Goal: Obtain resource: Obtain resource

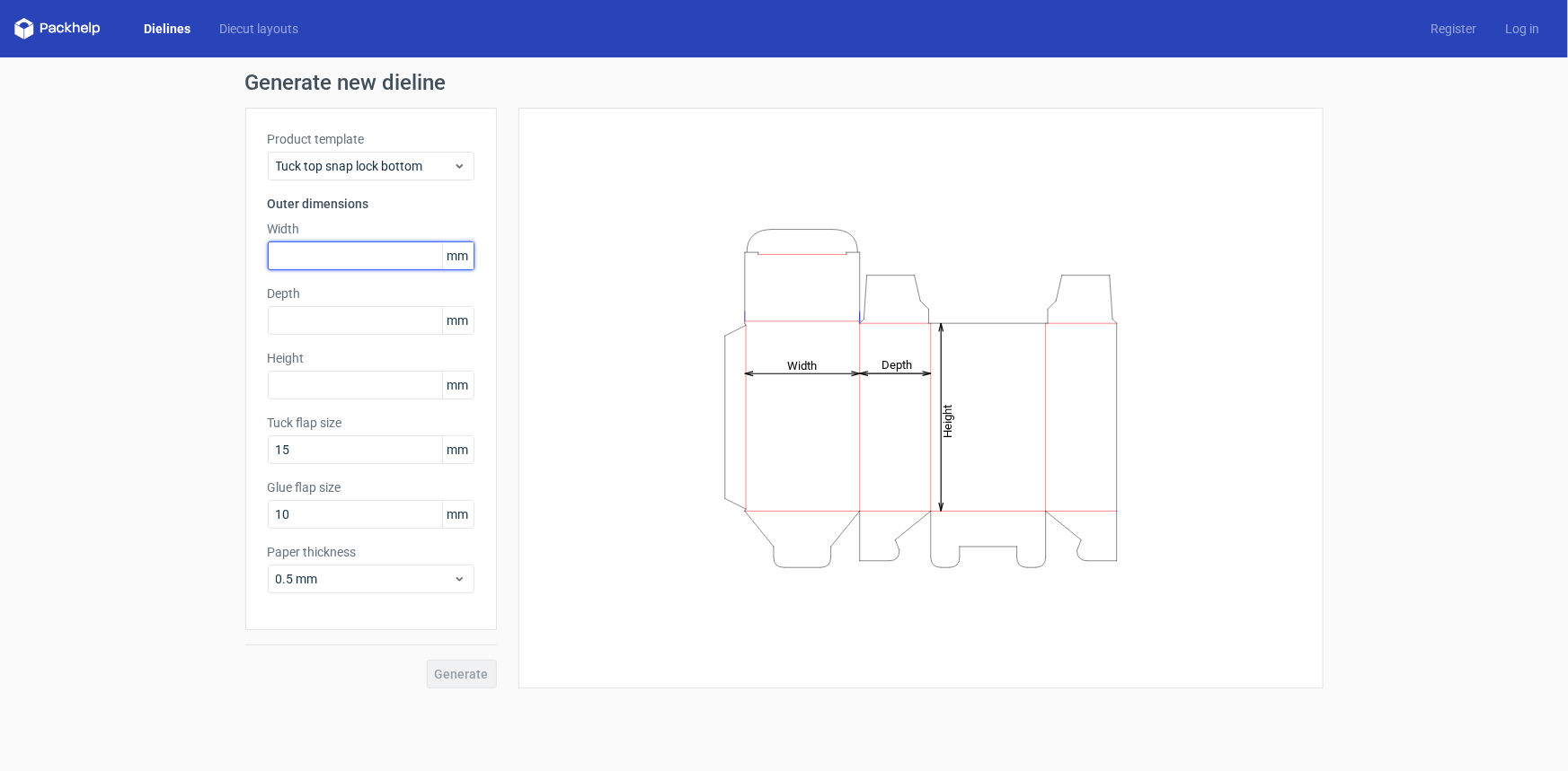
click at [385, 261] on input "text" at bounding box center [370, 256] width 206 height 29
click at [395, 256] on input "text" at bounding box center [370, 256] width 206 height 29
click at [331, 260] on input "text" at bounding box center [370, 256] width 206 height 29
click at [331, 257] on input "text" at bounding box center [370, 256] width 206 height 29
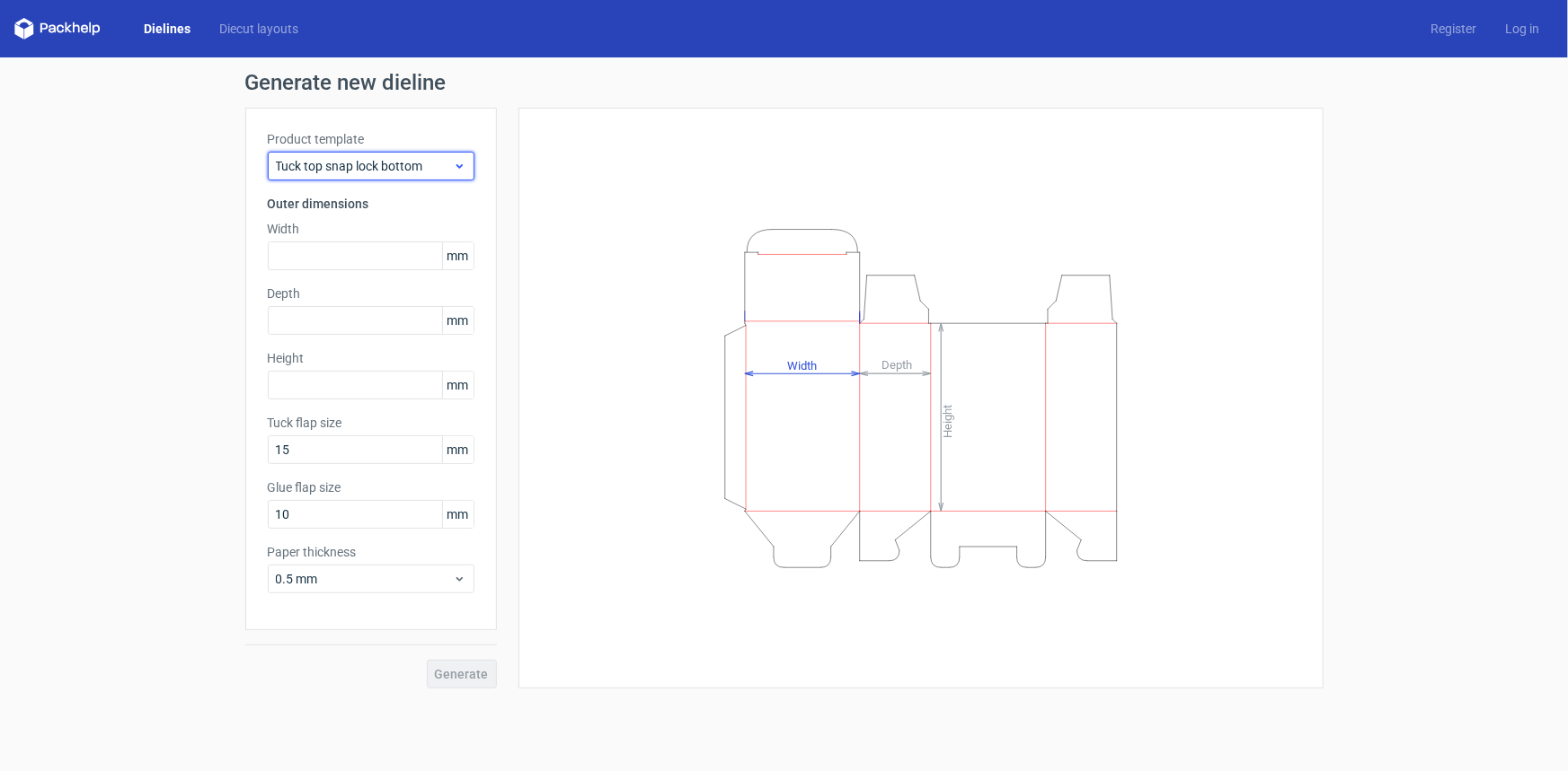
click at [371, 160] on span "Tuck top snap lock bottom" at bounding box center [363, 166] width 177 height 18
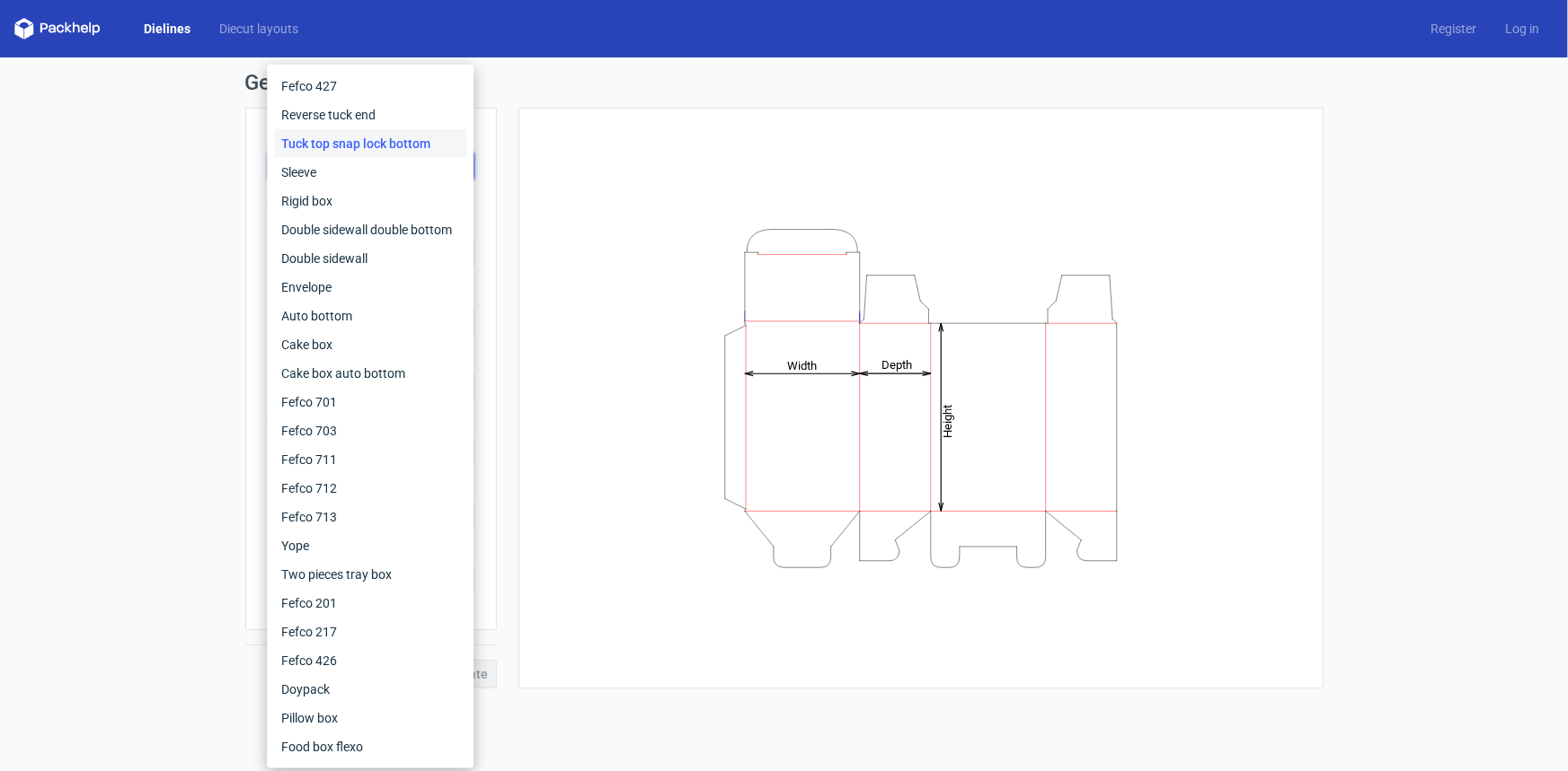
click at [793, 221] on icon "Height Depth Width" at bounding box center [921, 399] width 539 height 359
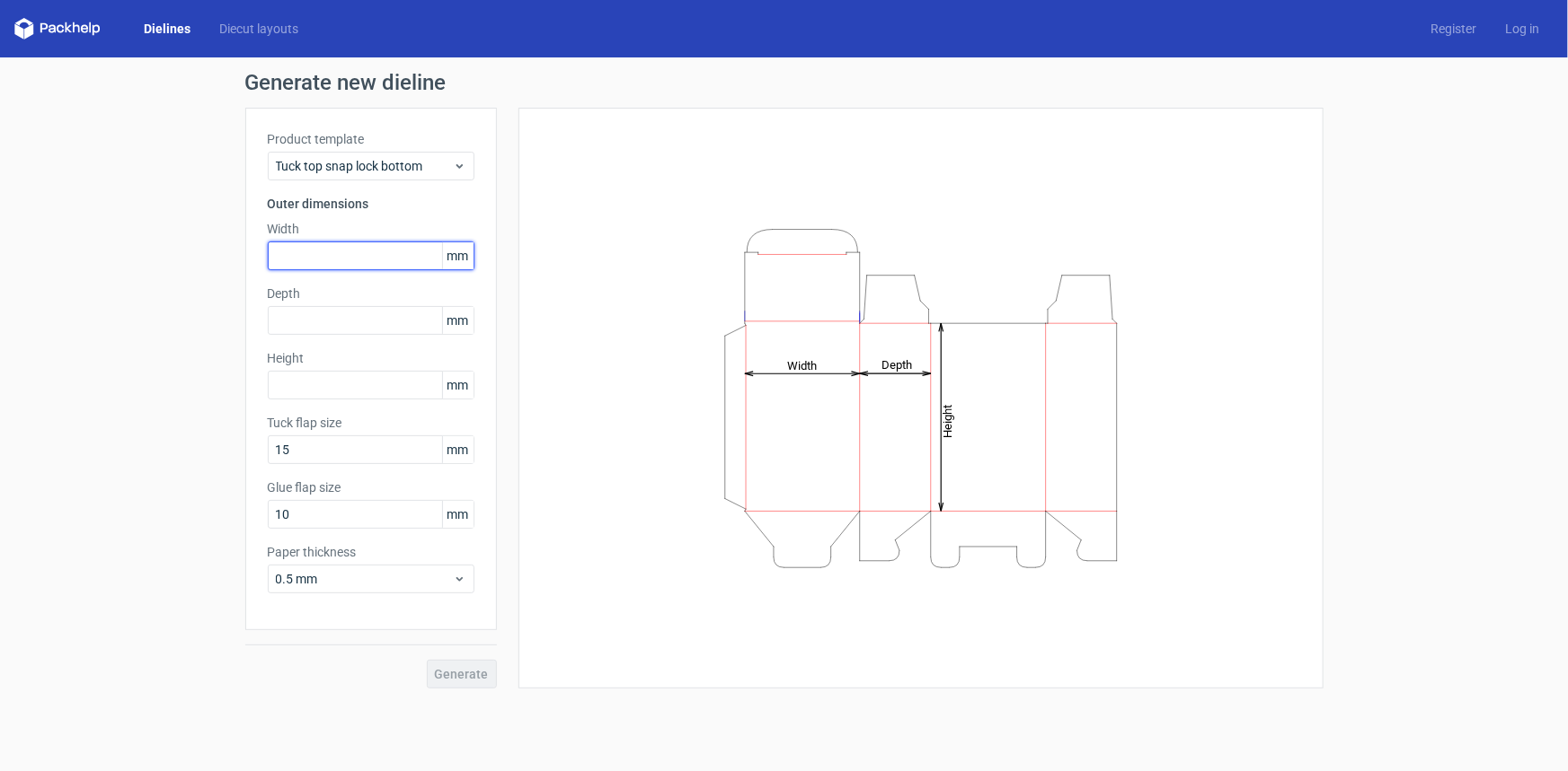
drag, startPoint x: 339, startPoint y: 255, endPoint x: 418, endPoint y: 272, distance: 80.8
click at [339, 255] on input "text" at bounding box center [370, 256] width 206 height 29
type input "80"
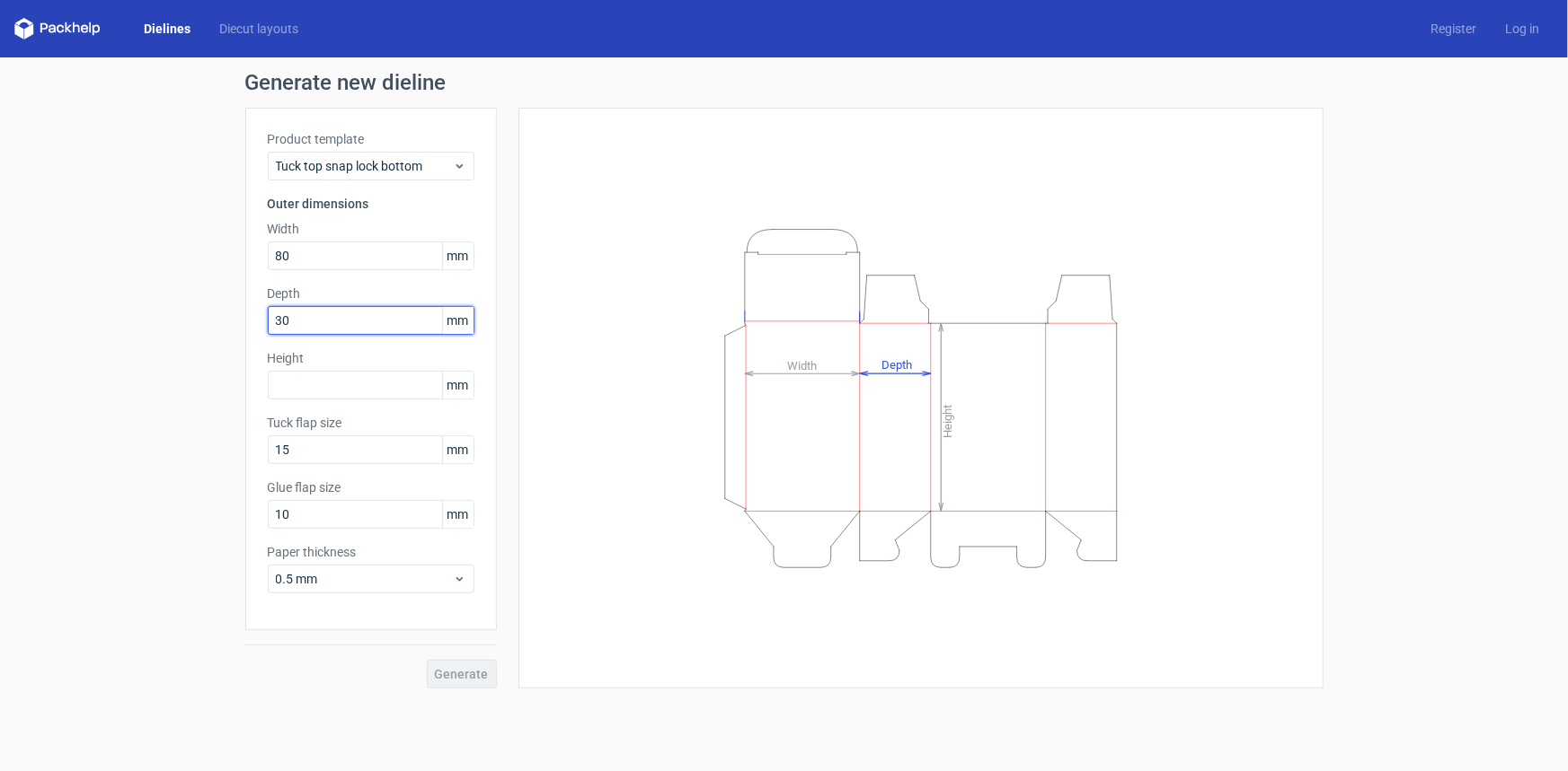
type input "30"
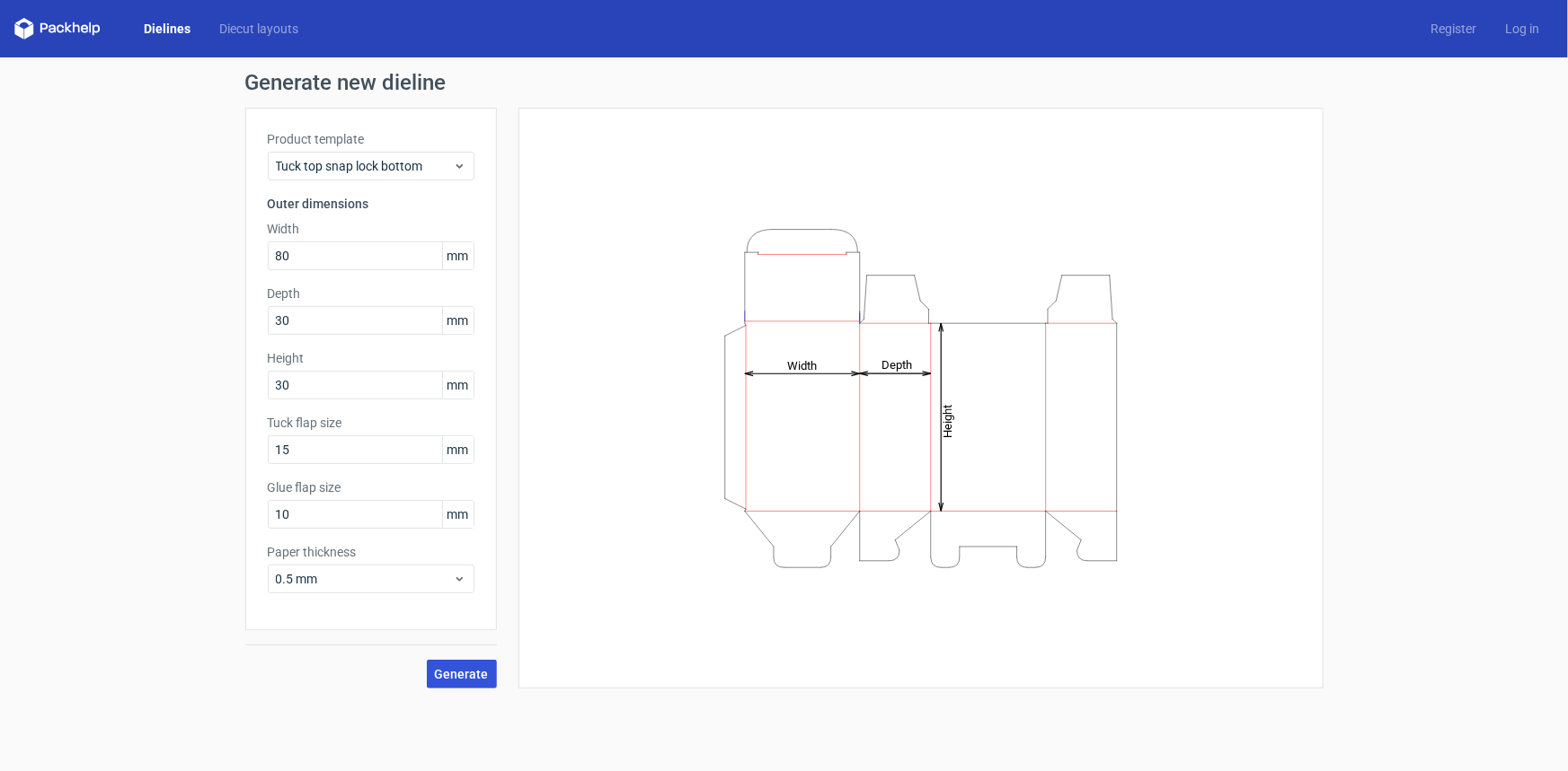
drag, startPoint x: 453, startPoint y: 667, endPoint x: 416, endPoint y: 673, distance: 37.5
click at [453, 668] on span "Generate" at bounding box center [461, 674] width 54 height 13
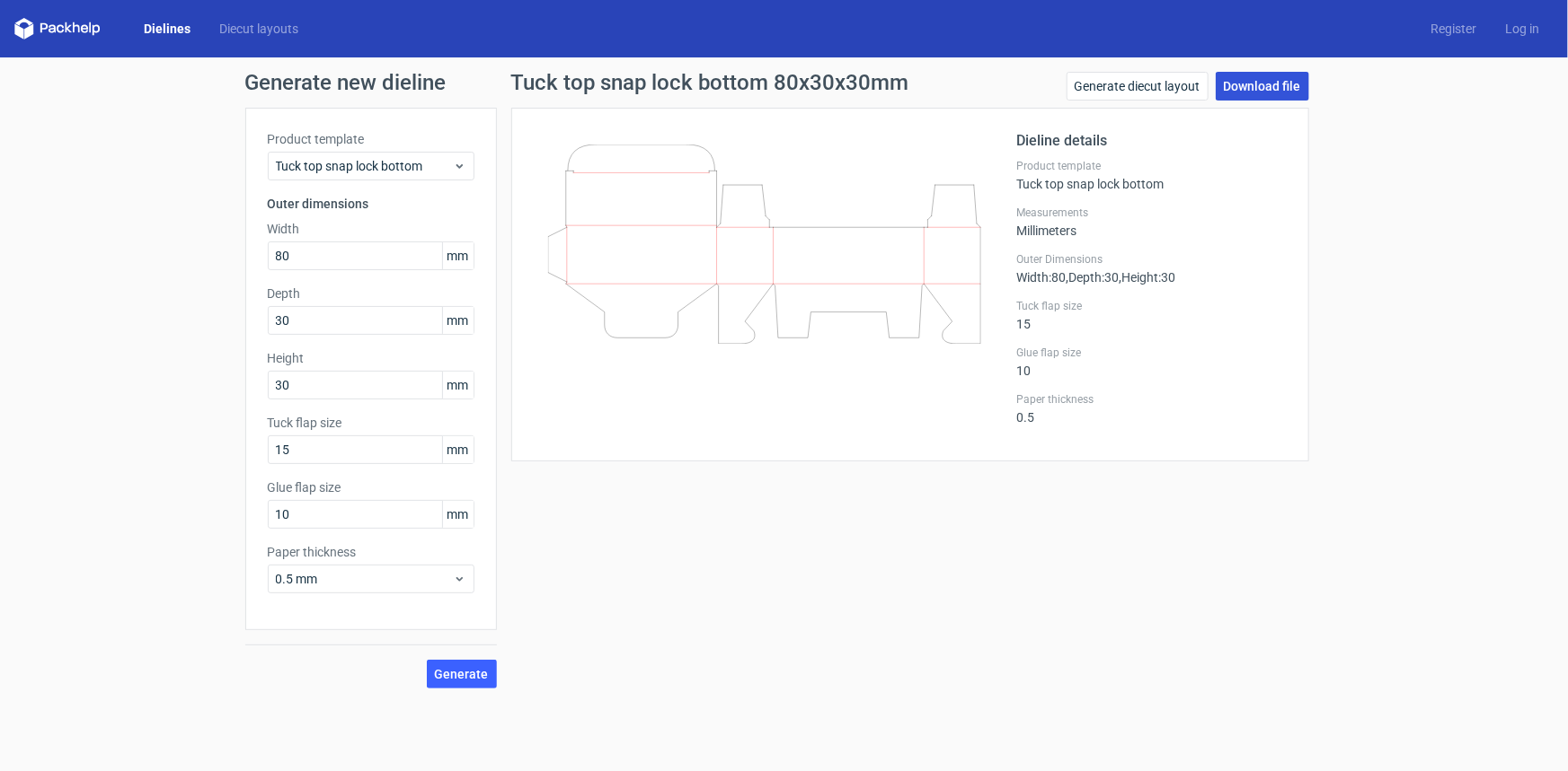
click at [1265, 92] on link "Download file" at bounding box center [1262, 86] width 94 height 29
click at [439, 168] on span "Tuck top snap lock bottom" at bounding box center [363, 166] width 177 height 18
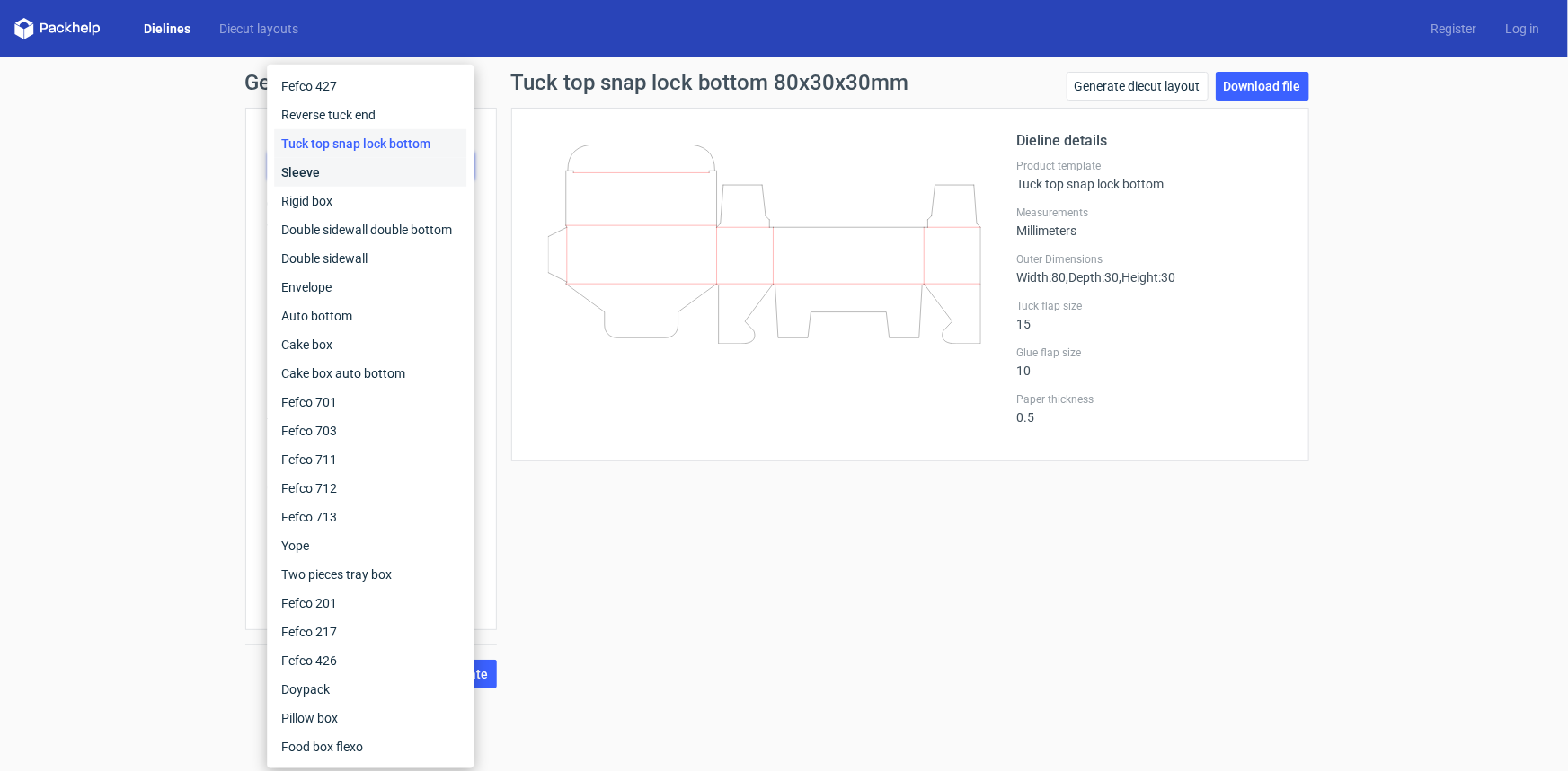
click at [321, 178] on div "Sleeve" at bounding box center [369, 172] width 193 height 29
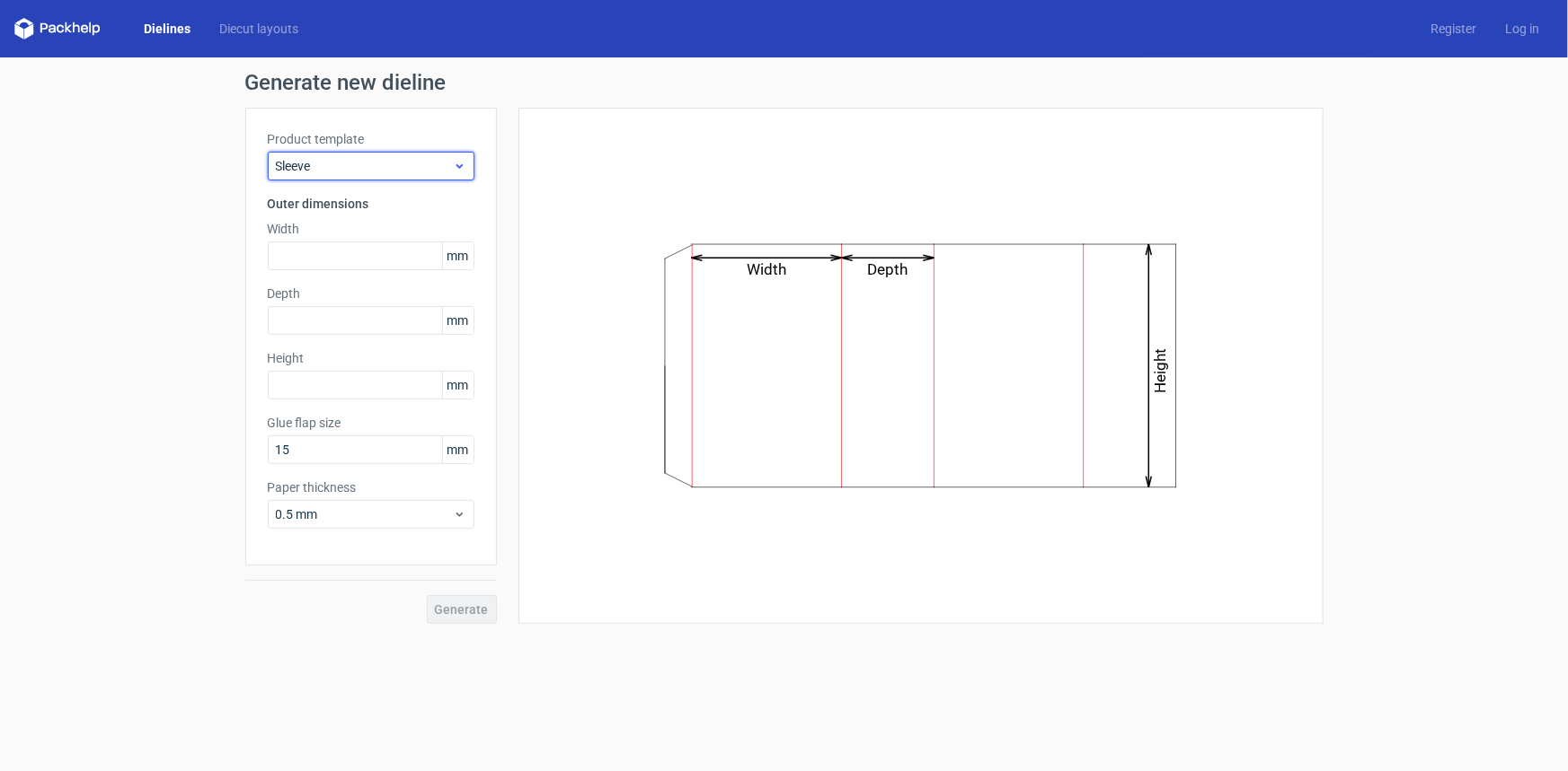
click at [358, 164] on span "Sleeve" at bounding box center [363, 166] width 177 height 18
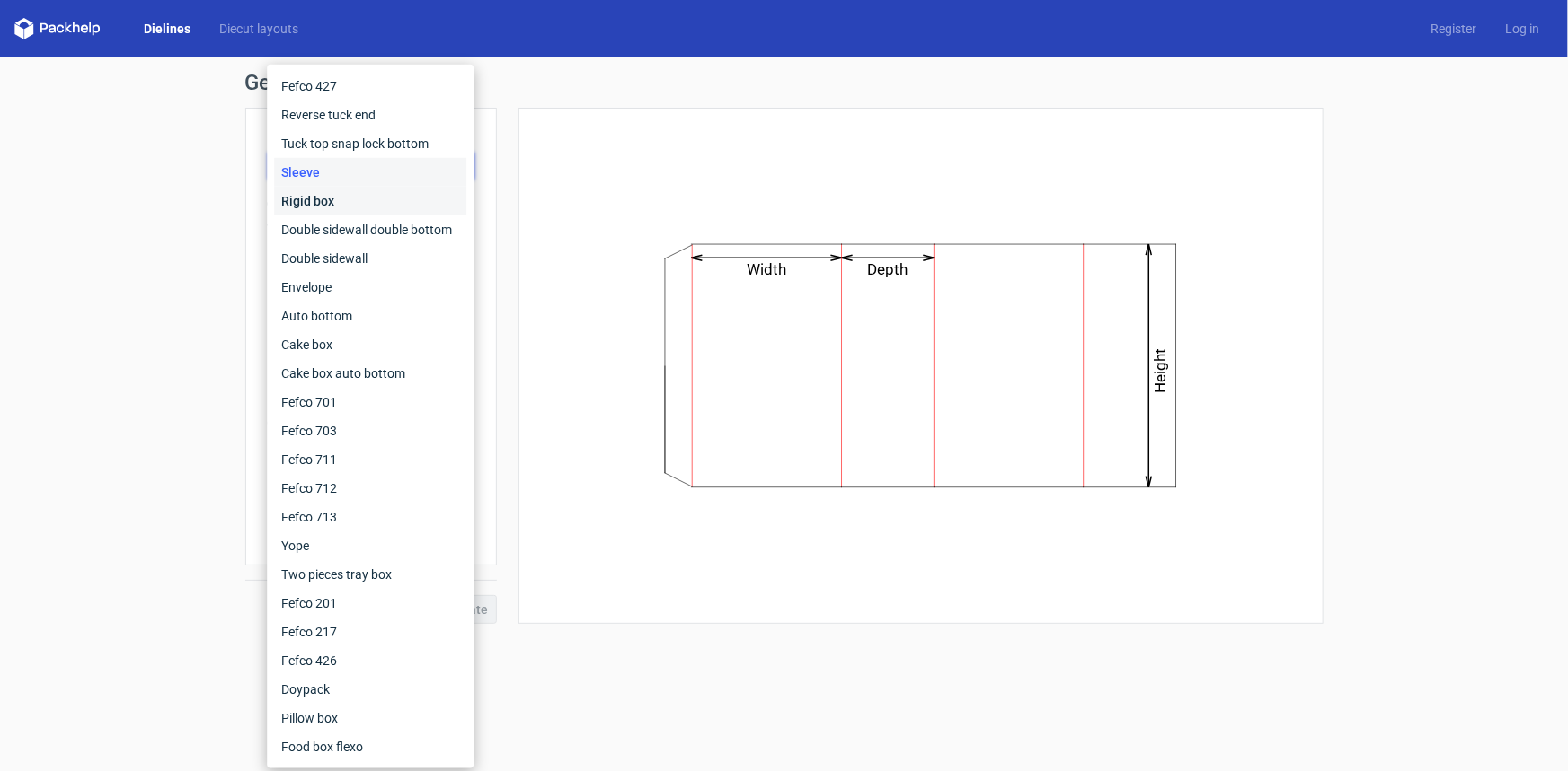
click at [346, 205] on div "Rigid box" at bounding box center [369, 200] width 193 height 29
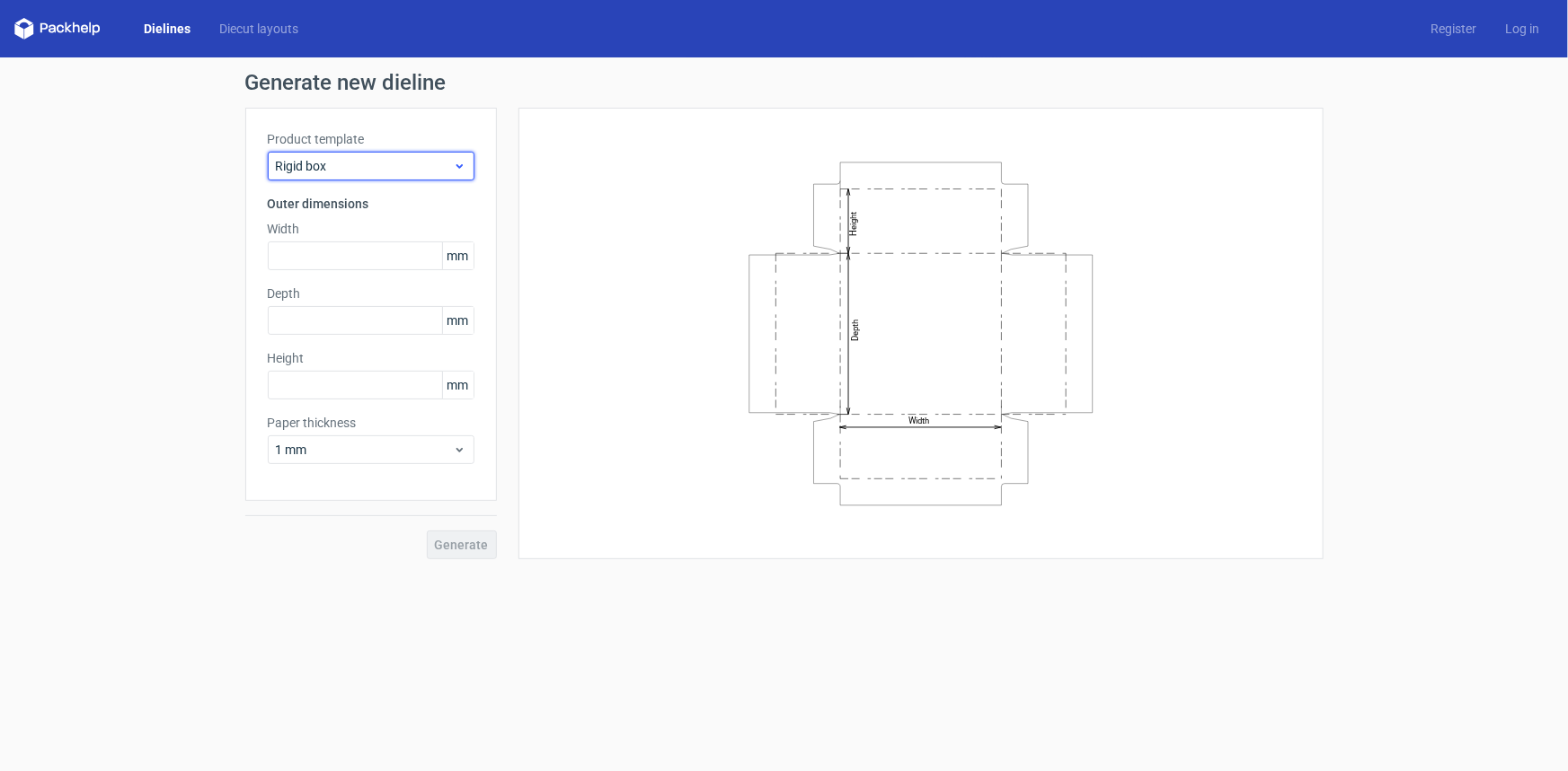
click at [360, 173] on span "Rigid box" at bounding box center [363, 166] width 177 height 18
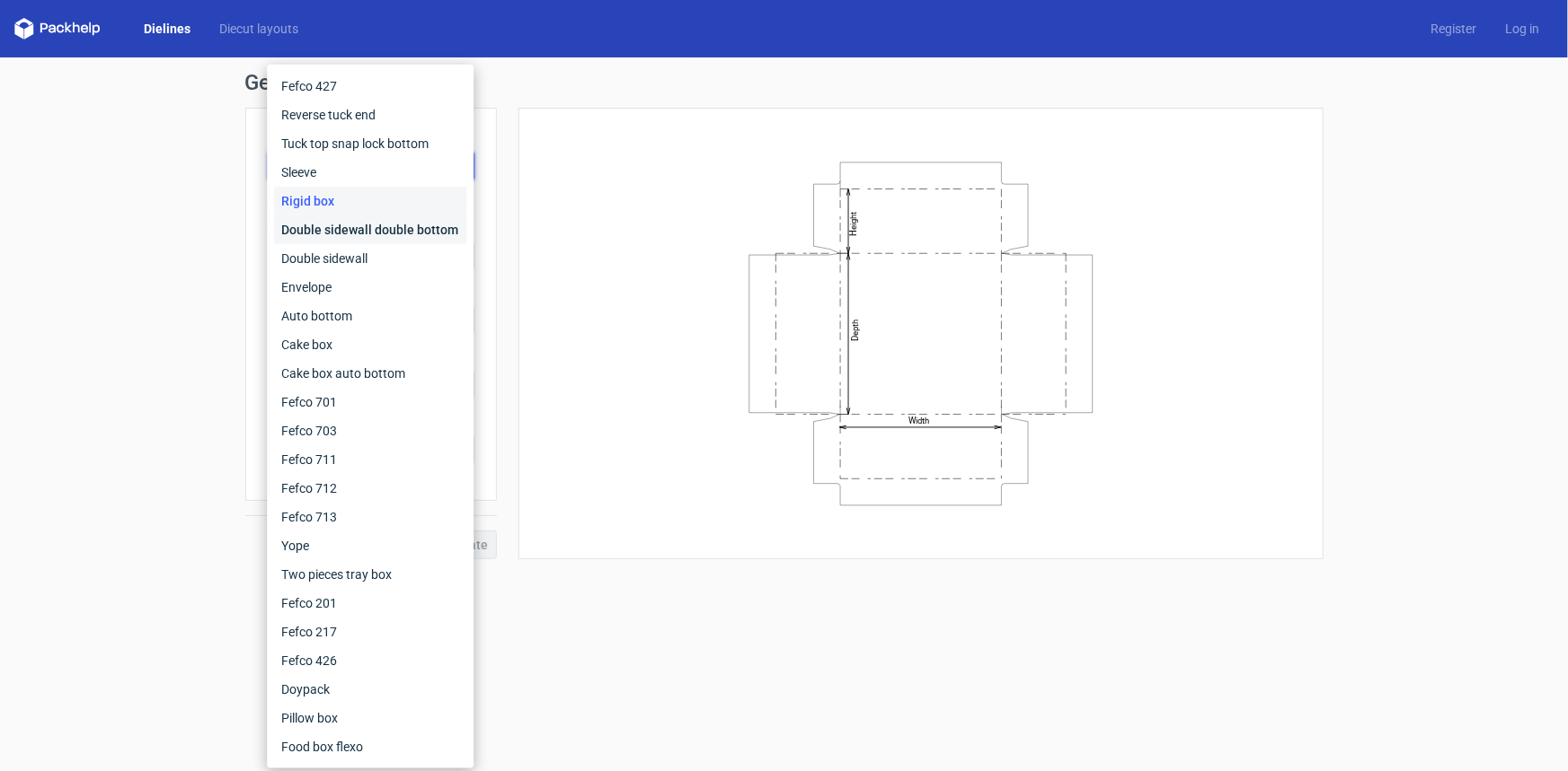
click at [347, 225] on div "Double sidewall double bottom" at bounding box center [369, 229] width 193 height 29
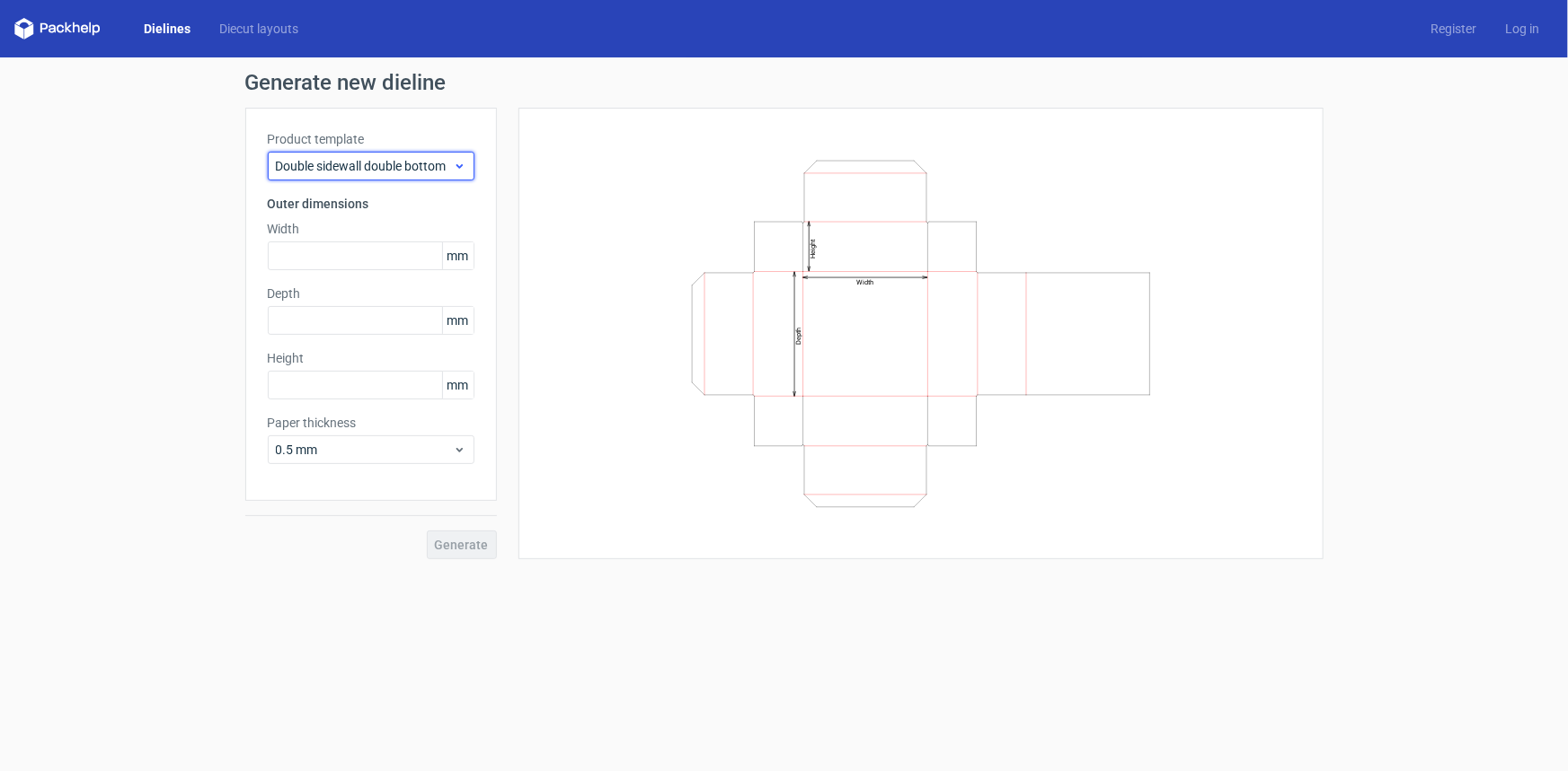
click at [369, 170] on span "Double sidewall double bottom" at bounding box center [363, 166] width 177 height 18
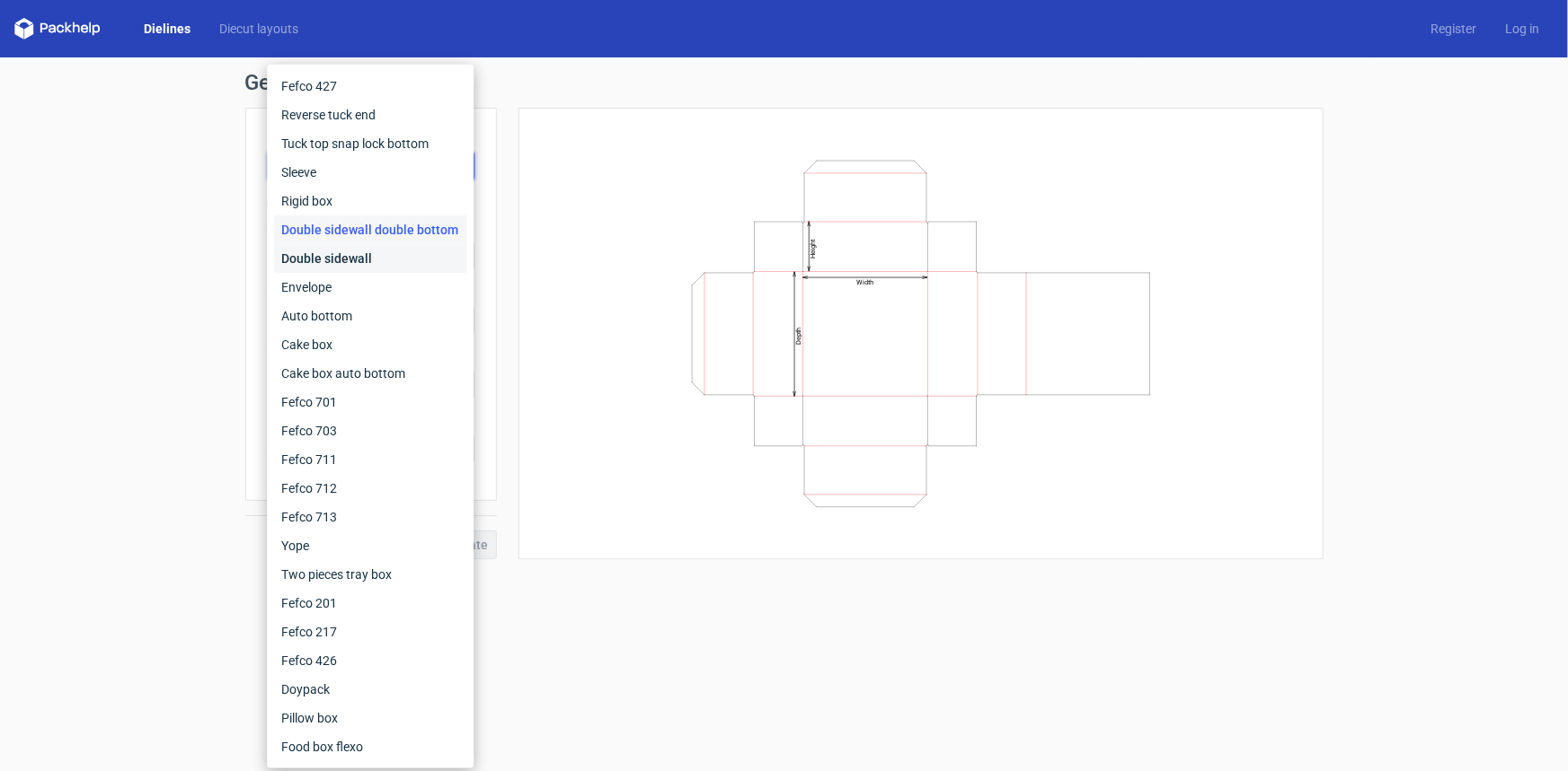
click at [342, 261] on div "Double sidewall" at bounding box center [369, 258] width 193 height 29
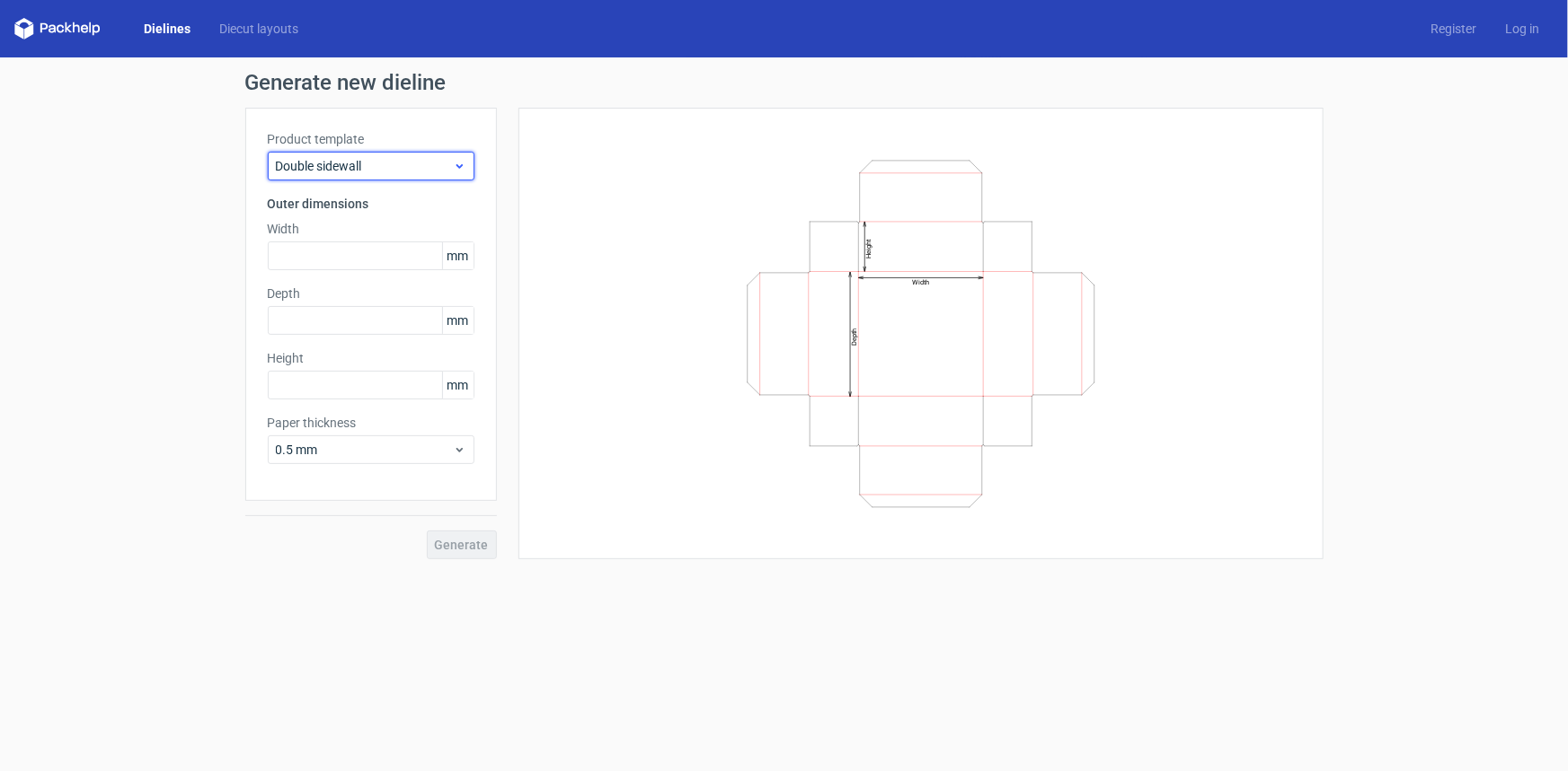
click at [357, 170] on span "Double sidewall" at bounding box center [363, 166] width 177 height 18
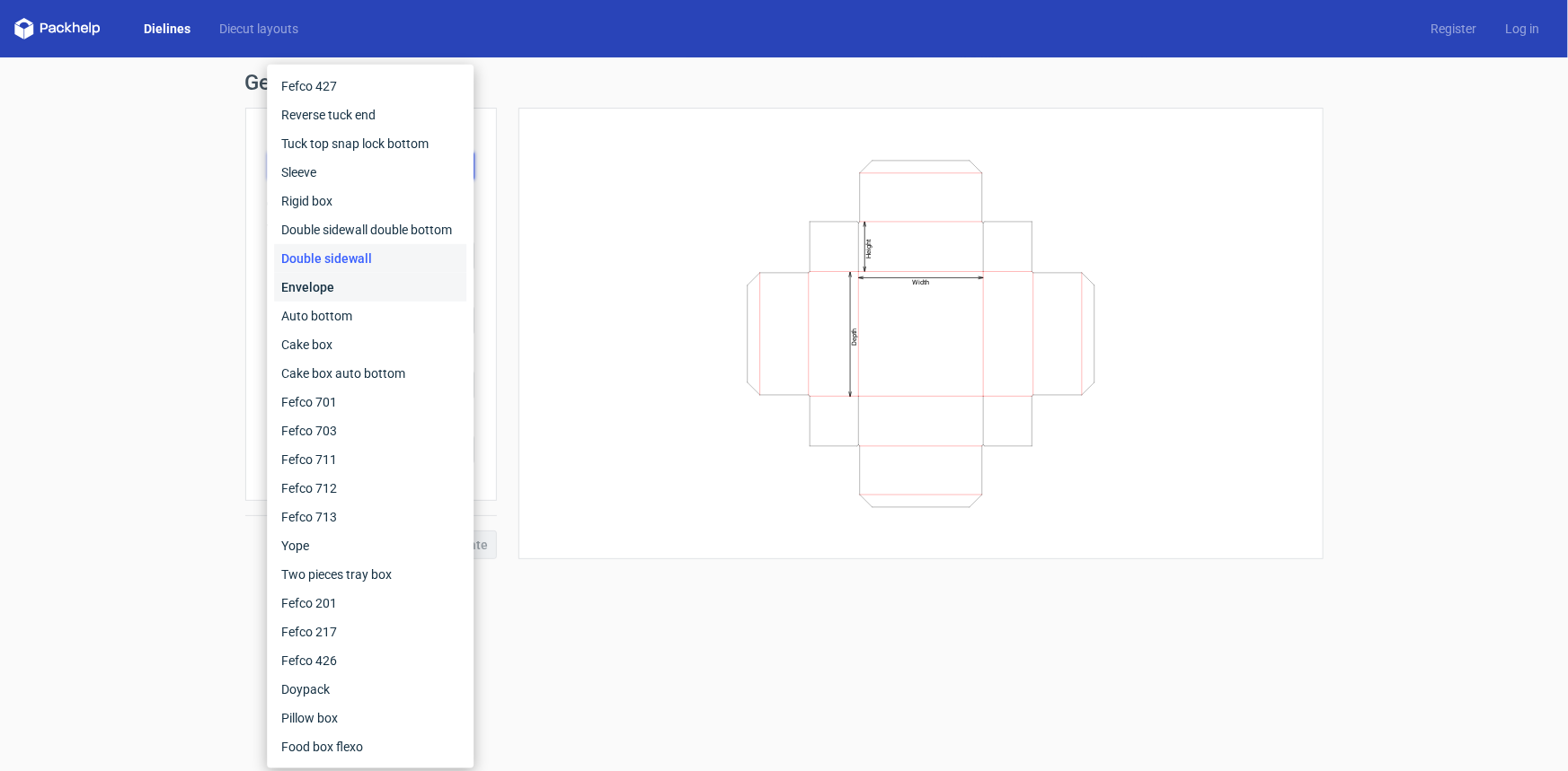
click at [327, 289] on div "Envelope" at bounding box center [369, 287] width 193 height 29
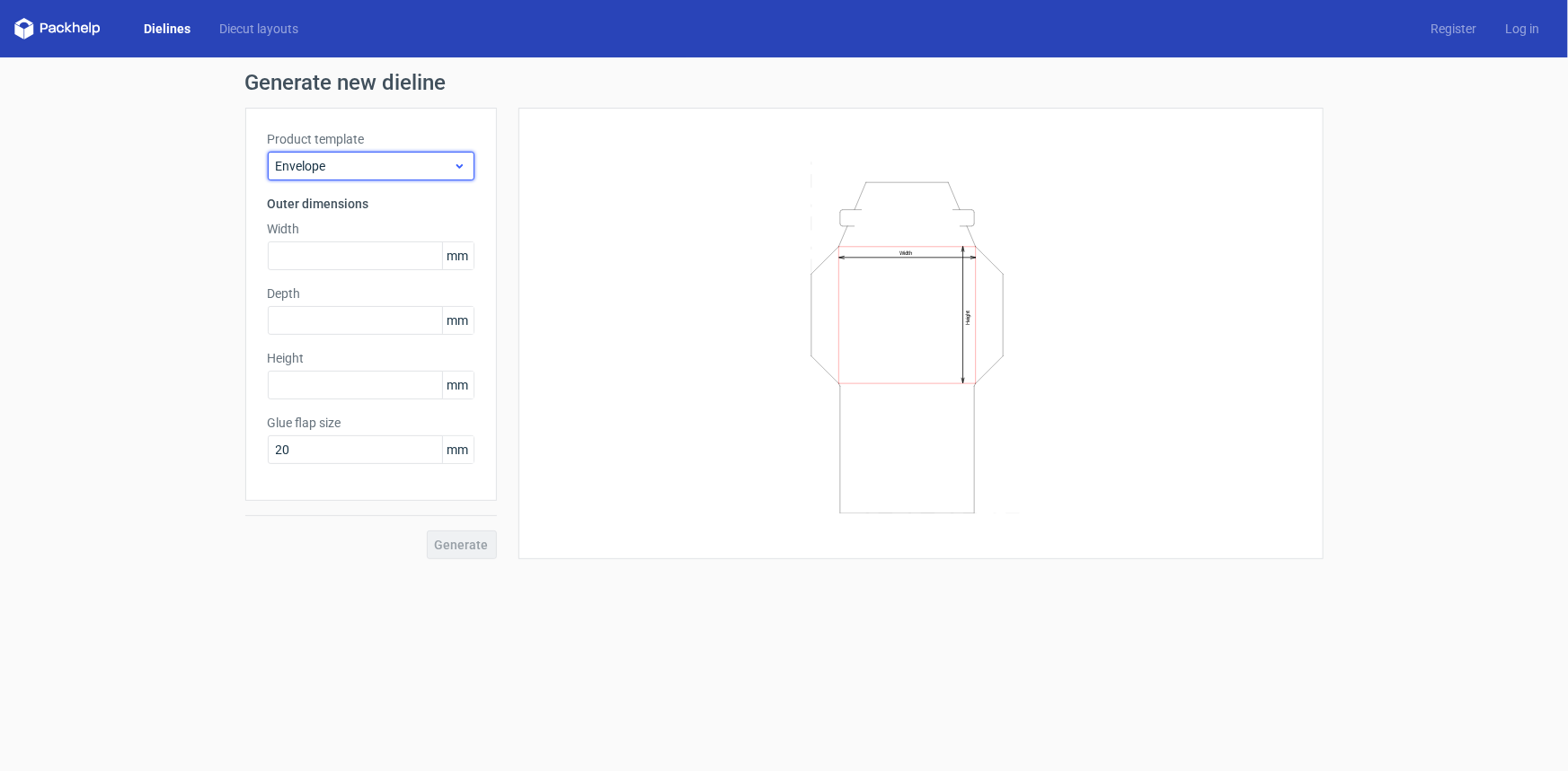
click at [364, 164] on span "Envelope" at bounding box center [363, 166] width 177 height 18
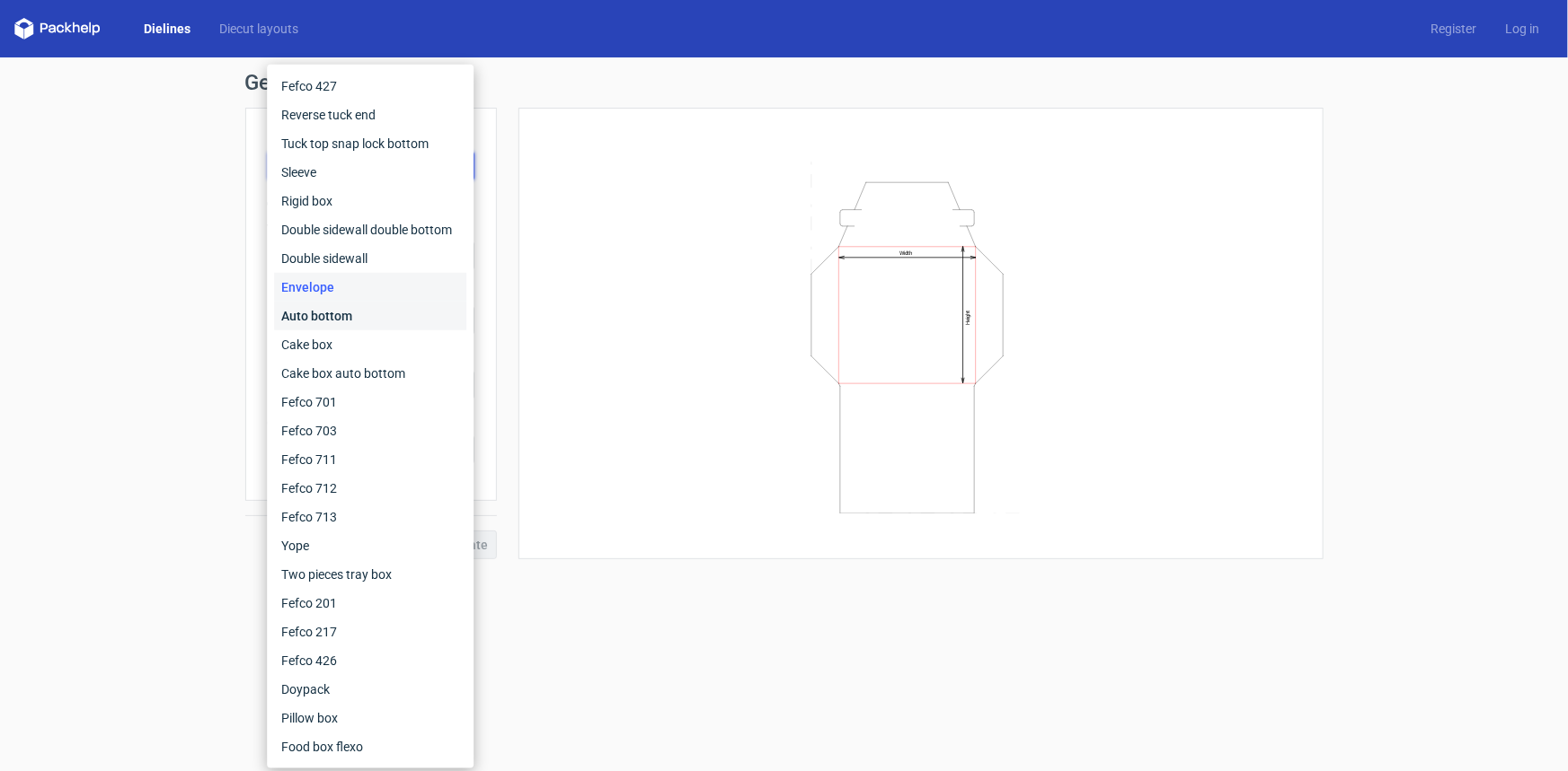
click at [349, 310] on div "Auto bottom" at bounding box center [369, 316] width 193 height 29
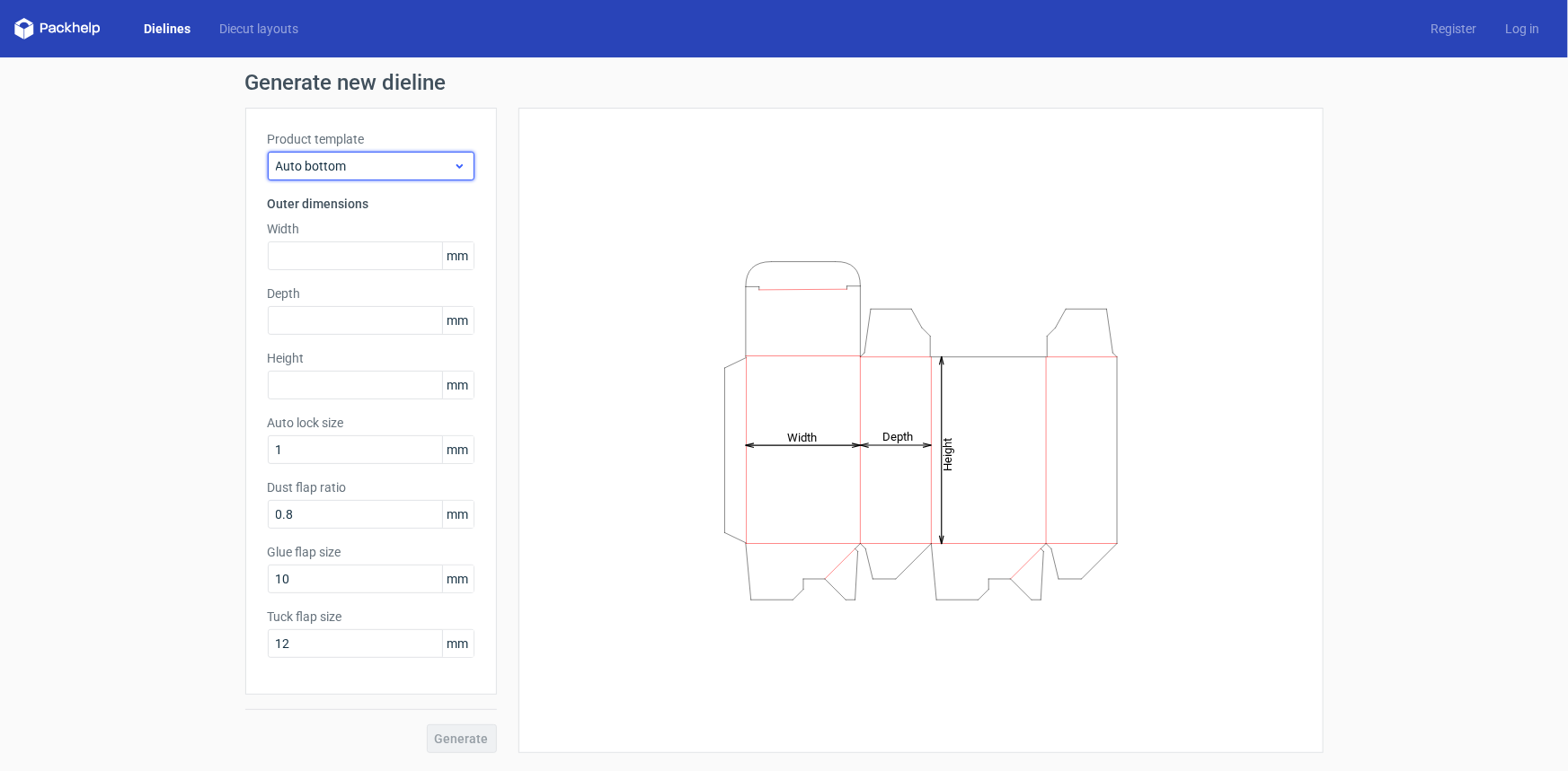
click at [365, 168] on span "Auto bottom" at bounding box center [363, 166] width 177 height 18
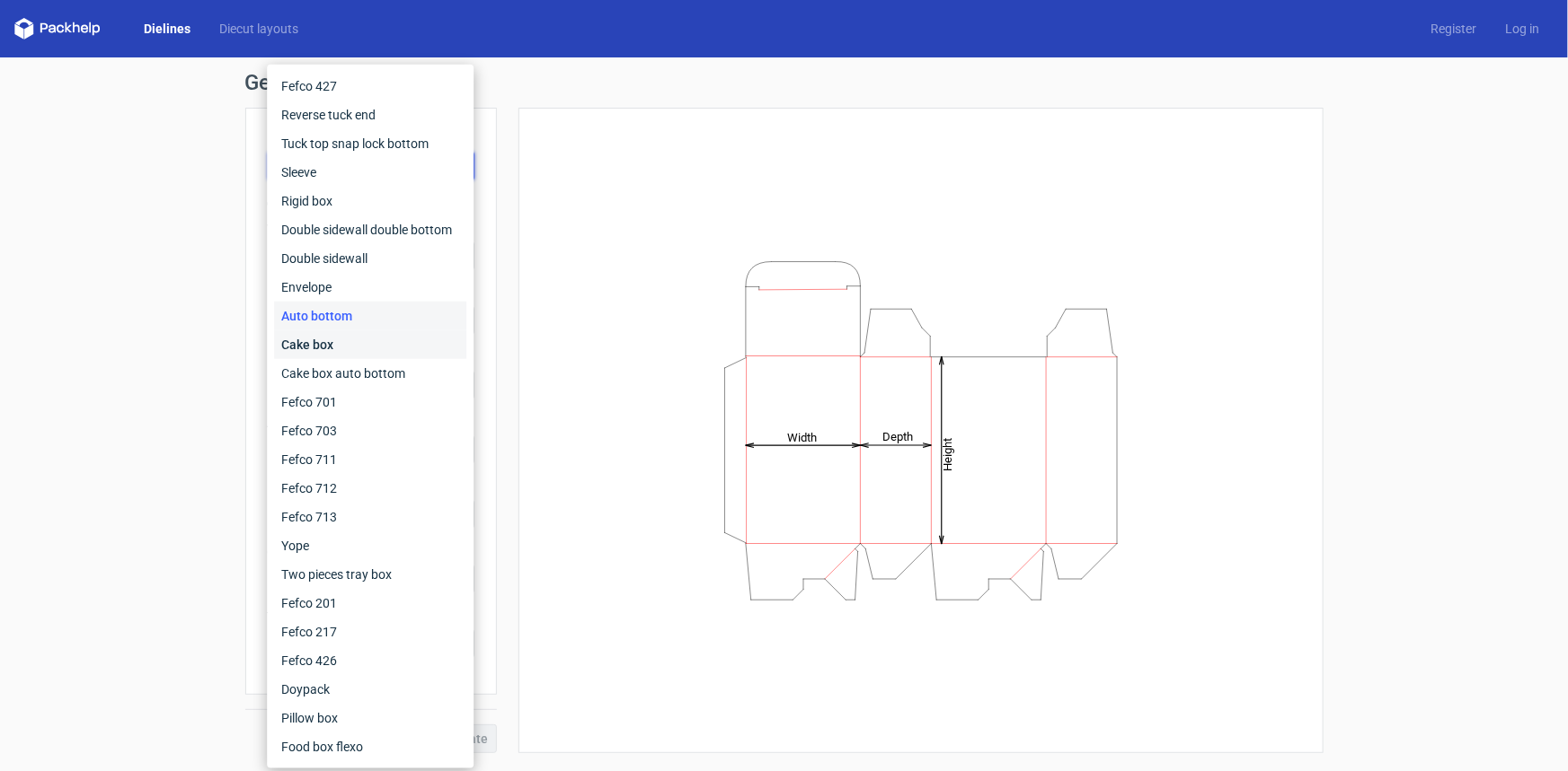
click at [342, 348] on div "Cake box" at bounding box center [369, 345] width 193 height 29
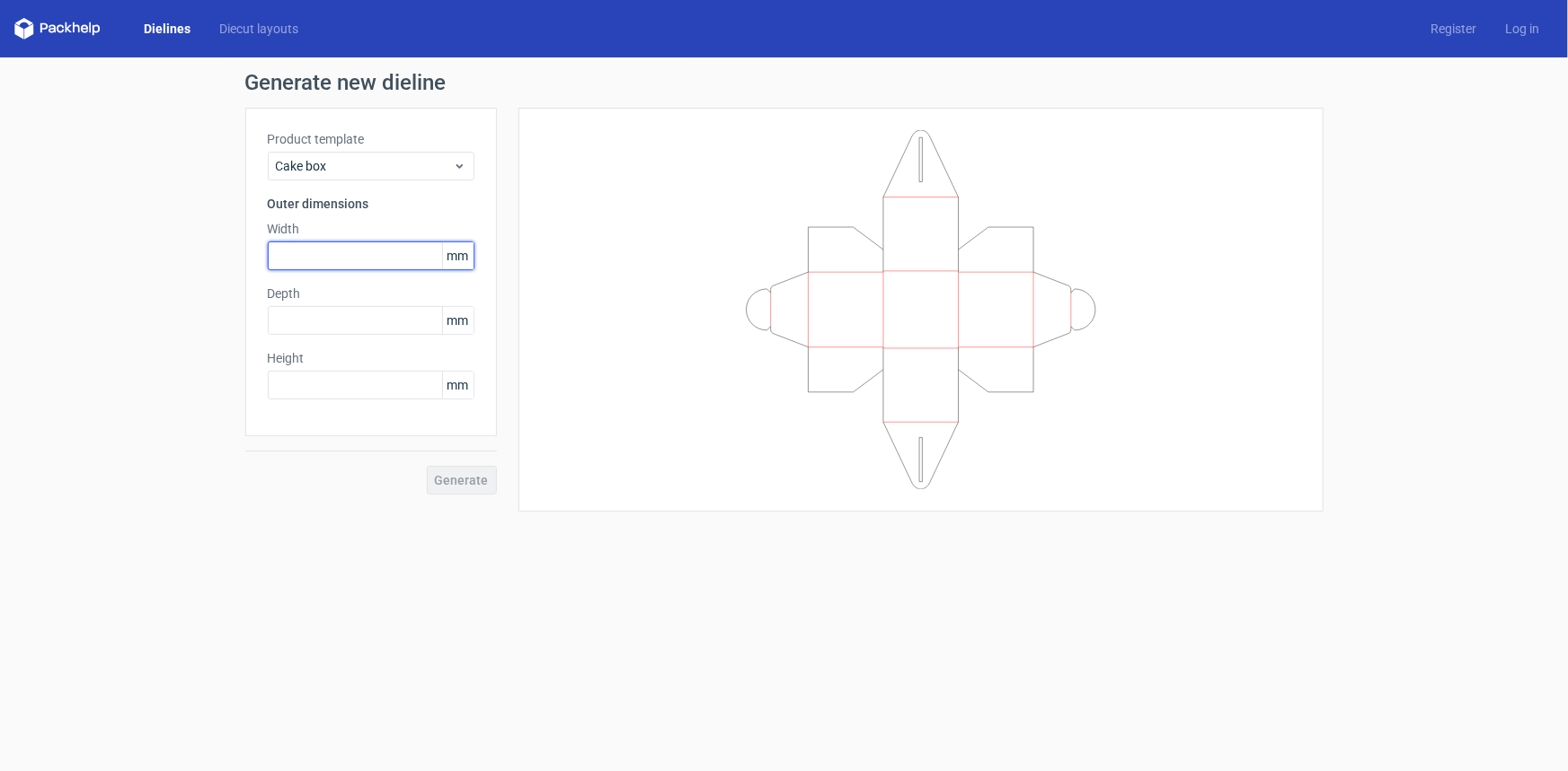
click at [301, 261] on input "text" at bounding box center [370, 256] width 206 height 29
type input "80"
type input "50"
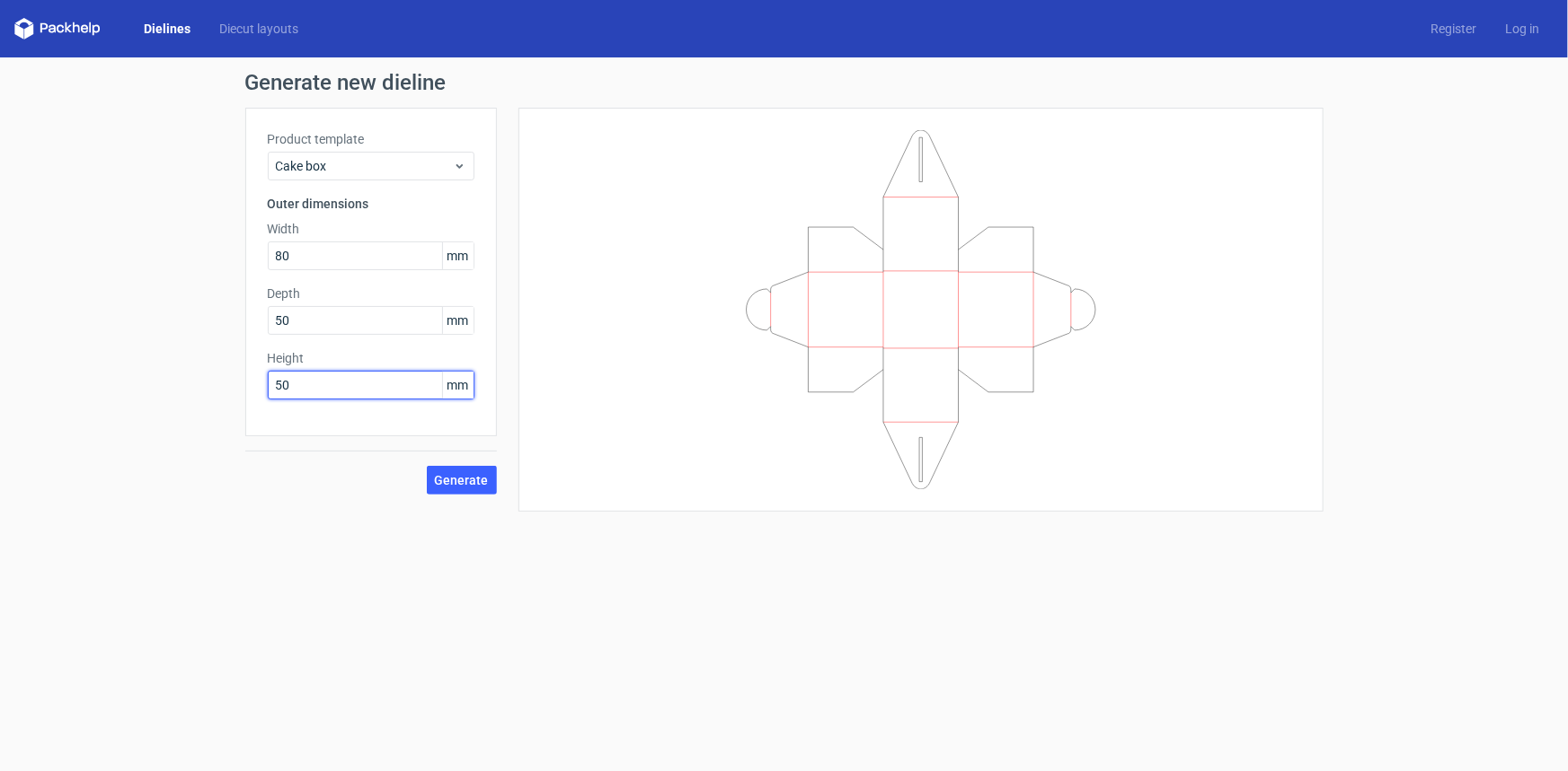
type input "50"
drag, startPoint x: 304, startPoint y: 314, endPoint x: 157, endPoint y: 283, distance: 150.2
click at [157, 283] on div "Generate new dieline Product template Cake box Outer dimensions Width 80 mm Dep…" at bounding box center [784, 291] width 1568 height 469
type input "30"
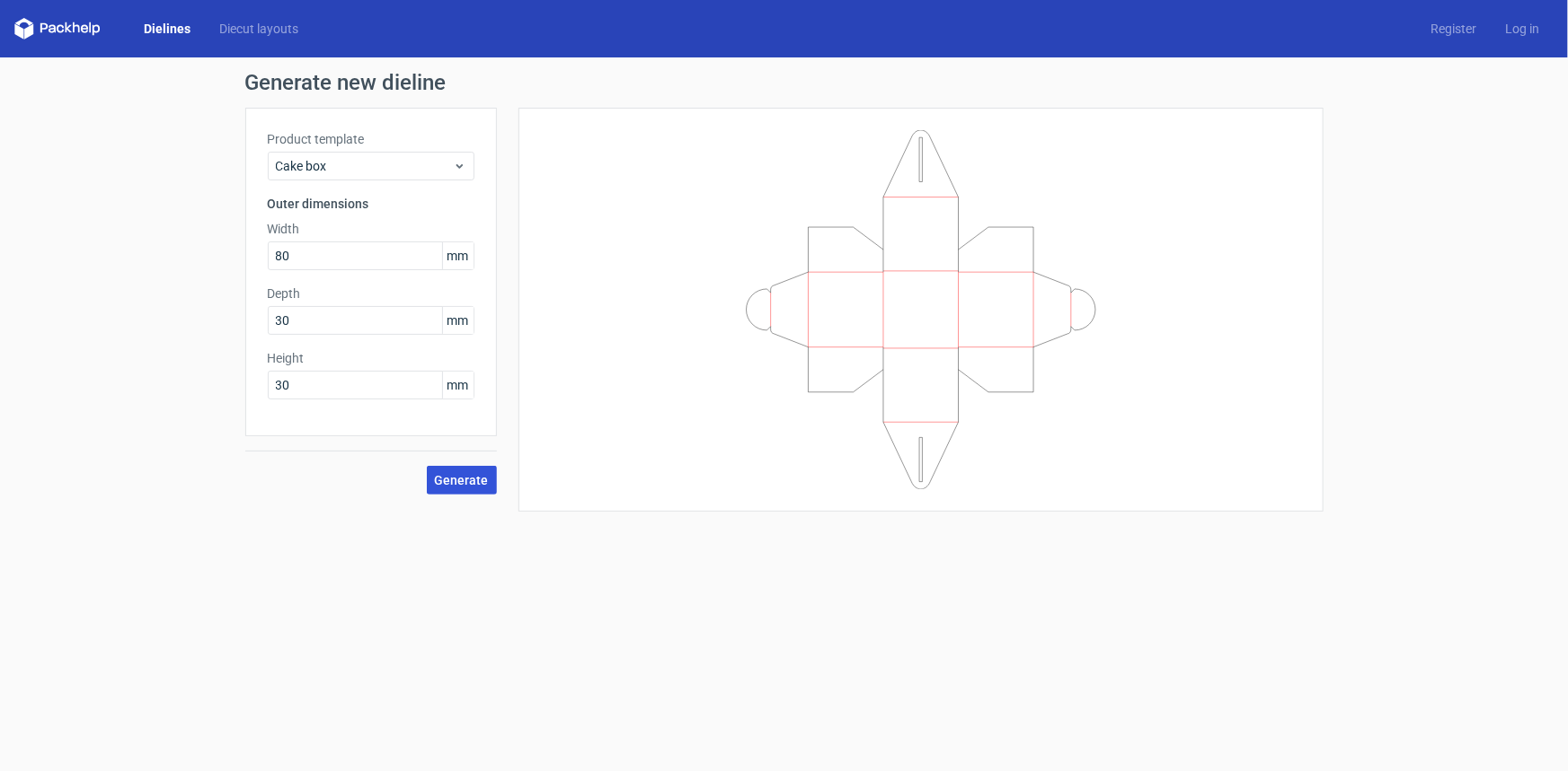
click at [454, 476] on span "Generate" at bounding box center [461, 480] width 54 height 13
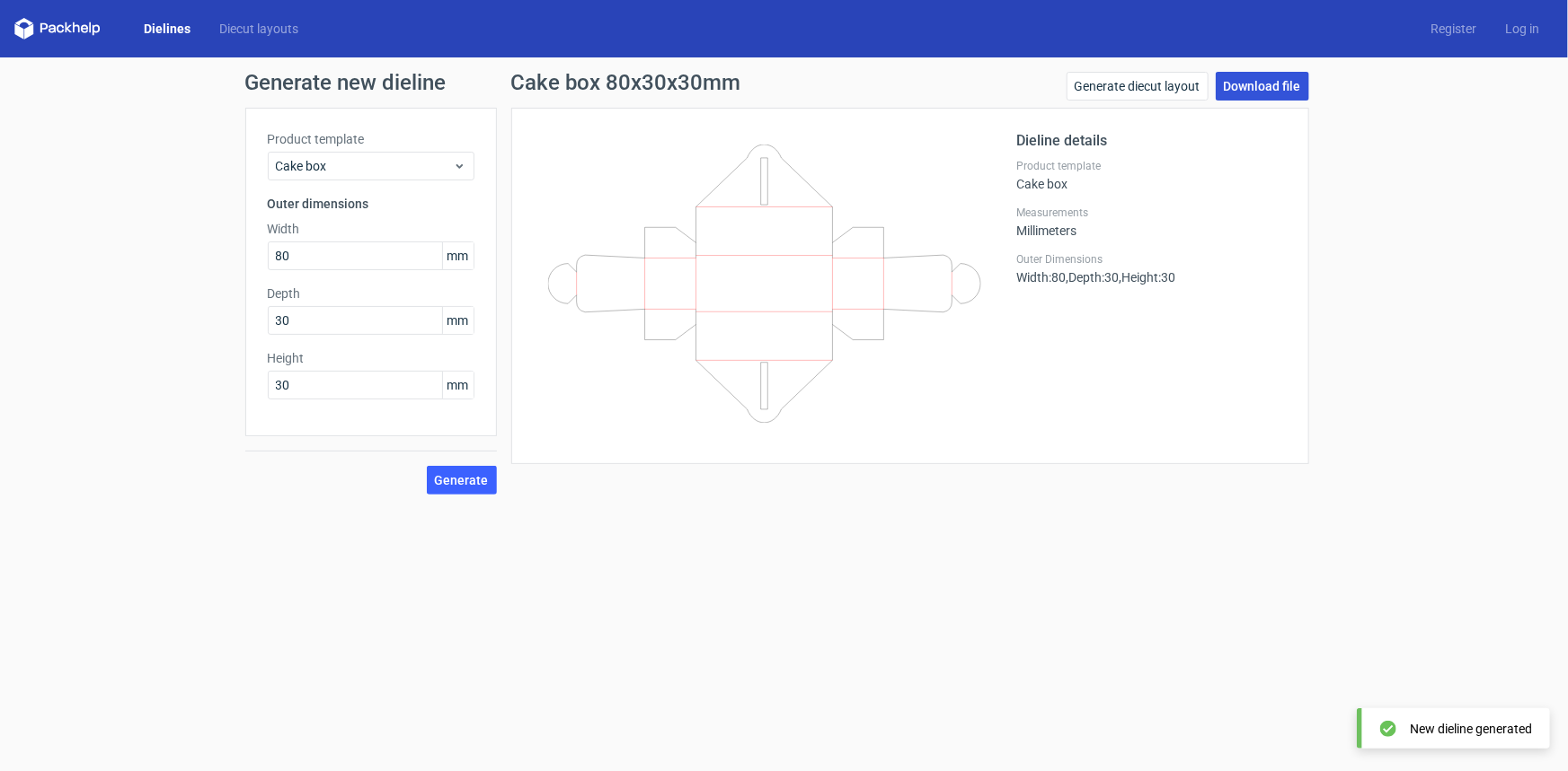
click at [1283, 91] on link "Download file" at bounding box center [1262, 86] width 94 height 29
click at [388, 175] on div "Cake box" at bounding box center [370, 166] width 206 height 29
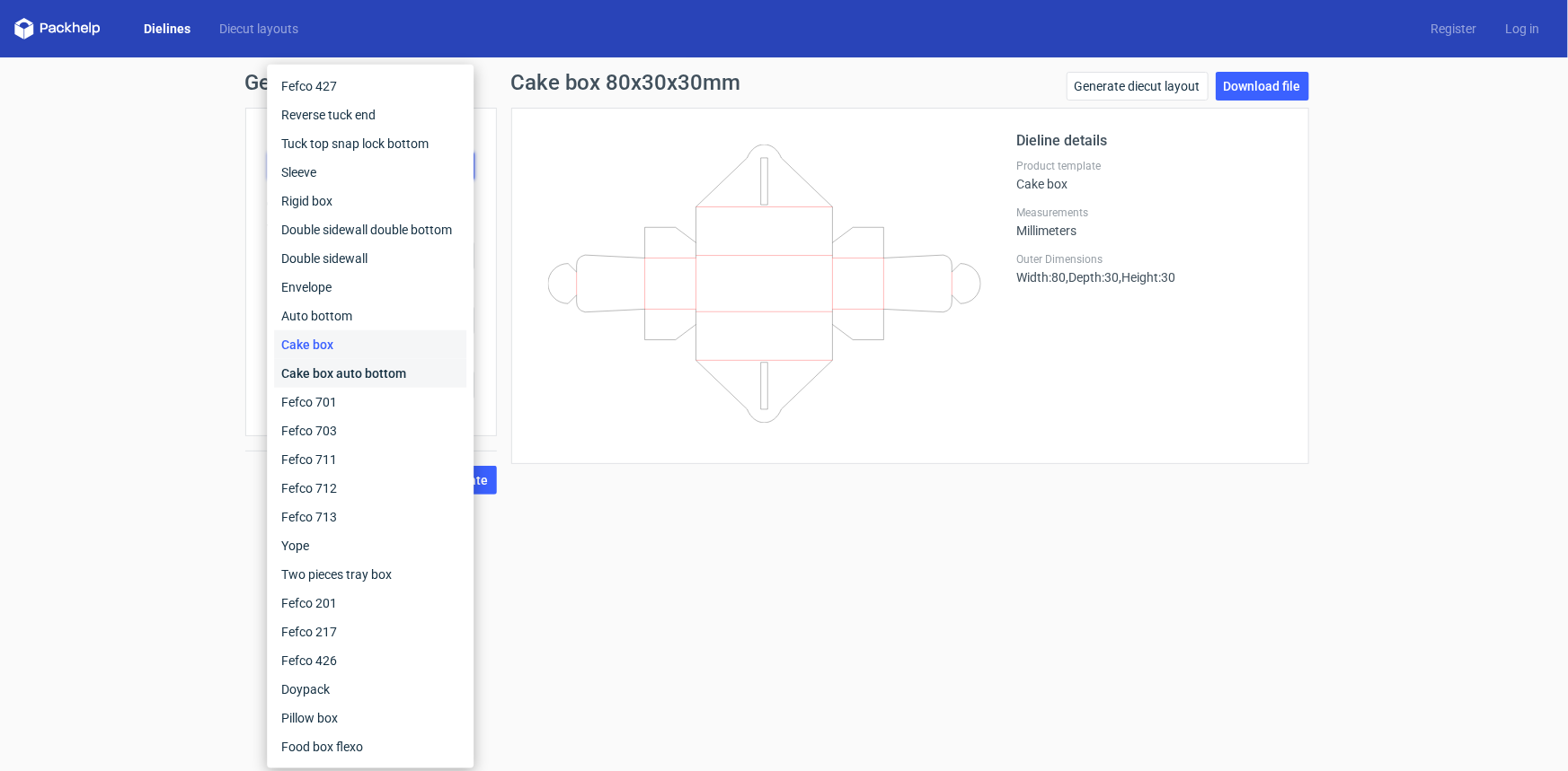
click at [356, 370] on div "Cake box auto bottom" at bounding box center [369, 373] width 193 height 29
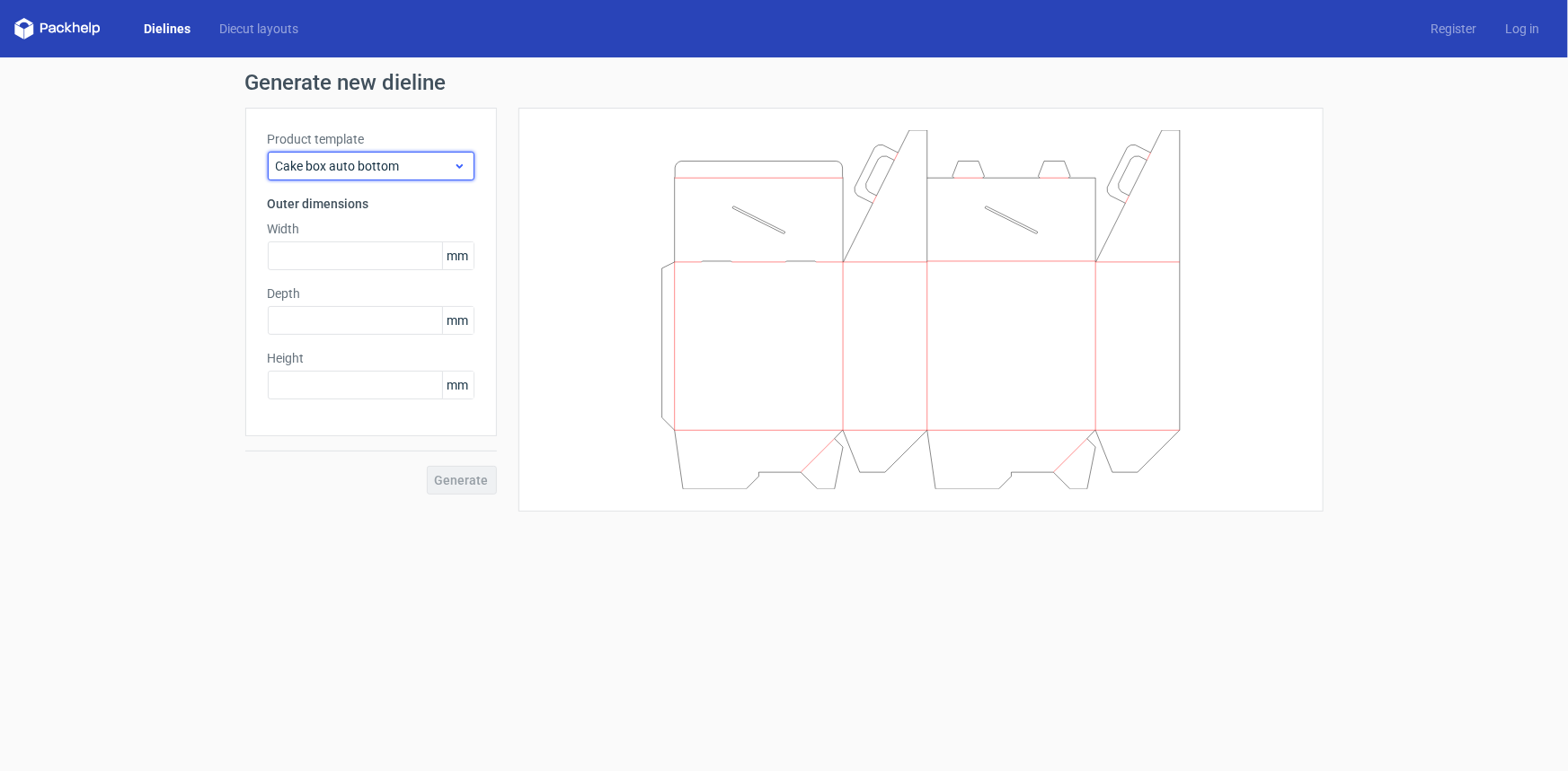
click at [364, 163] on span "Cake box auto bottom" at bounding box center [363, 166] width 177 height 18
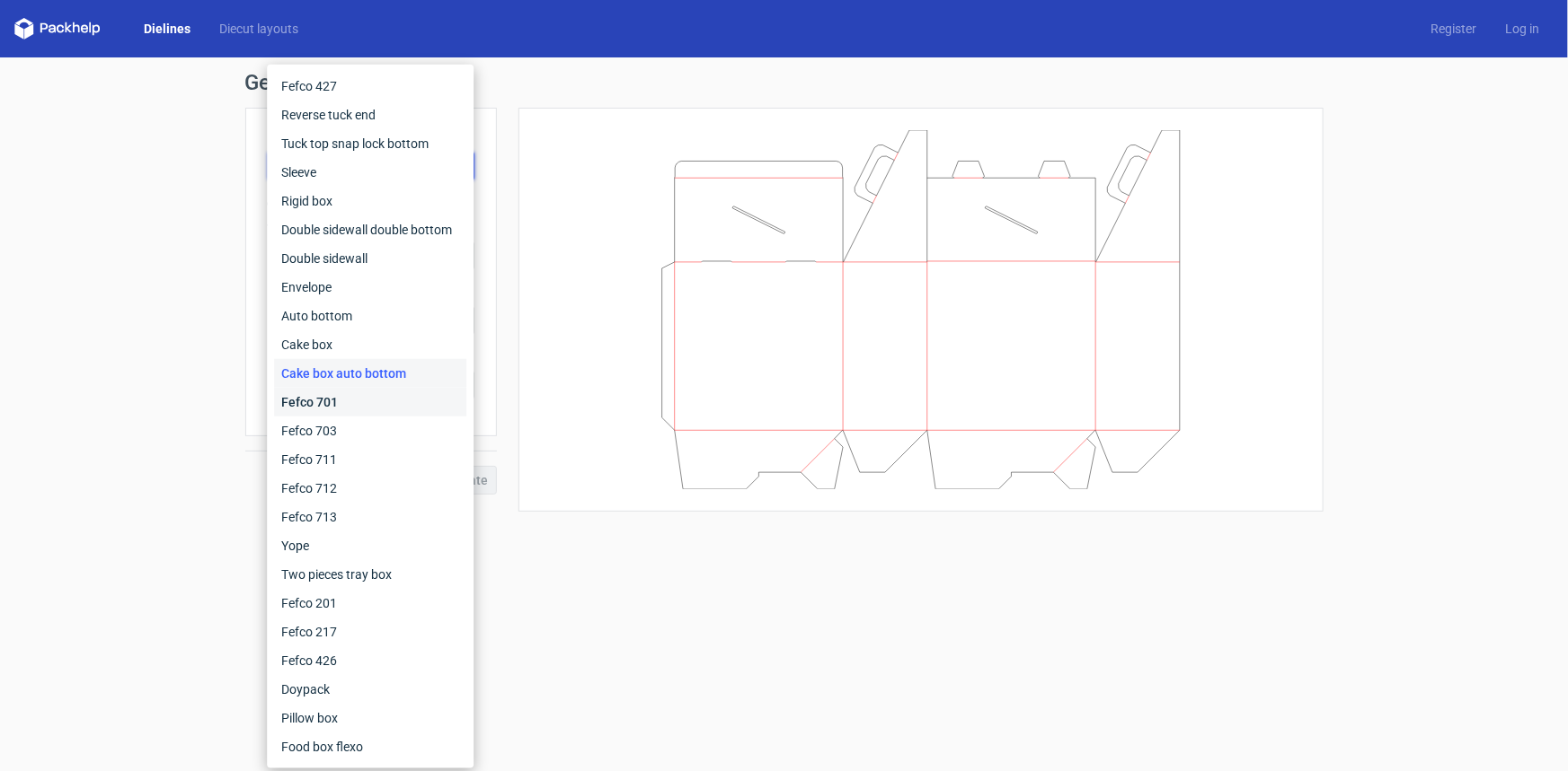
click at [329, 398] on div "Fefco 701" at bounding box center [369, 402] width 193 height 29
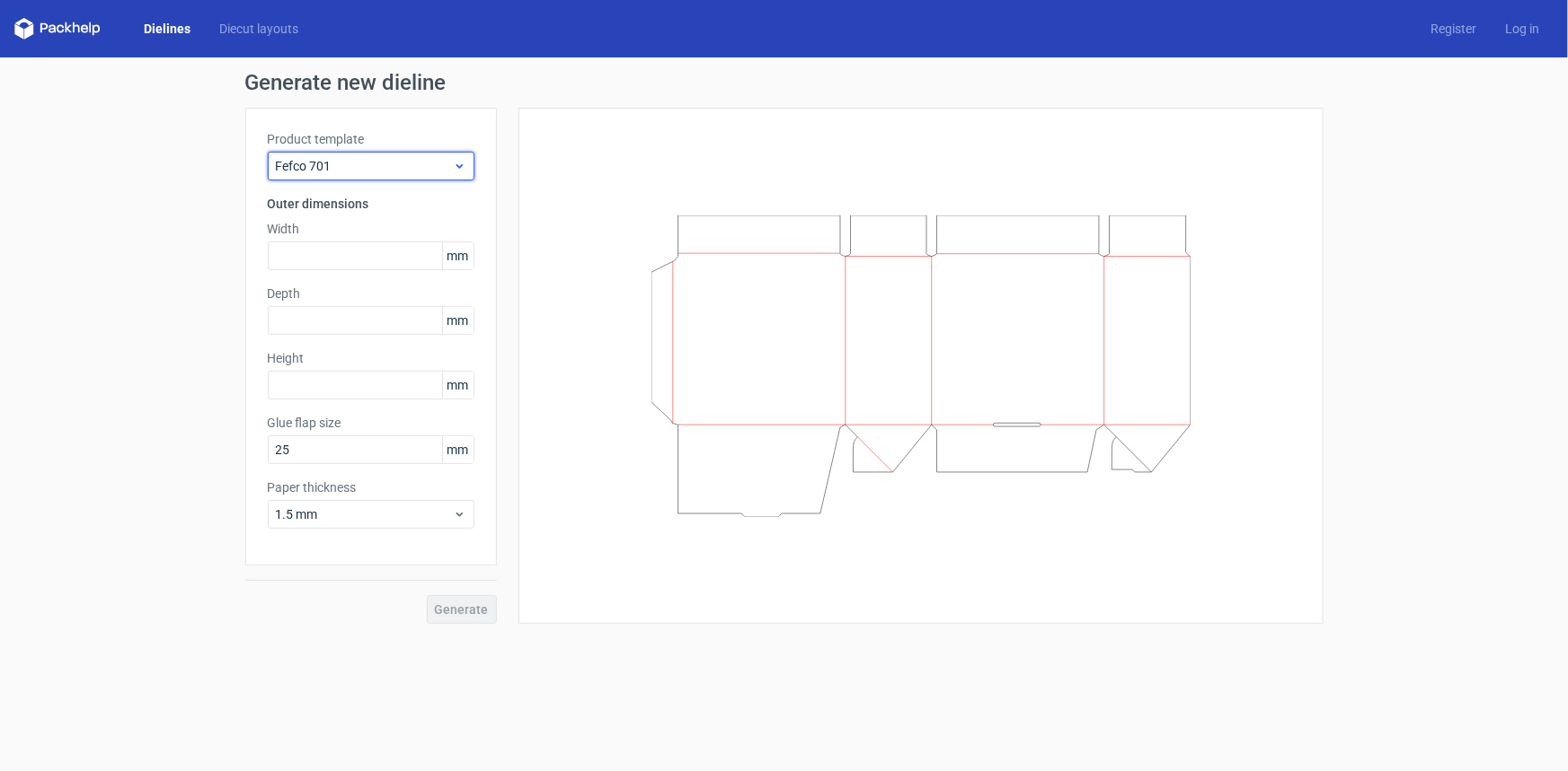
click at [365, 161] on span "Fefco 701" at bounding box center [363, 166] width 177 height 18
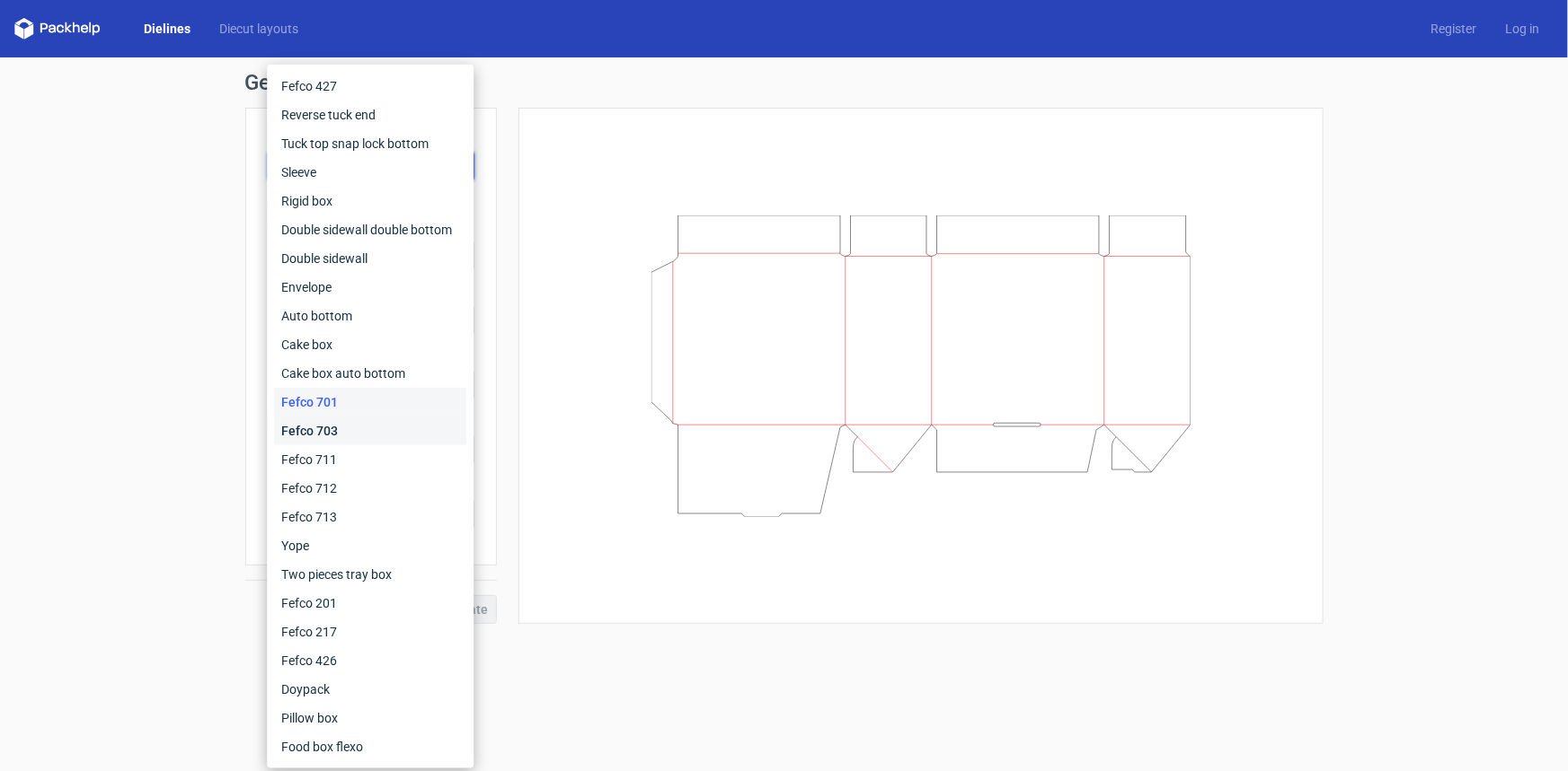
click at [340, 420] on div "Fefco 703" at bounding box center [369, 430] width 193 height 29
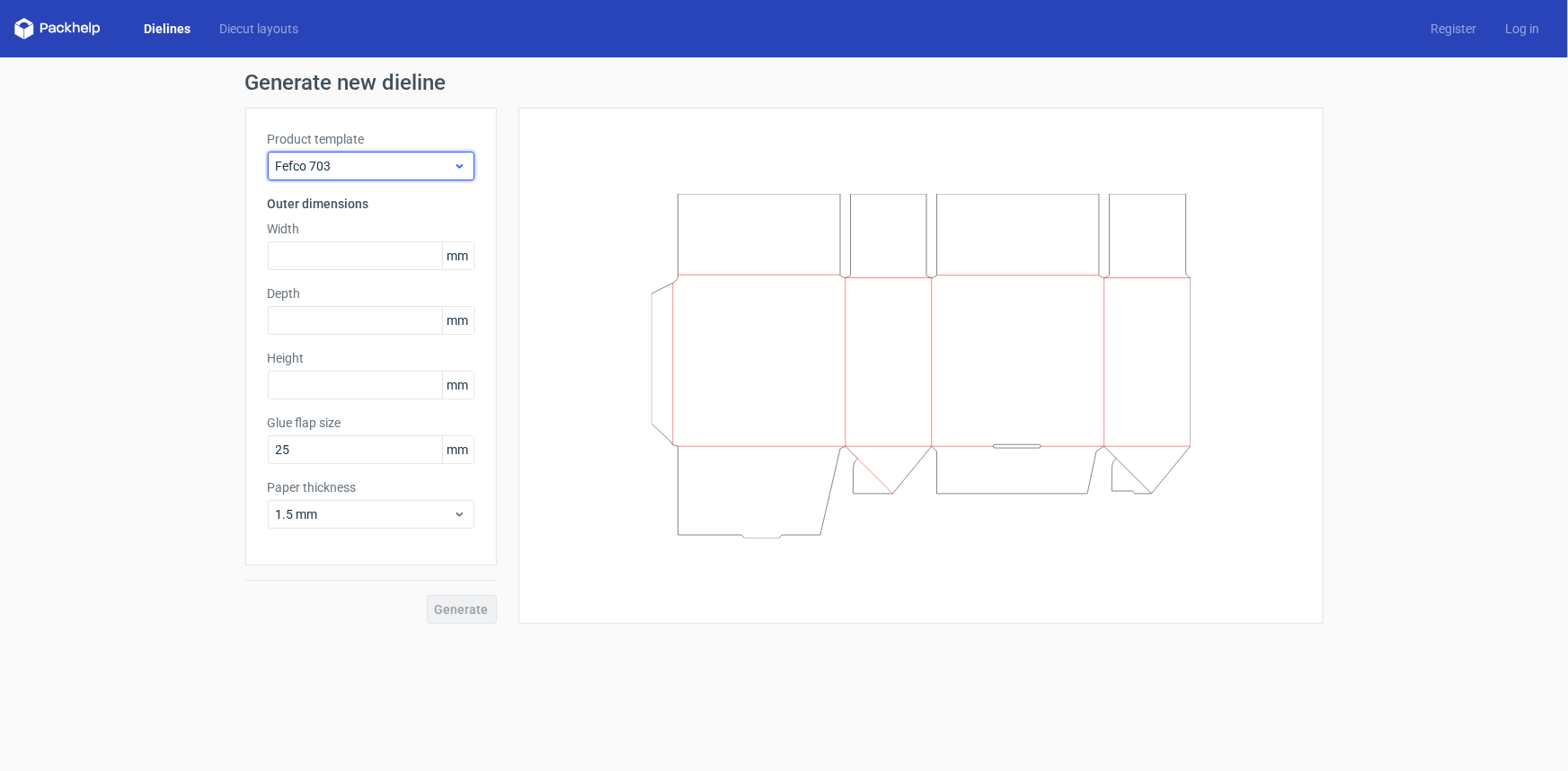
click at [403, 168] on span "Fefco 703" at bounding box center [363, 166] width 177 height 18
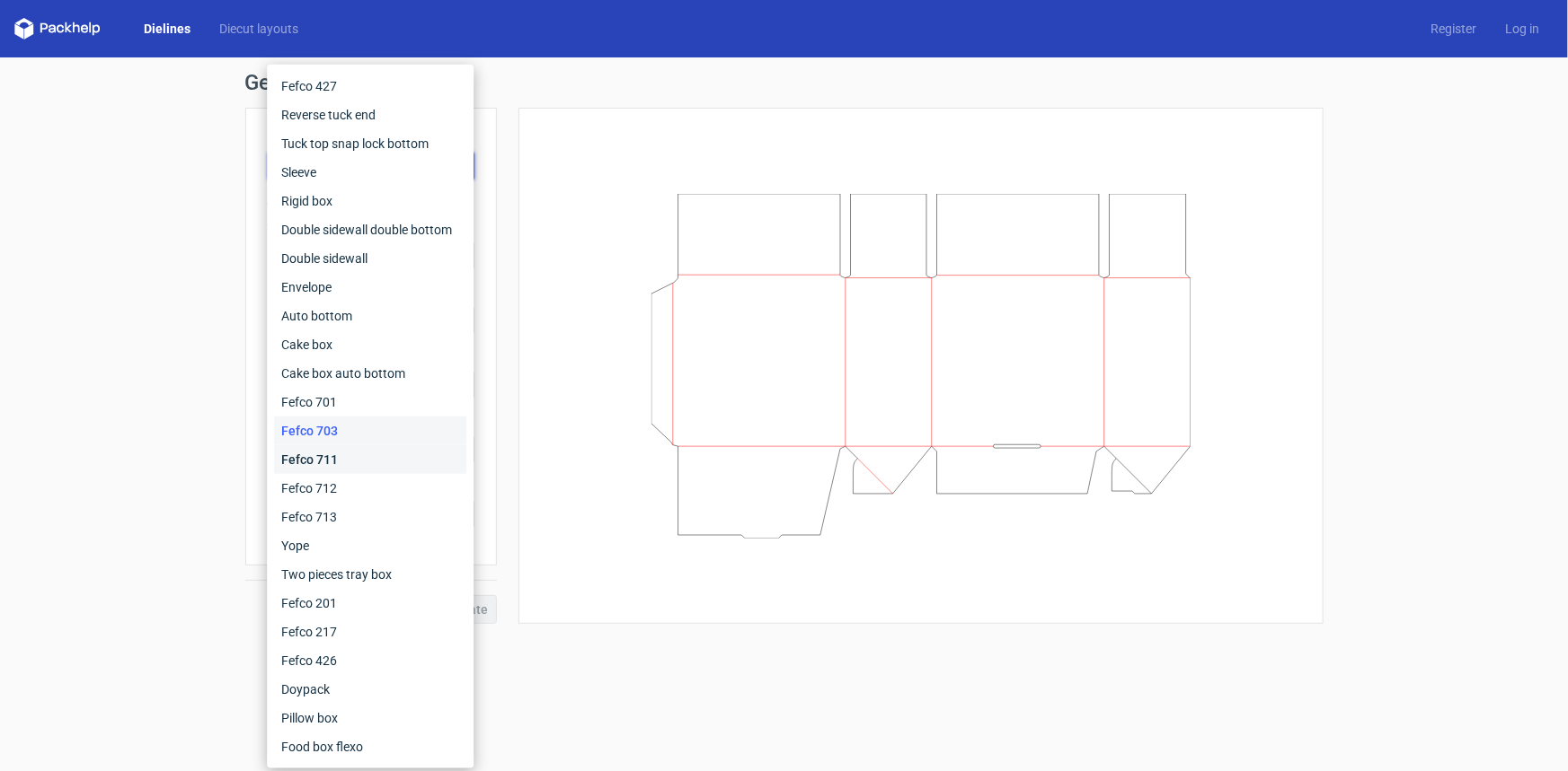
click at [354, 461] on div "Fefco 711" at bounding box center [369, 459] width 193 height 29
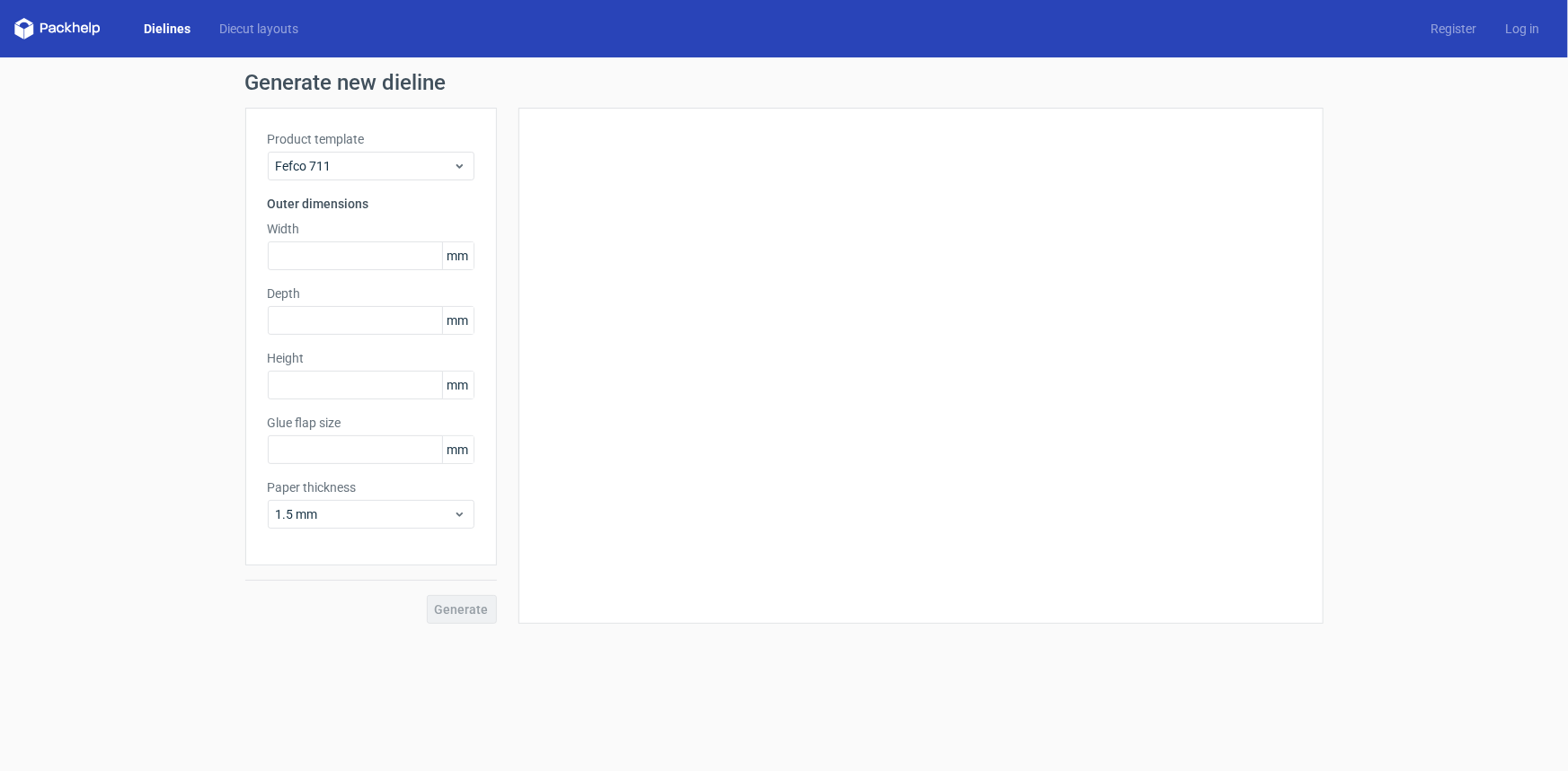
type input "25"
click at [438, 179] on div "Fefco 711" at bounding box center [370, 166] width 206 height 29
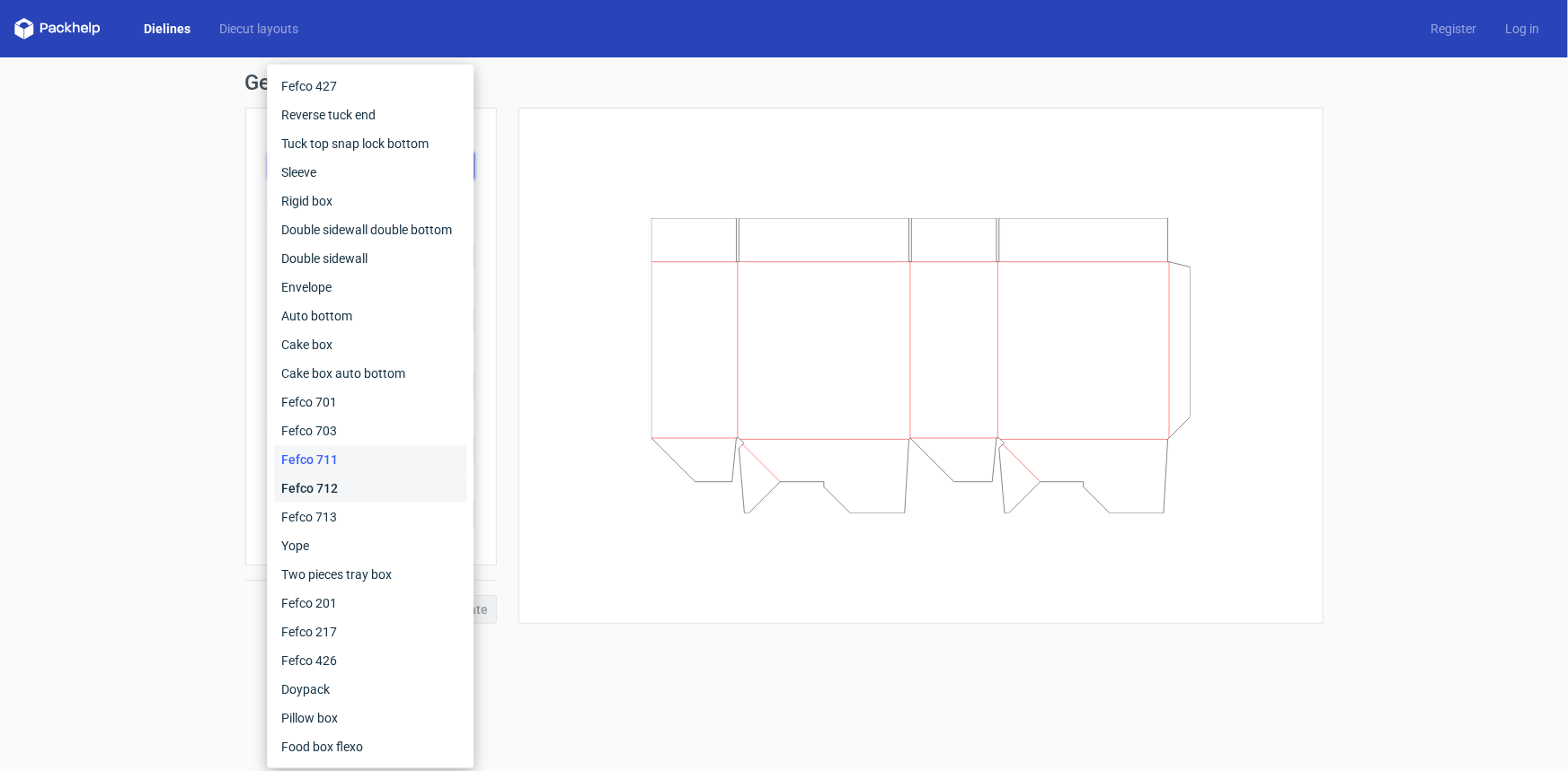
click at [353, 497] on div "Fefco 712" at bounding box center [369, 488] width 193 height 29
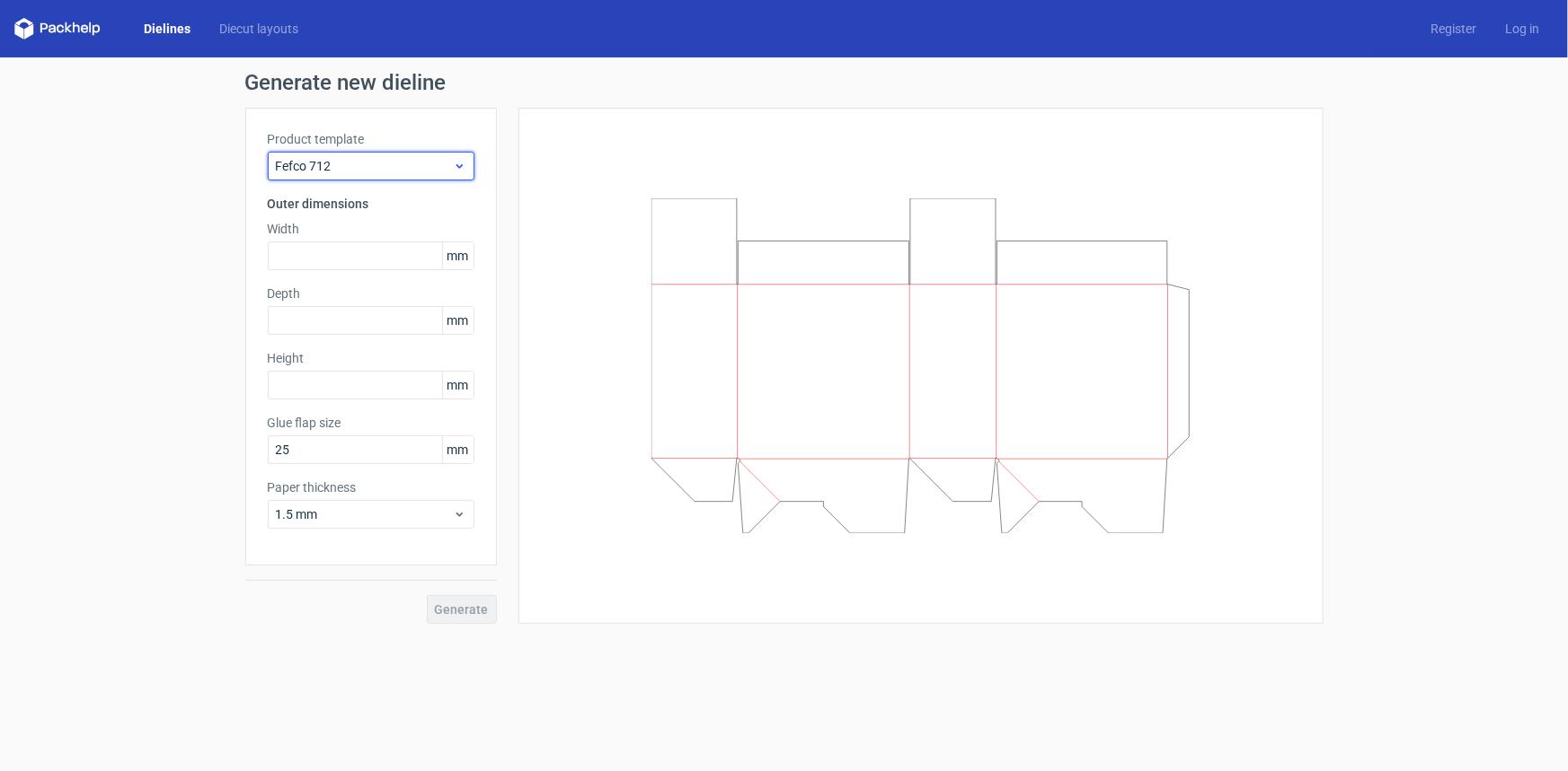
click at [403, 162] on span "Fefco 712" at bounding box center [363, 166] width 177 height 18
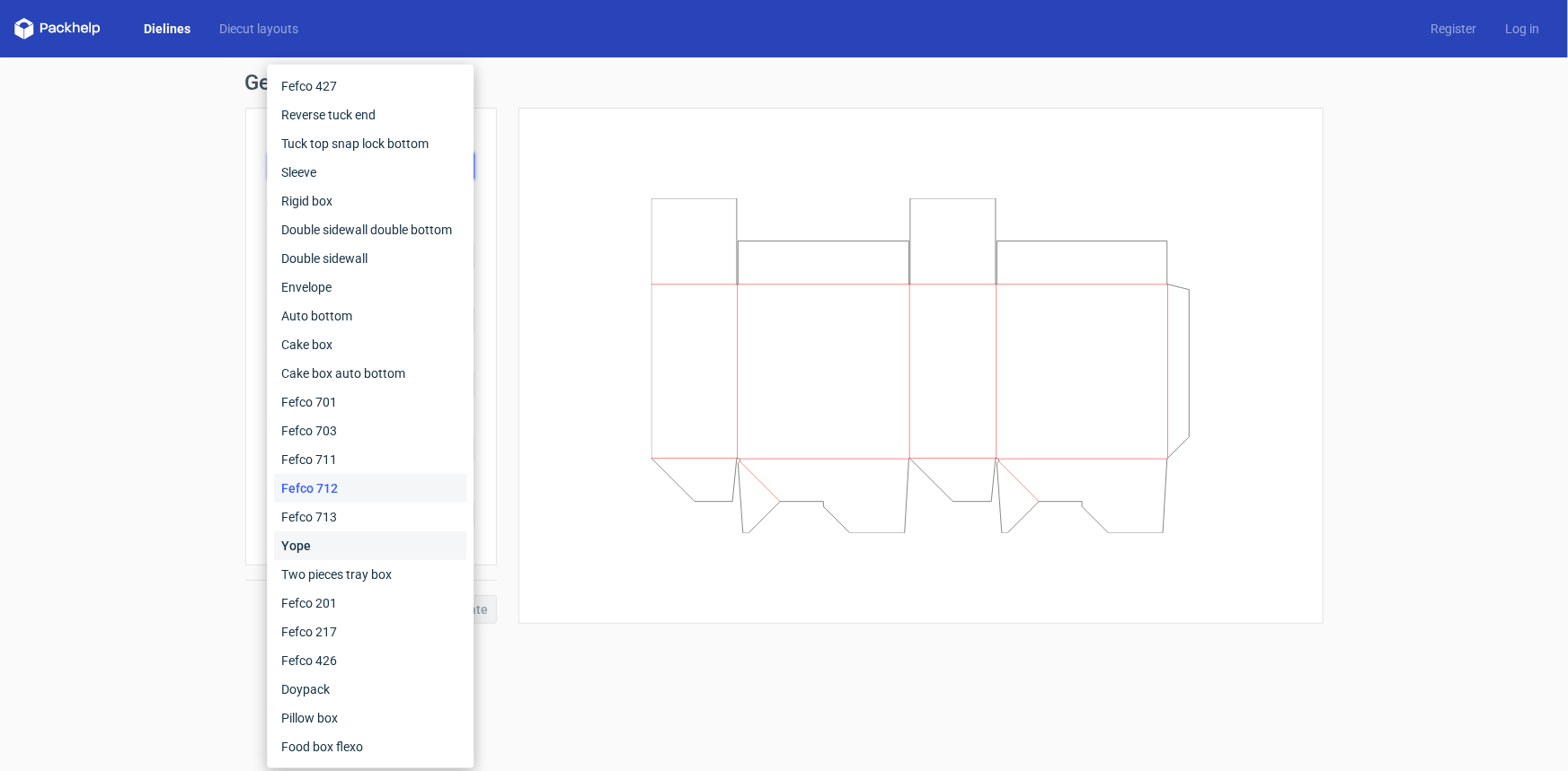
click at [320, 541] on div "Yope" at bounding box center [369, 546] width 193 height 29
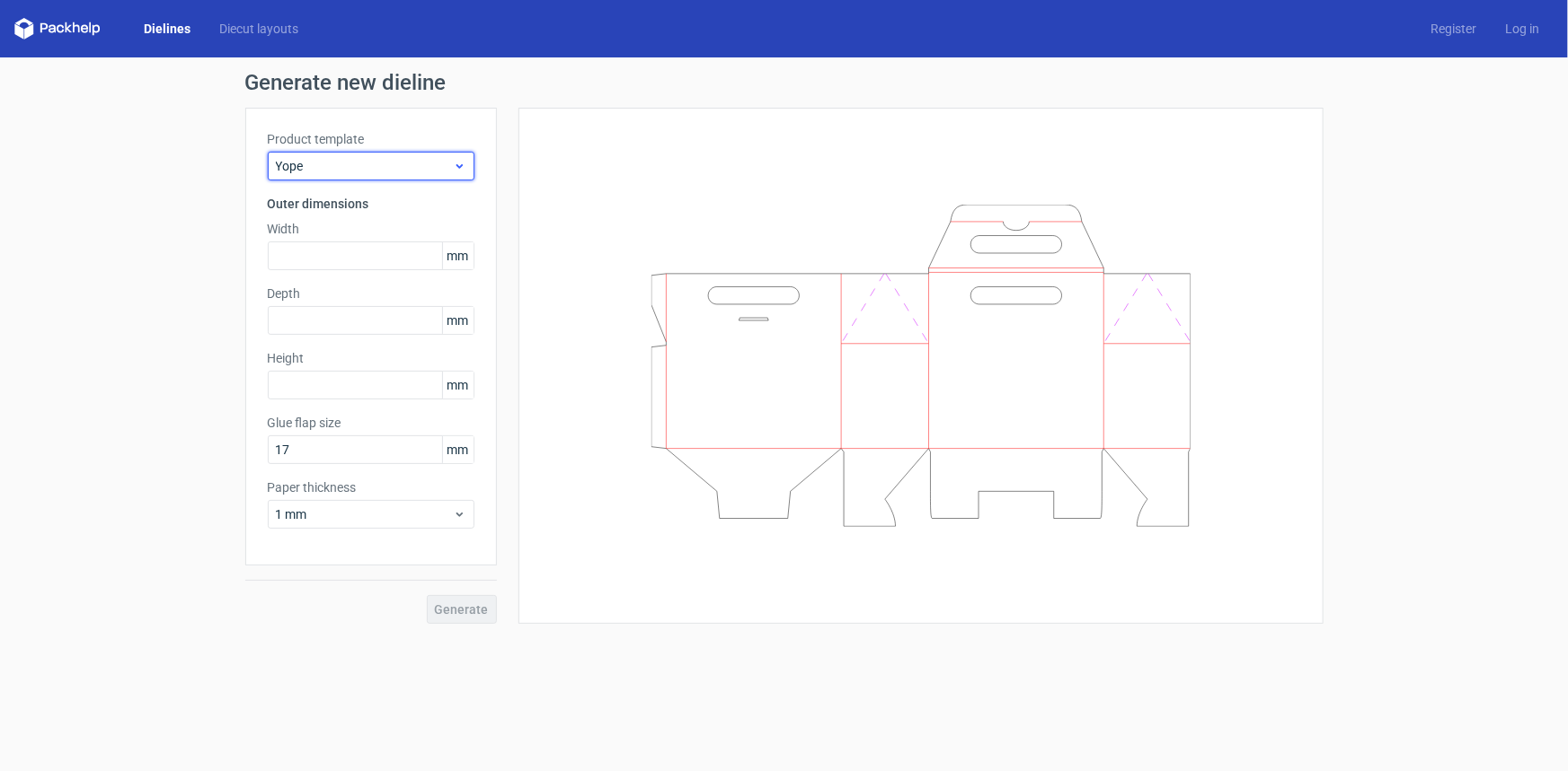
click at [383, 154] on div "Yope" at bounding box center [370, 166] width 206 height 29
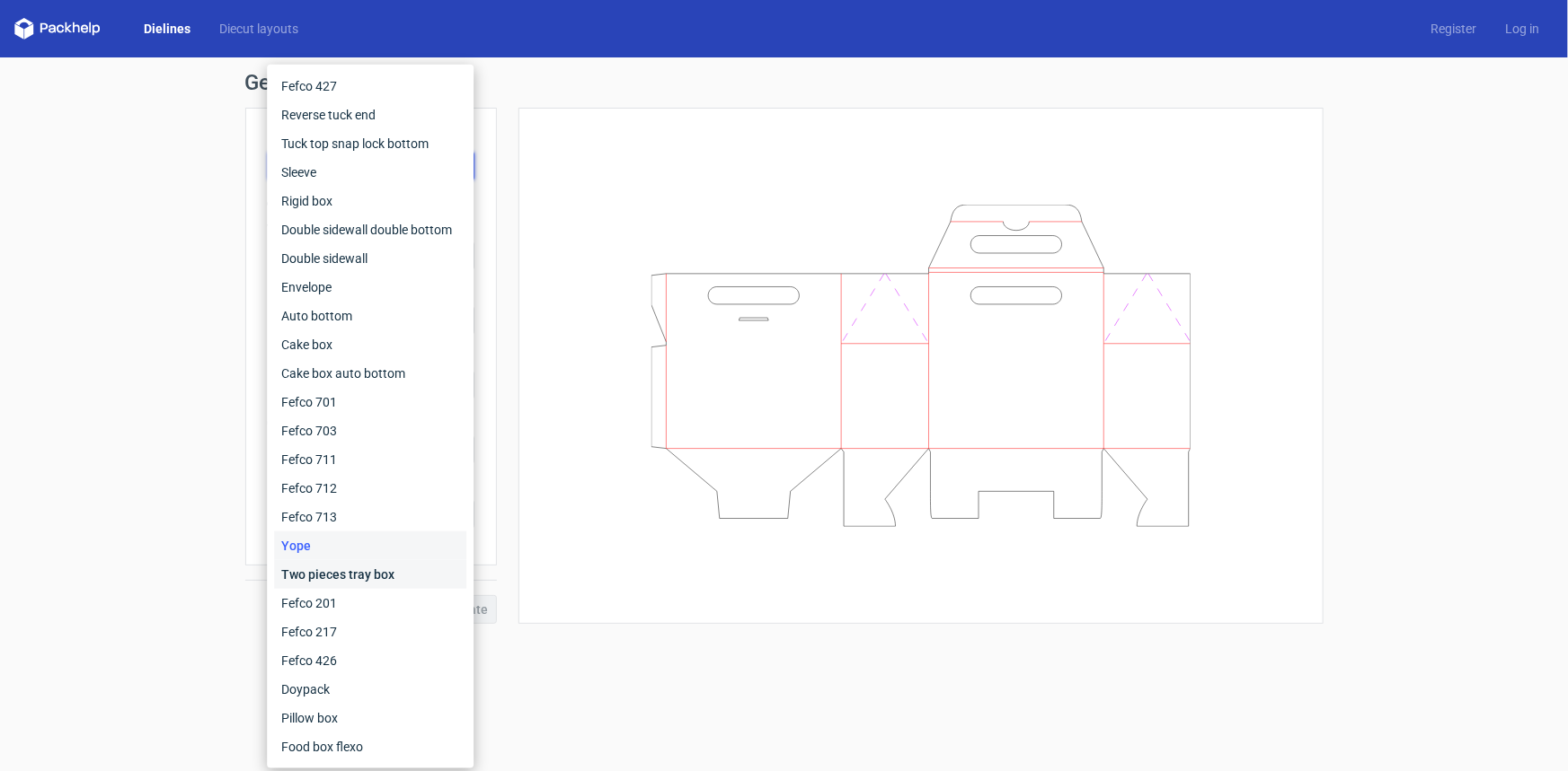
click at [366, 565] on div "Two pieces tray box" at bounding box center [369, 575] width 193 height 29
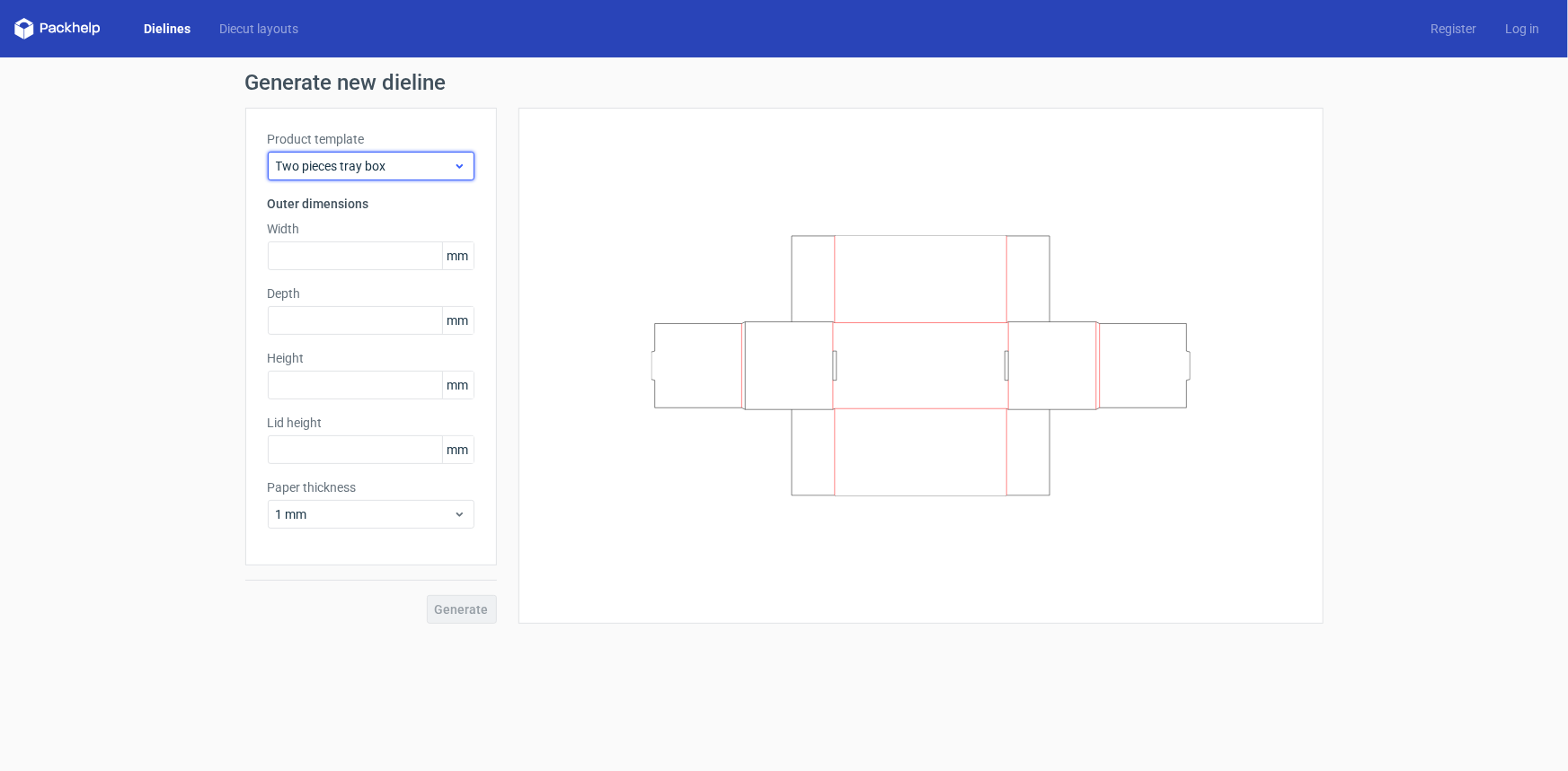
click at [416, 165] on span "Two pieces tray box" at bounding box center [363, 166] width 177 height 18
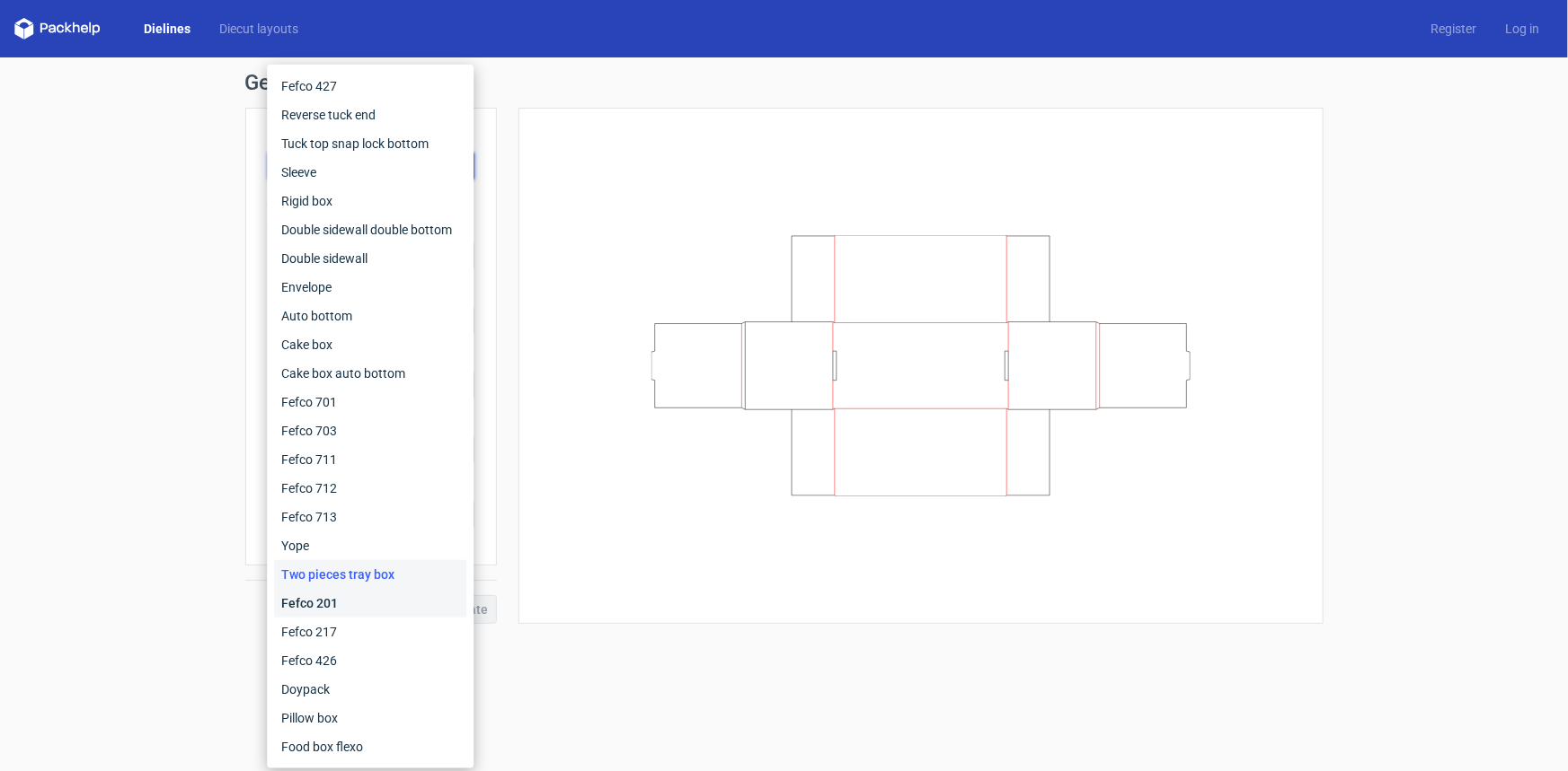
click at [363, 597] on div "Fefco 201" at bounding box center [369, 603] width 193 height 29
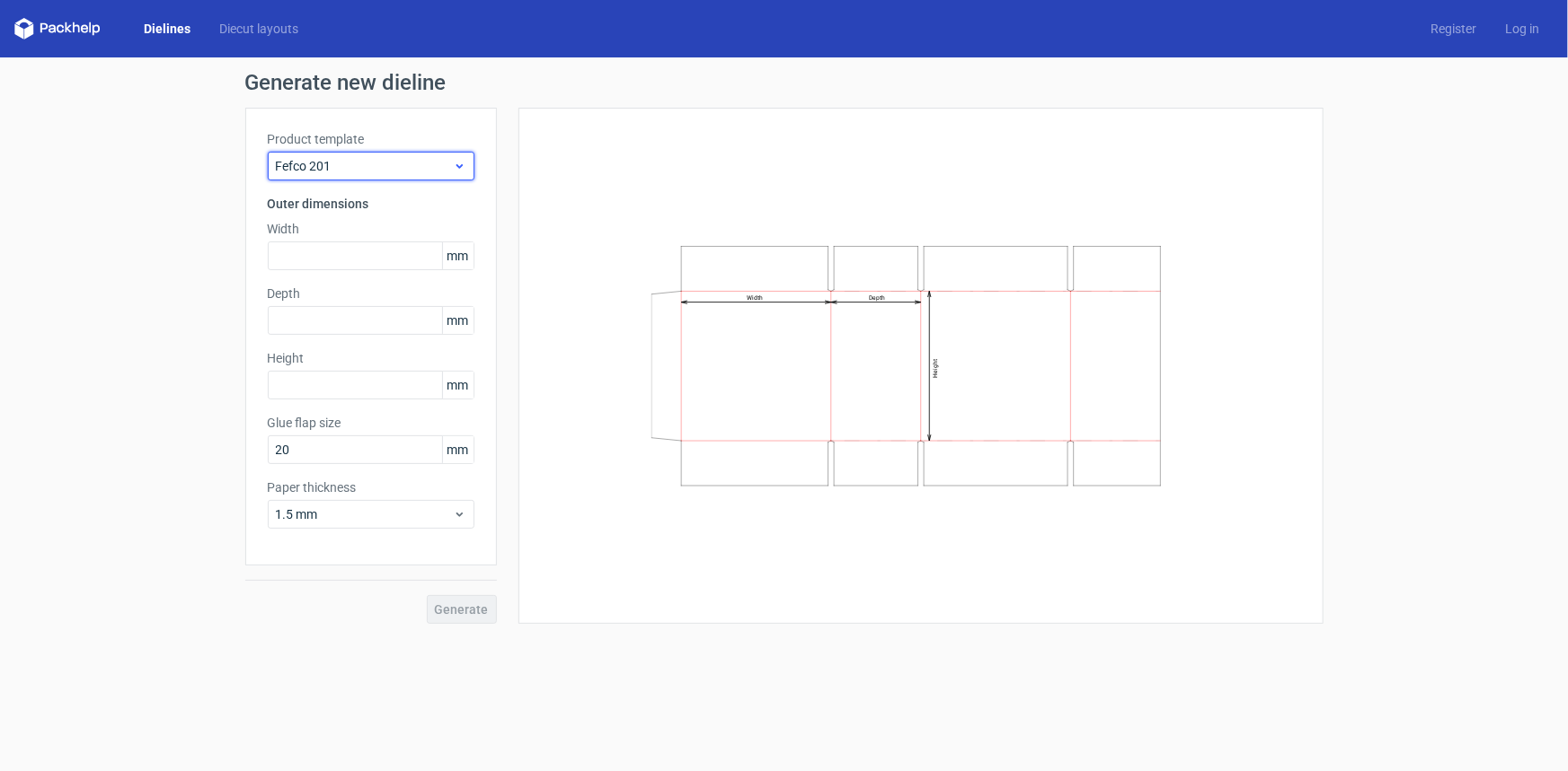
click at [391, 167] on span "Fefco 201" at bounding box center [363, 166] width 177 height 18
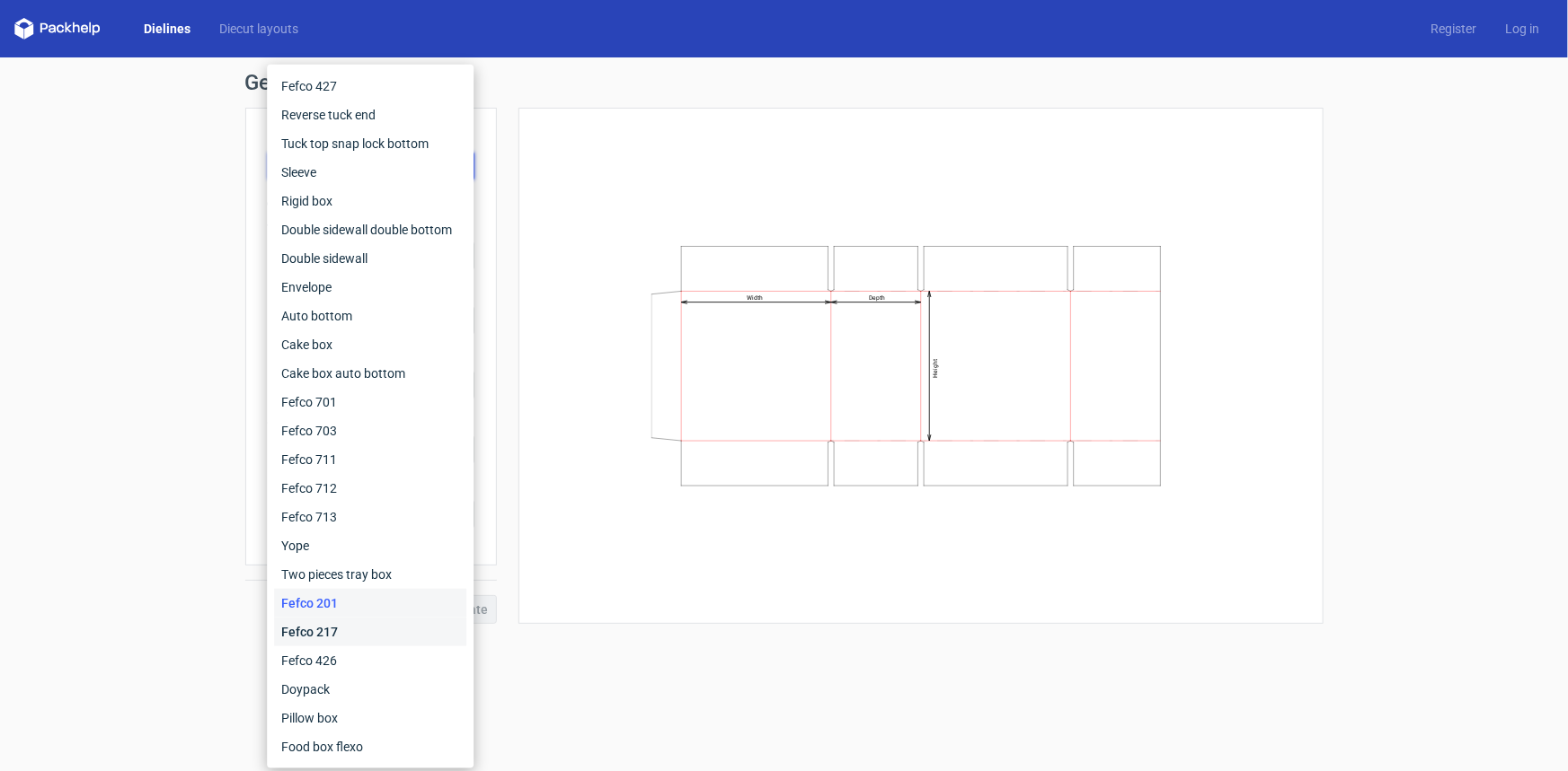
click at [382, 625] on div "Fefco 217" at bounding box center [369, 632] width 193 height 29
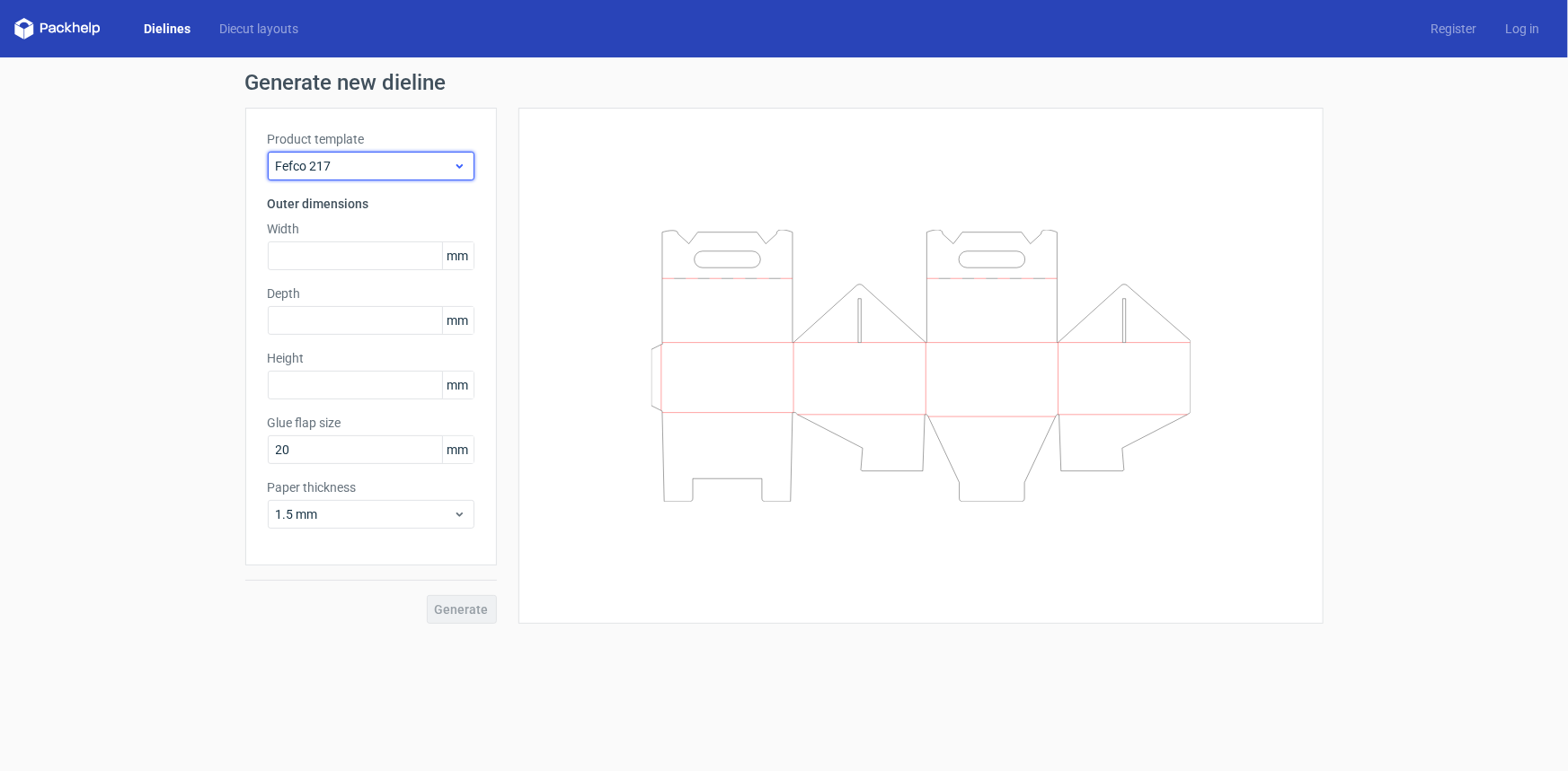
click at [383, 173] on span "Fefco 217" at bounding box center [363, 166] width 177 height 18
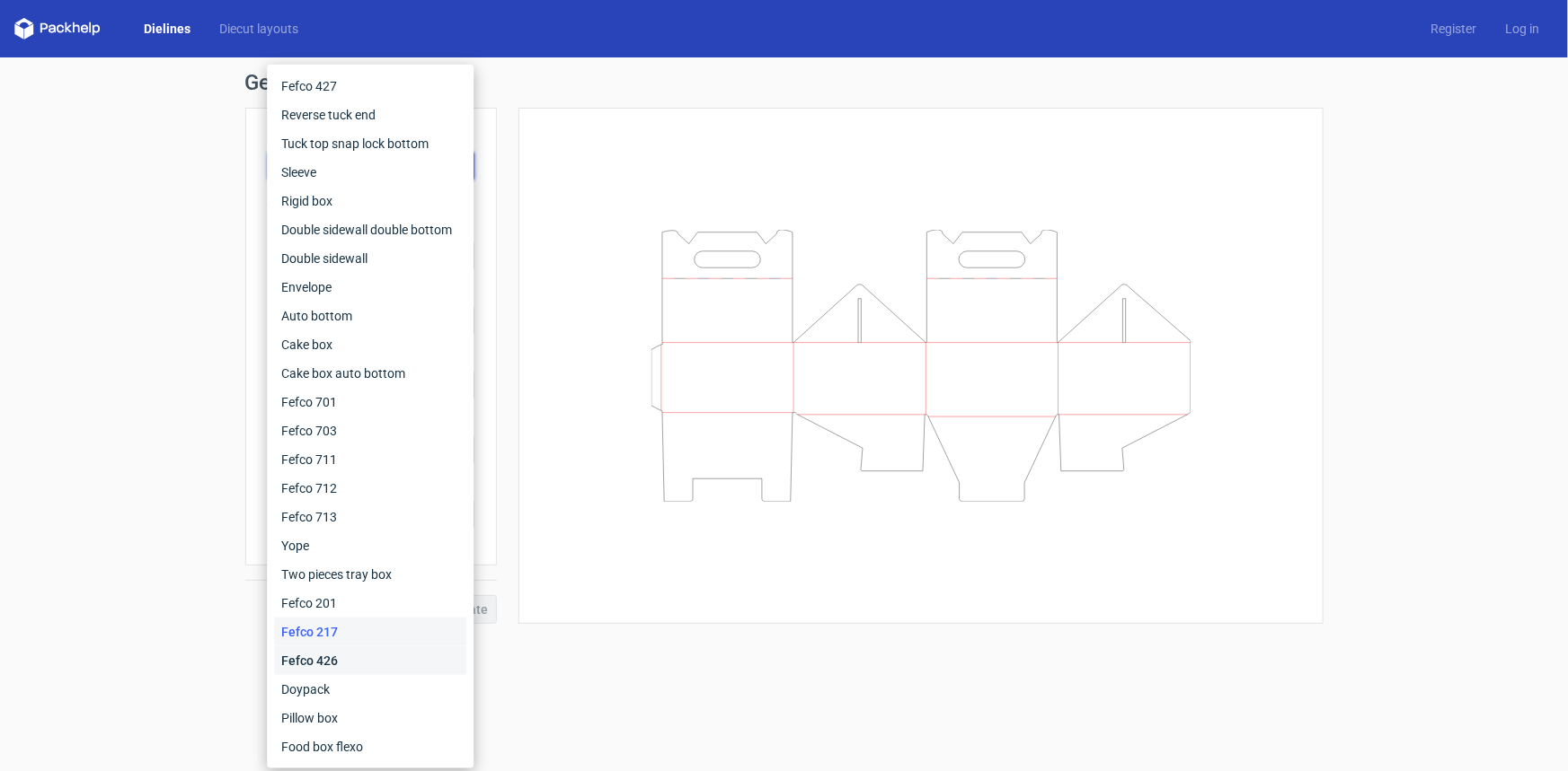
click at [395, 670] on div "Fefco 426" at bounding box center [369, 660] width 193 height 29
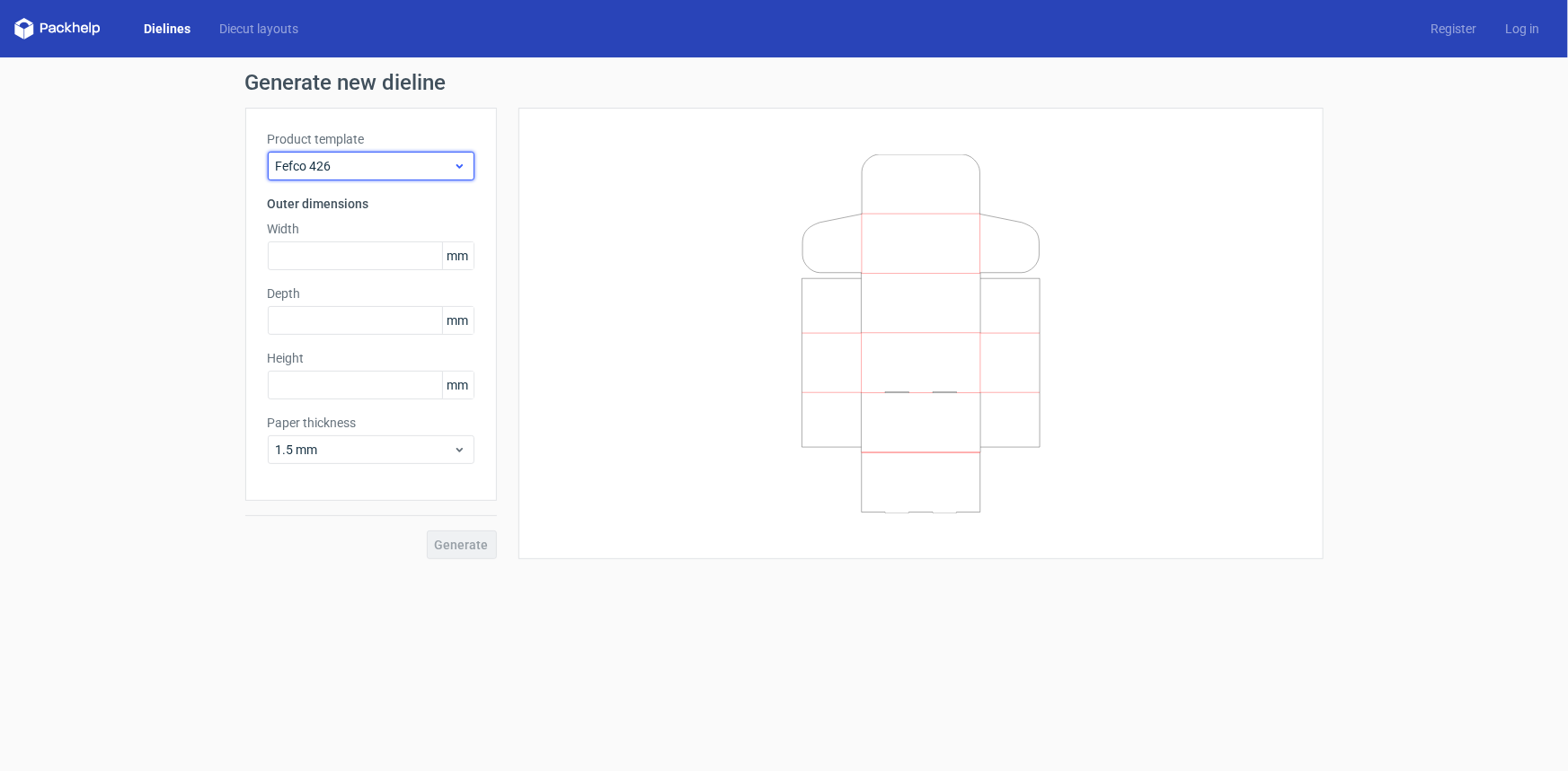
click at [393, 179] on div "Fefco 426" at bounding box center [370, 166] width 206 height 29
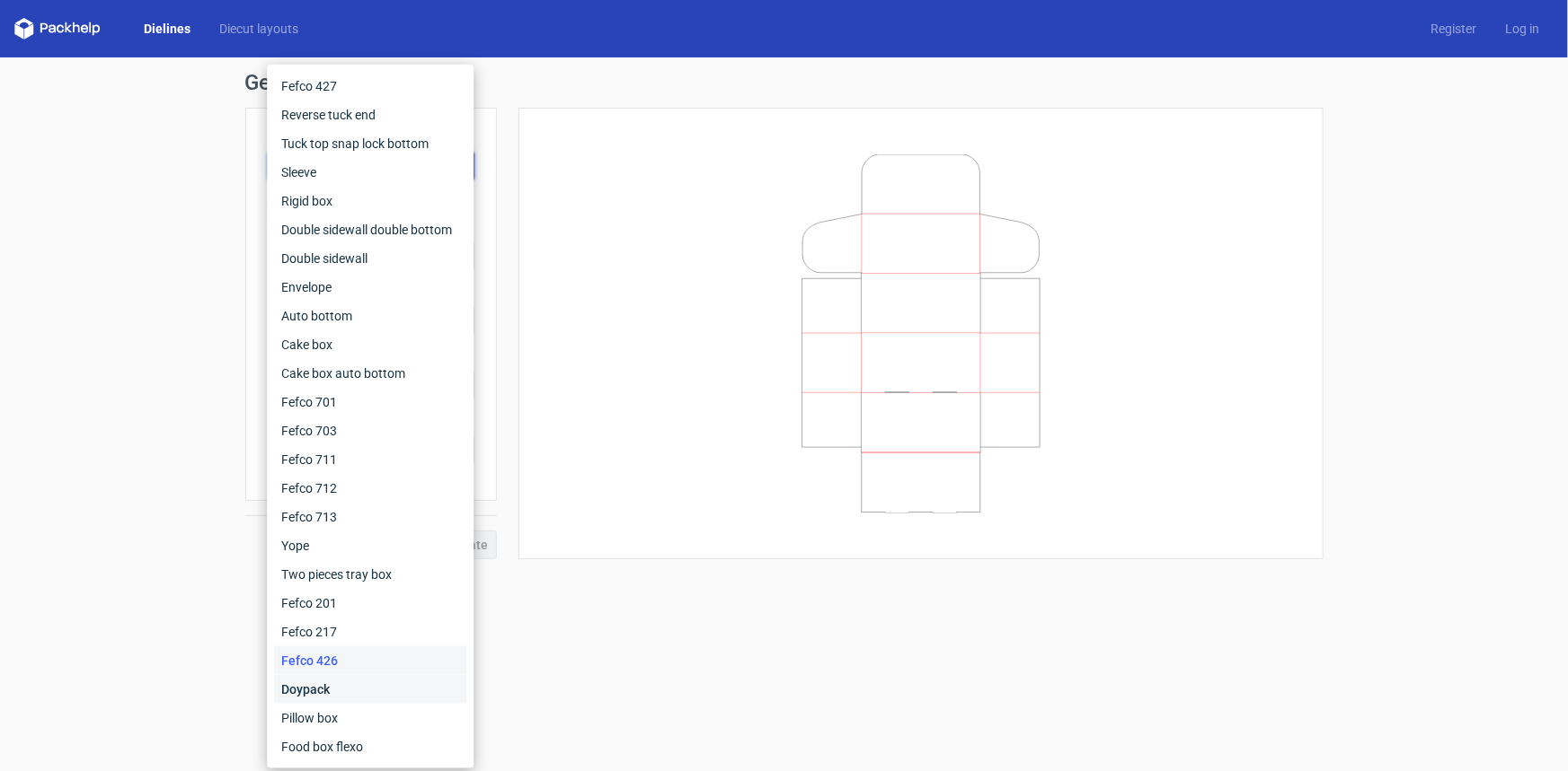
click at [324, 693] on div "Doypack" at bounding box center [369, 689] width 193 height 29
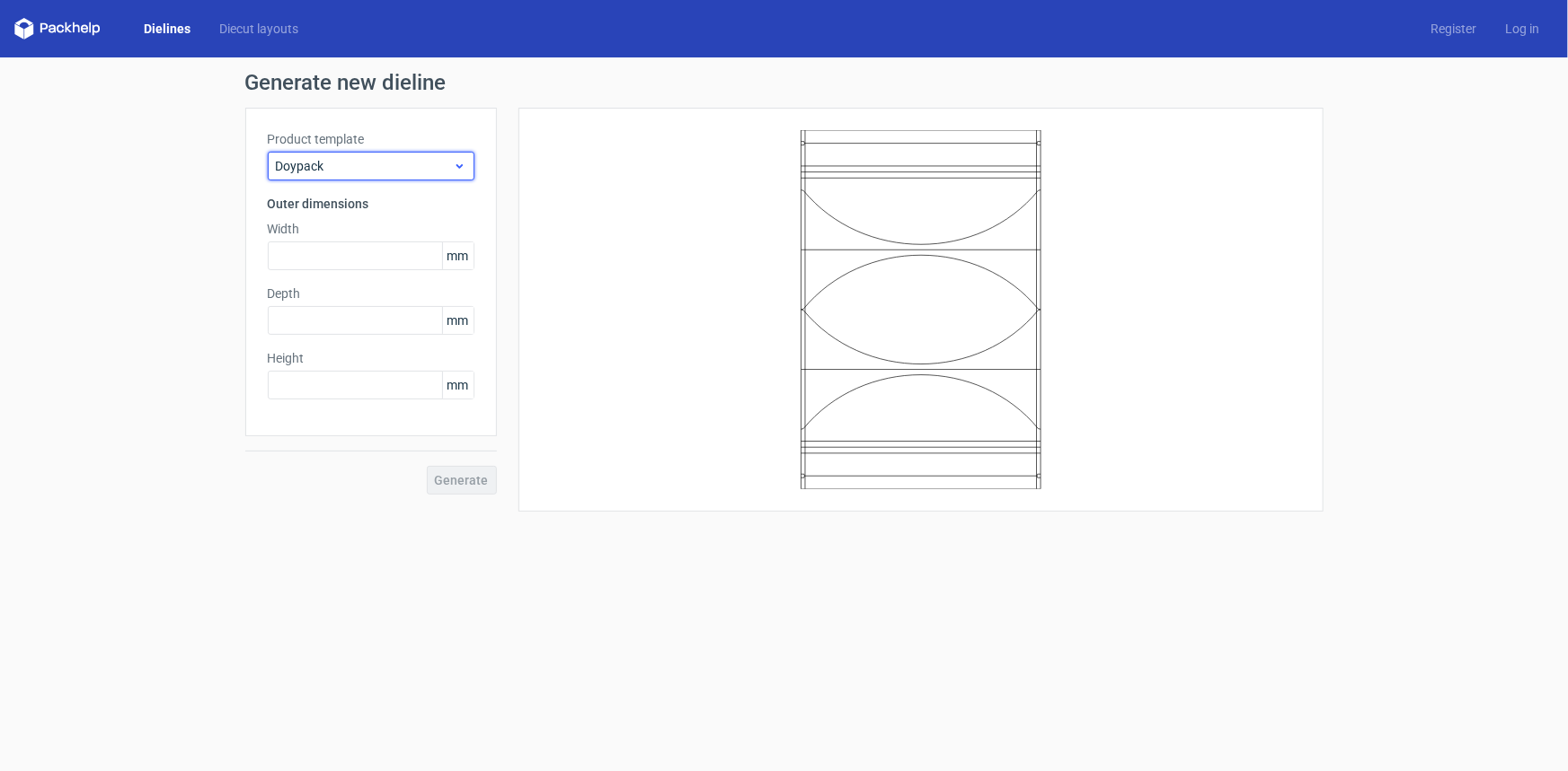
click at [417, 171] on span "Doypack" at bounding box center [363, 166] width 177 height 18
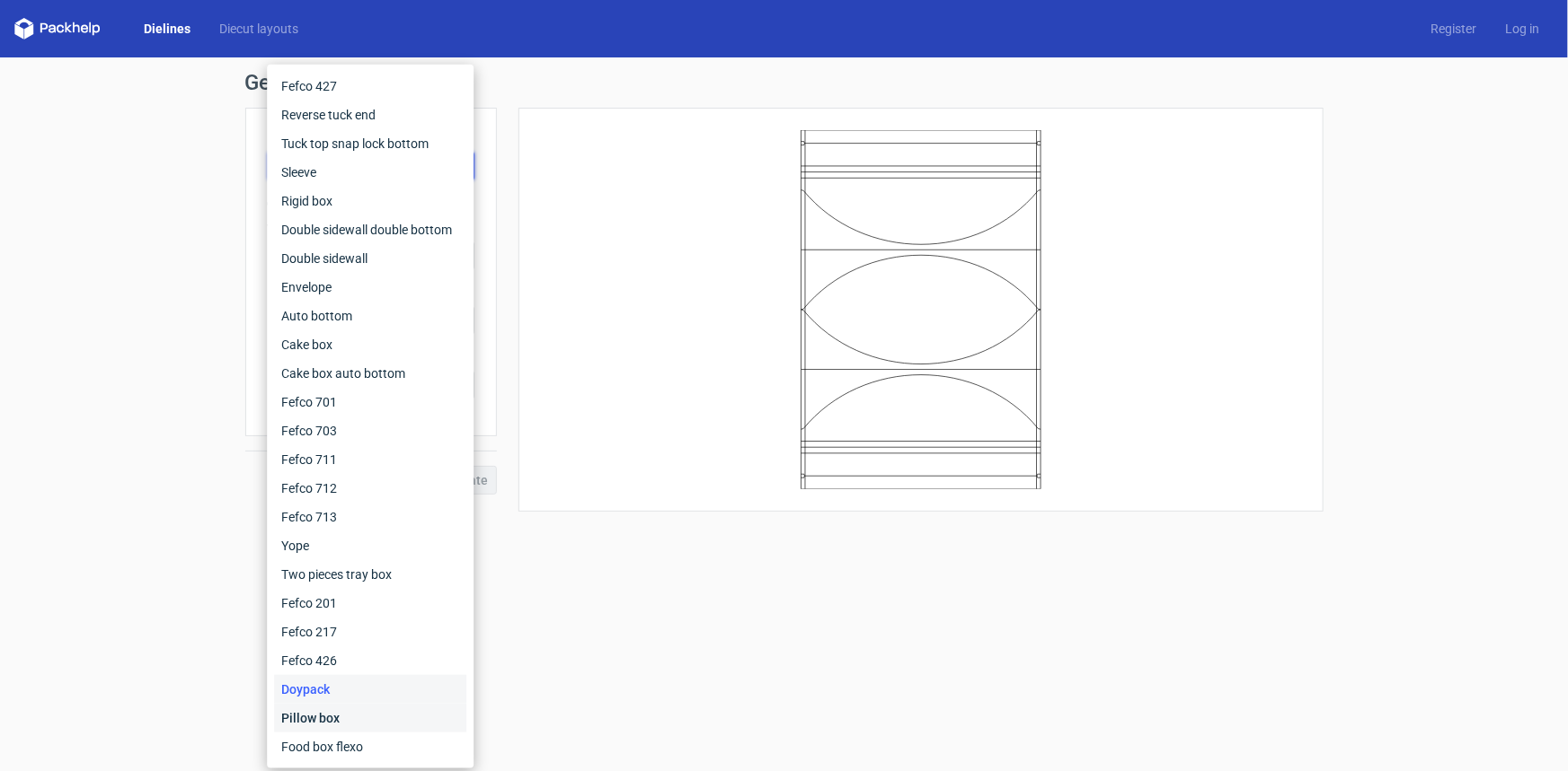
click at [335, 719] on div "Pillow box" at bounding box center [369, 718] width 193 height 29
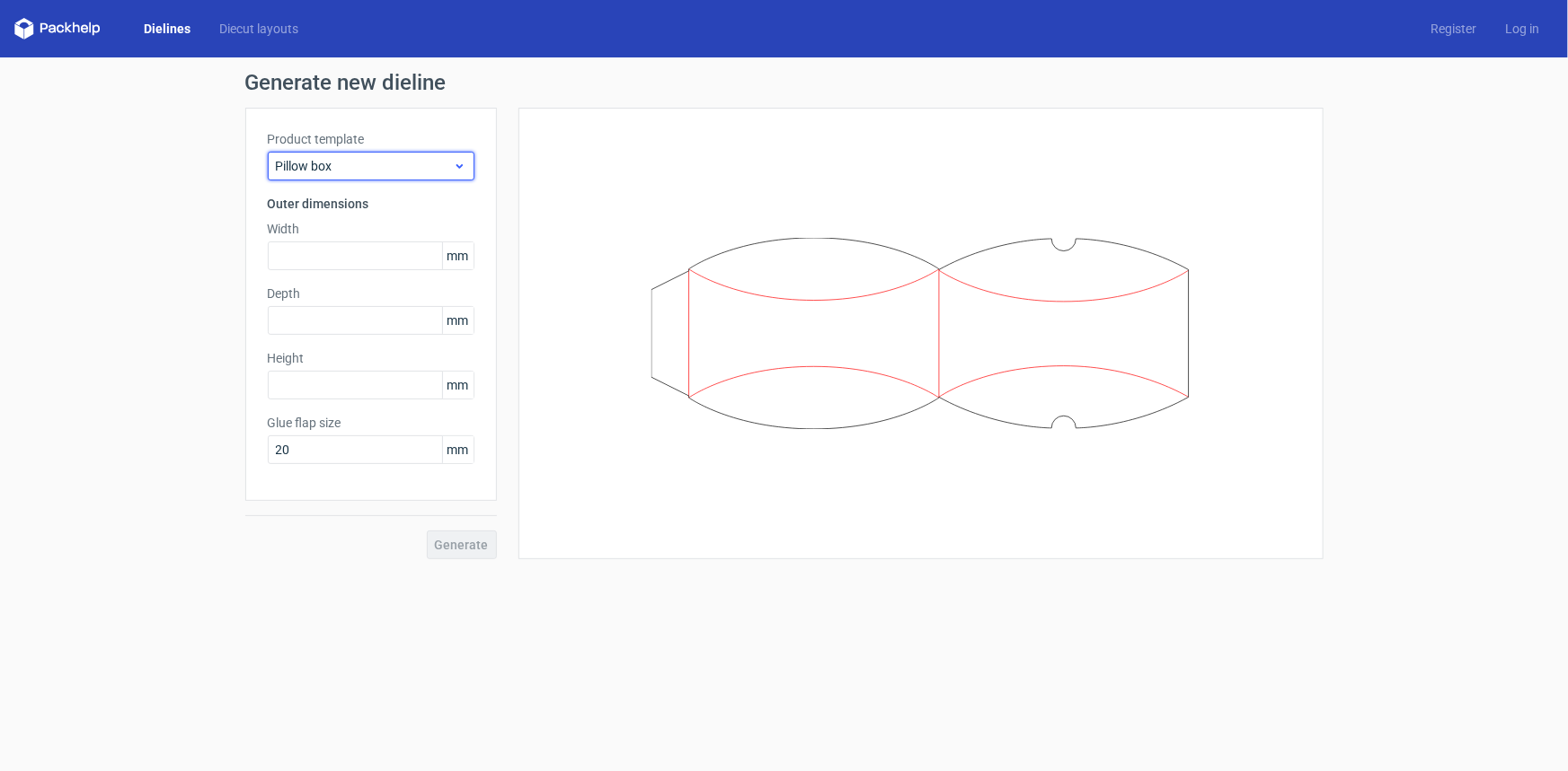
click at [351, 165] on span "Pillow box" at bounding box center [363, 166] width 177 height 18
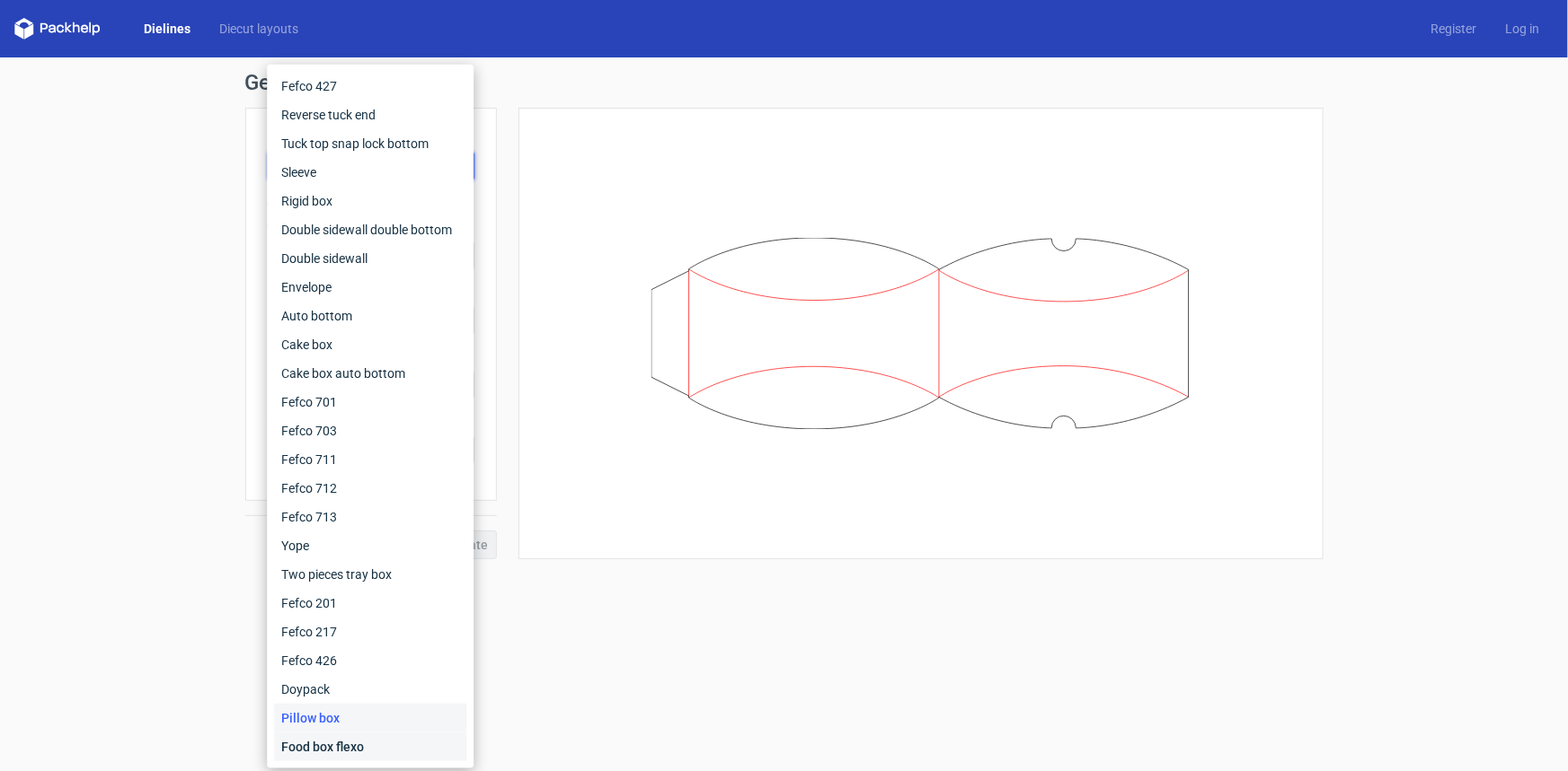
click at [326, 746] on div "Food box flexo" at bounding box center [369, 746] width 193 height 29
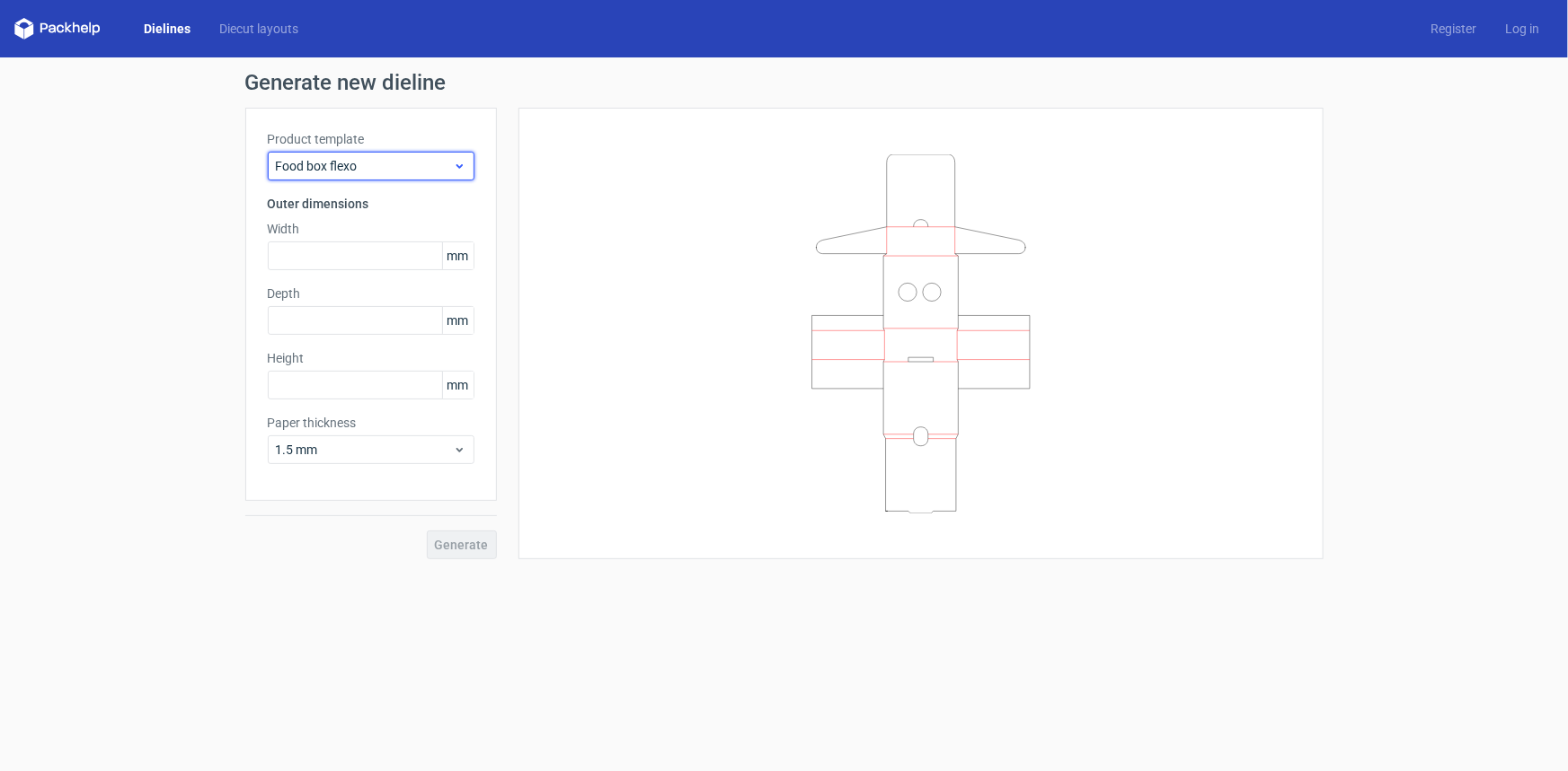
click at [379, 162] on span "Food box flexo" at bounding box center [363, 166] width 177 height 18
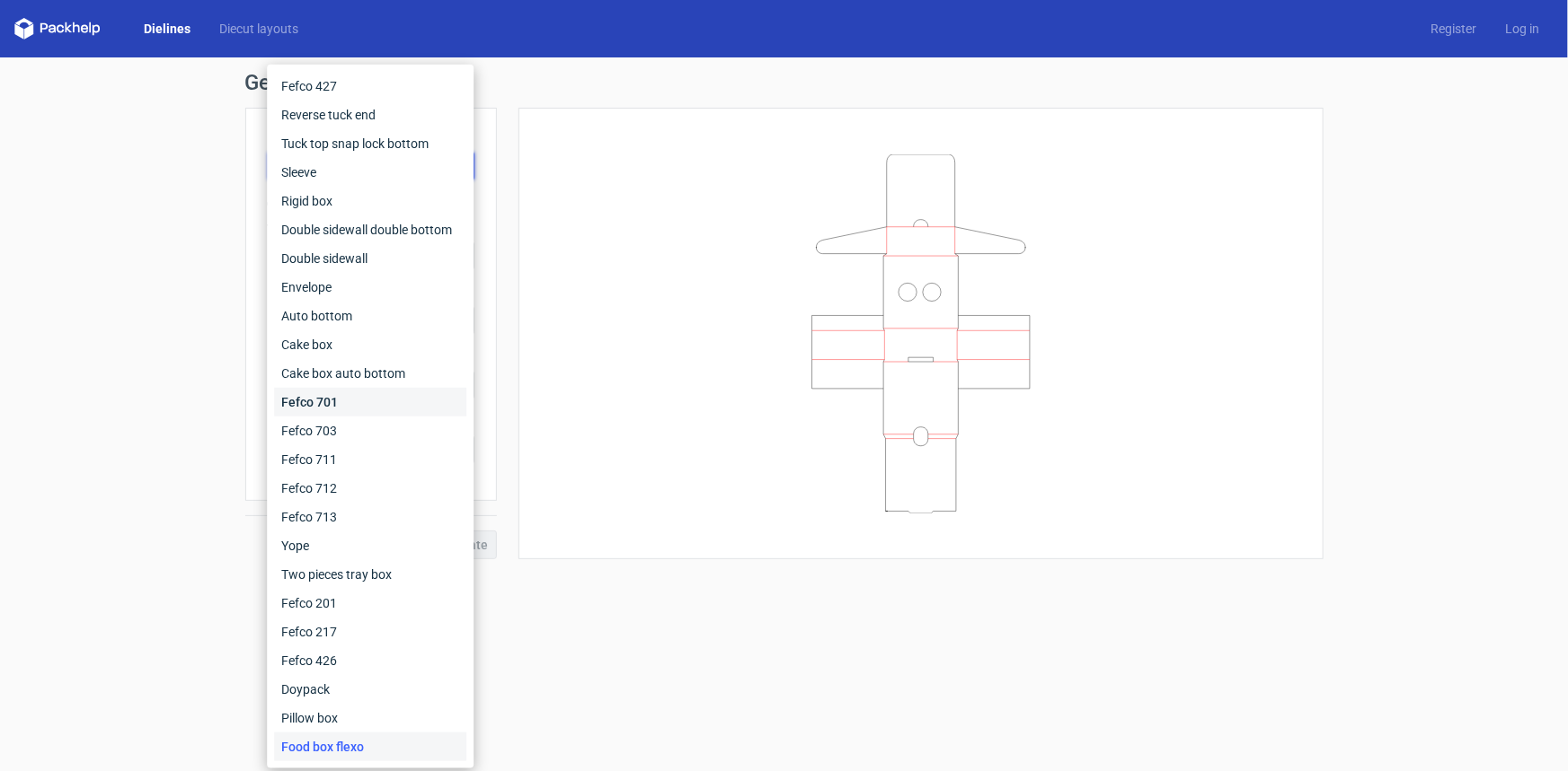
click at [341, 406] on div "Fefco 701" at bounding box center [369, 402] width 193 height 29
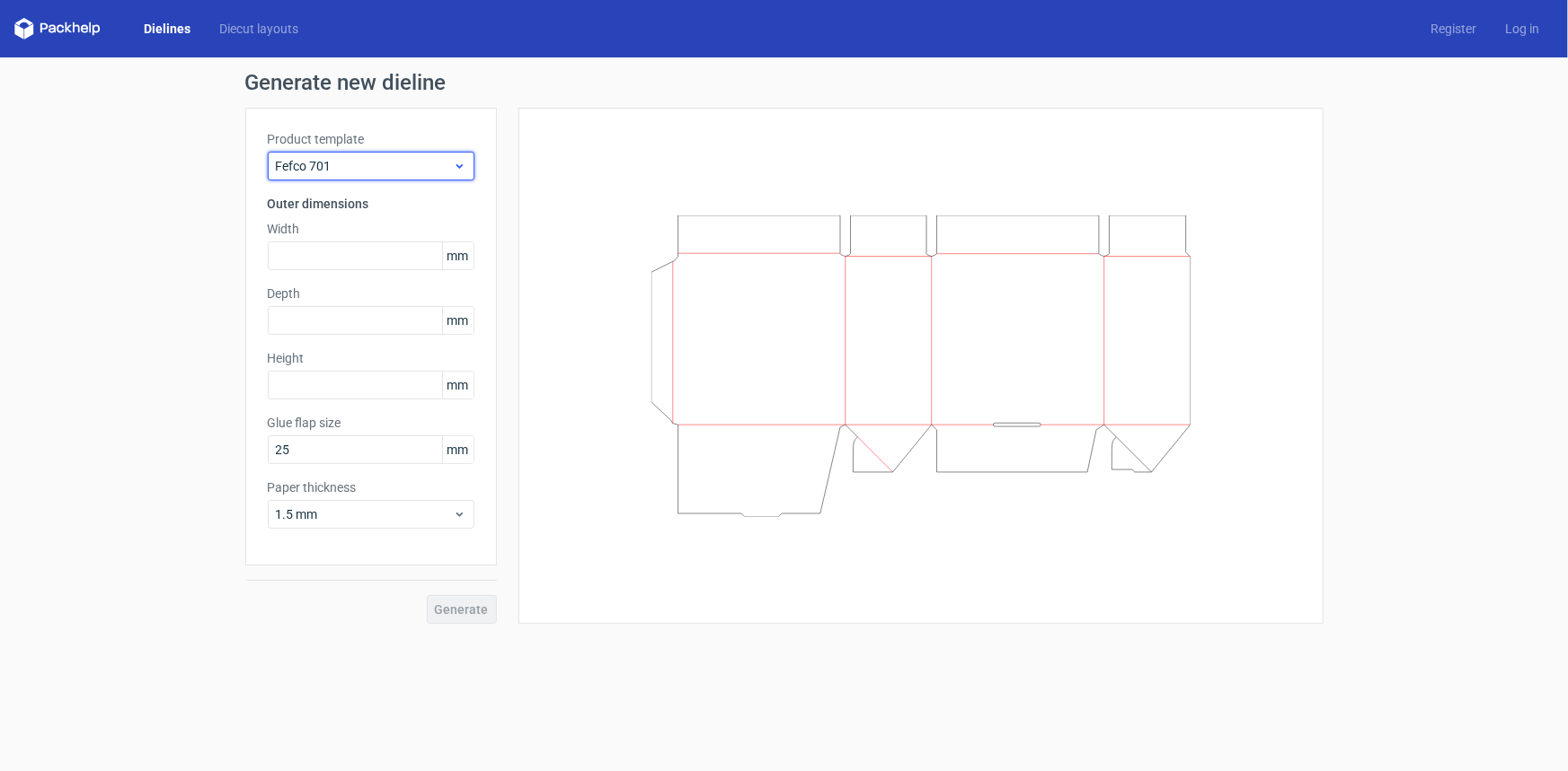
click at [383, 165] on span "Fefco 701" at bounding box center [363, 166] width 177 height 18
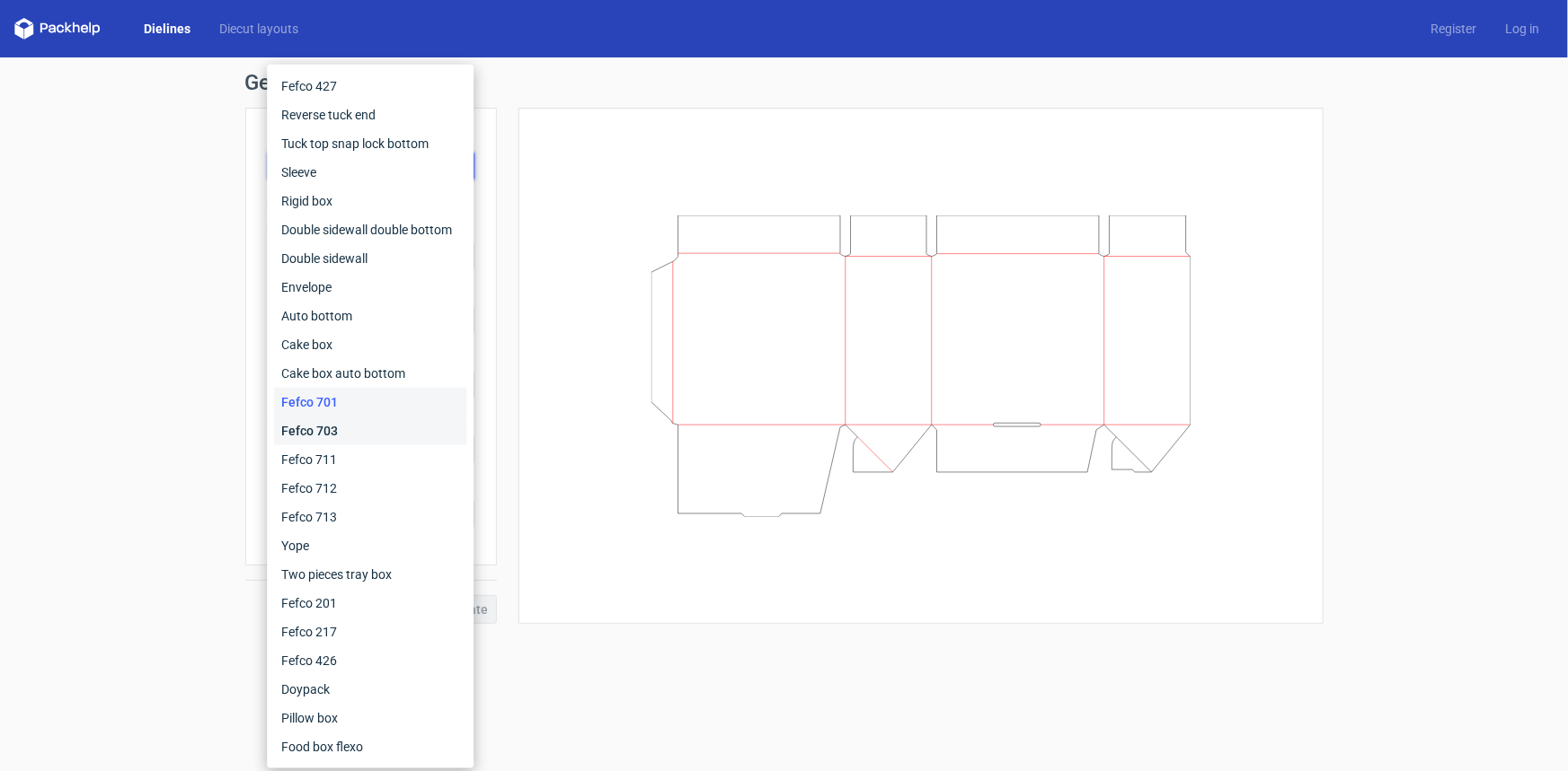
click at [334, 437] on div "Fefco 703" at bounding box center [369, 430] width 193 height 29
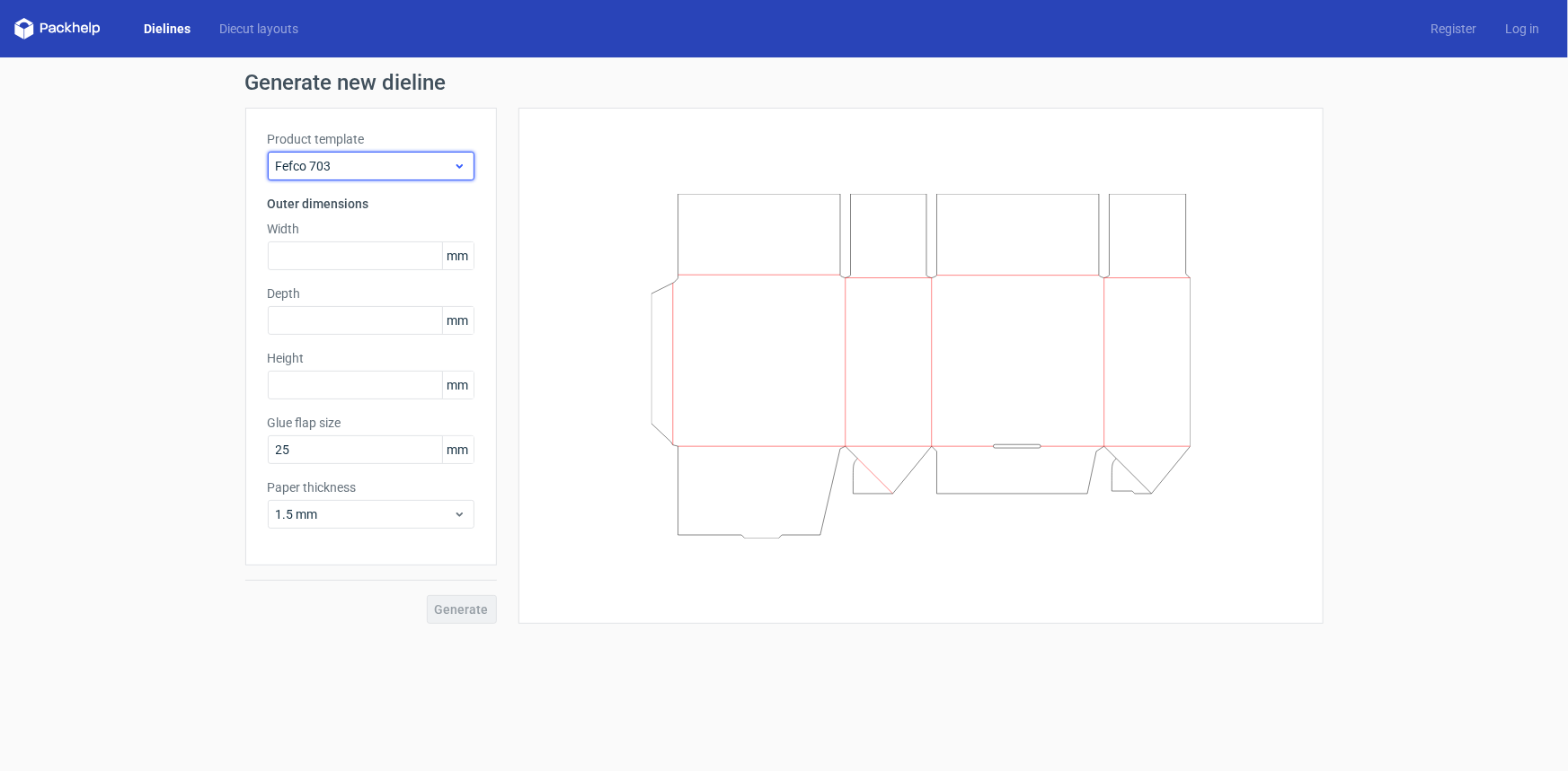
click at [405, 165] on span "Fefco 703" at bounding box center [363, 166] width 177 height 18
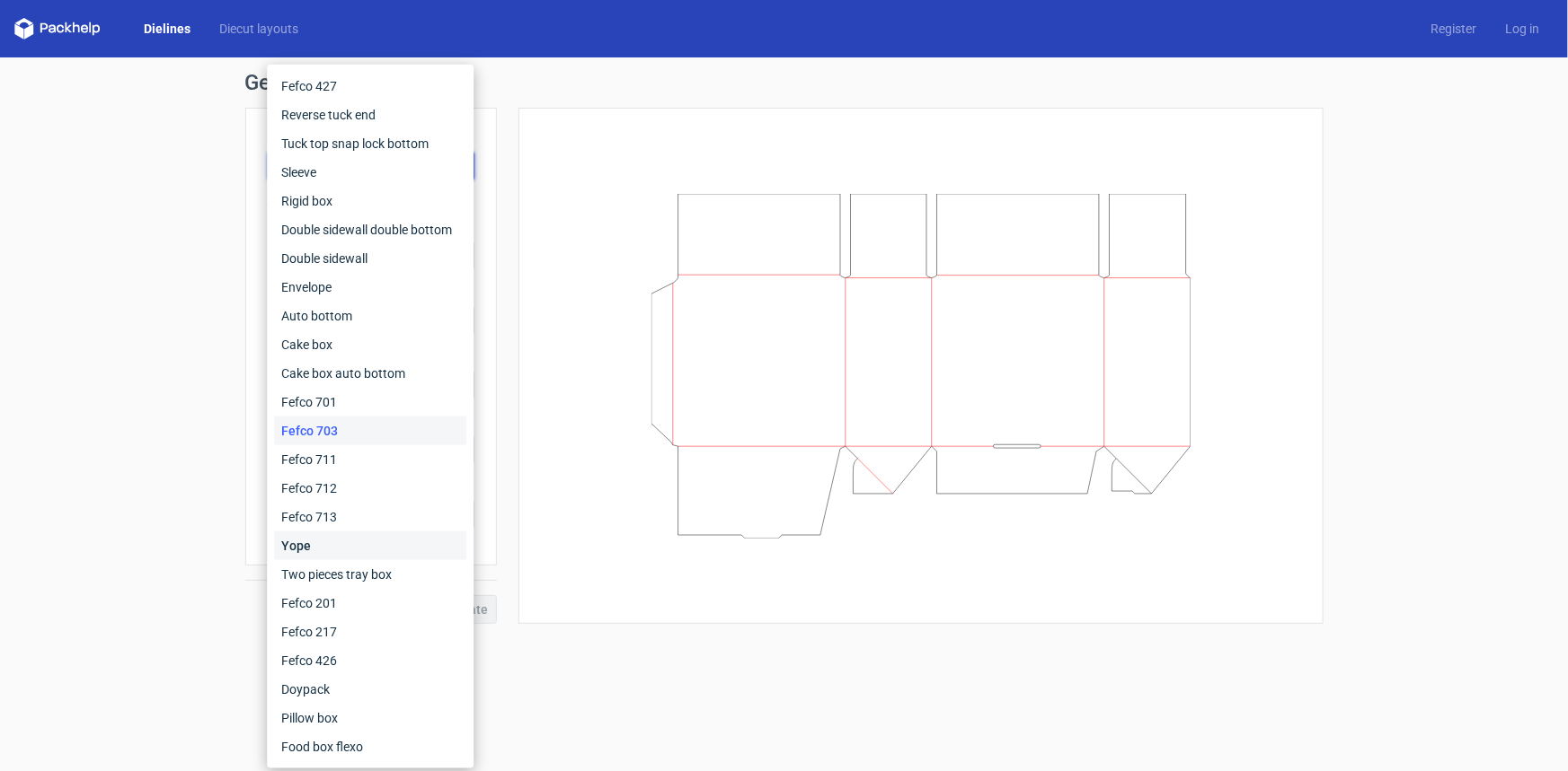
click at [319, 543] on div "Yope" at bounding box center [369, 546] width 193 height 29
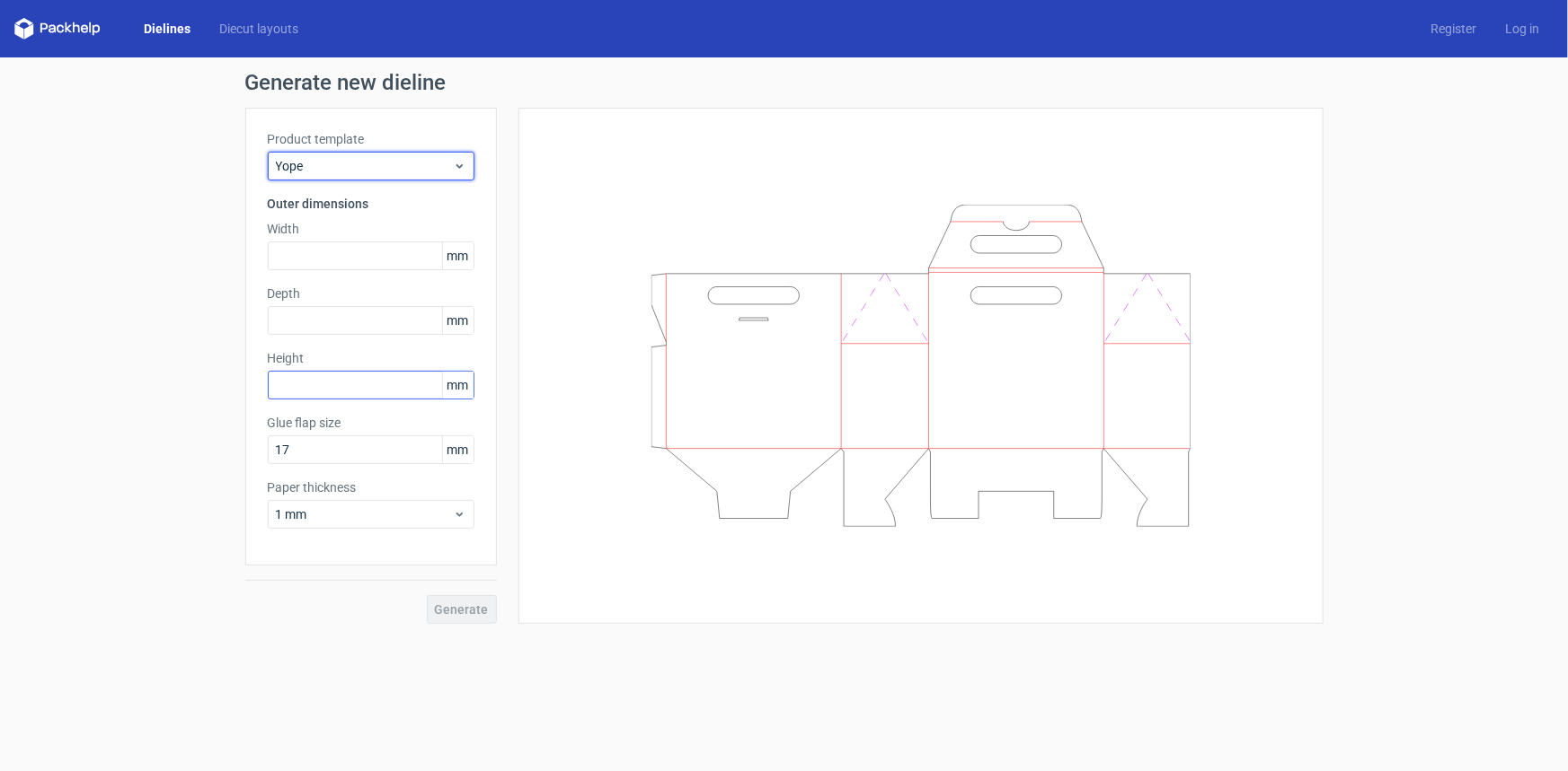
drag, startPoint x: 411, startPoint y: 171, endPoint x: 411, endPoint y: 389, distance: 218.0
click at [411, 183] on div "Product template Yope Outer dimensions Width mm Depth mm Height mm Glue flap si…" at bounding box center [370, 337] width 252 height 458
click at [458, 165] on icon at bounding box center [460, 166] width 14 height 15
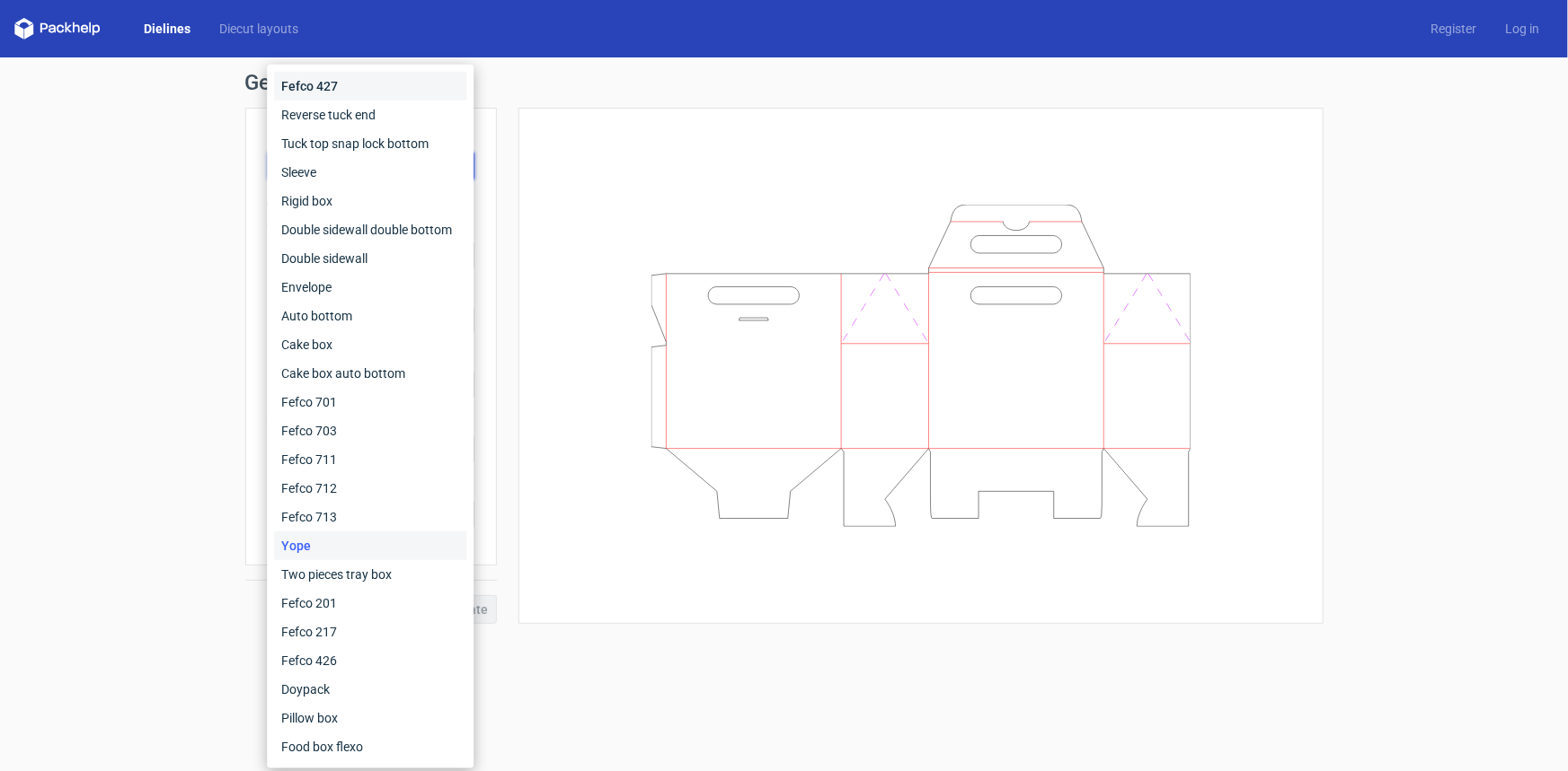
click at [355, 85] on div "Fefco 427" at bounding box center [369, 86] width 193 height 29
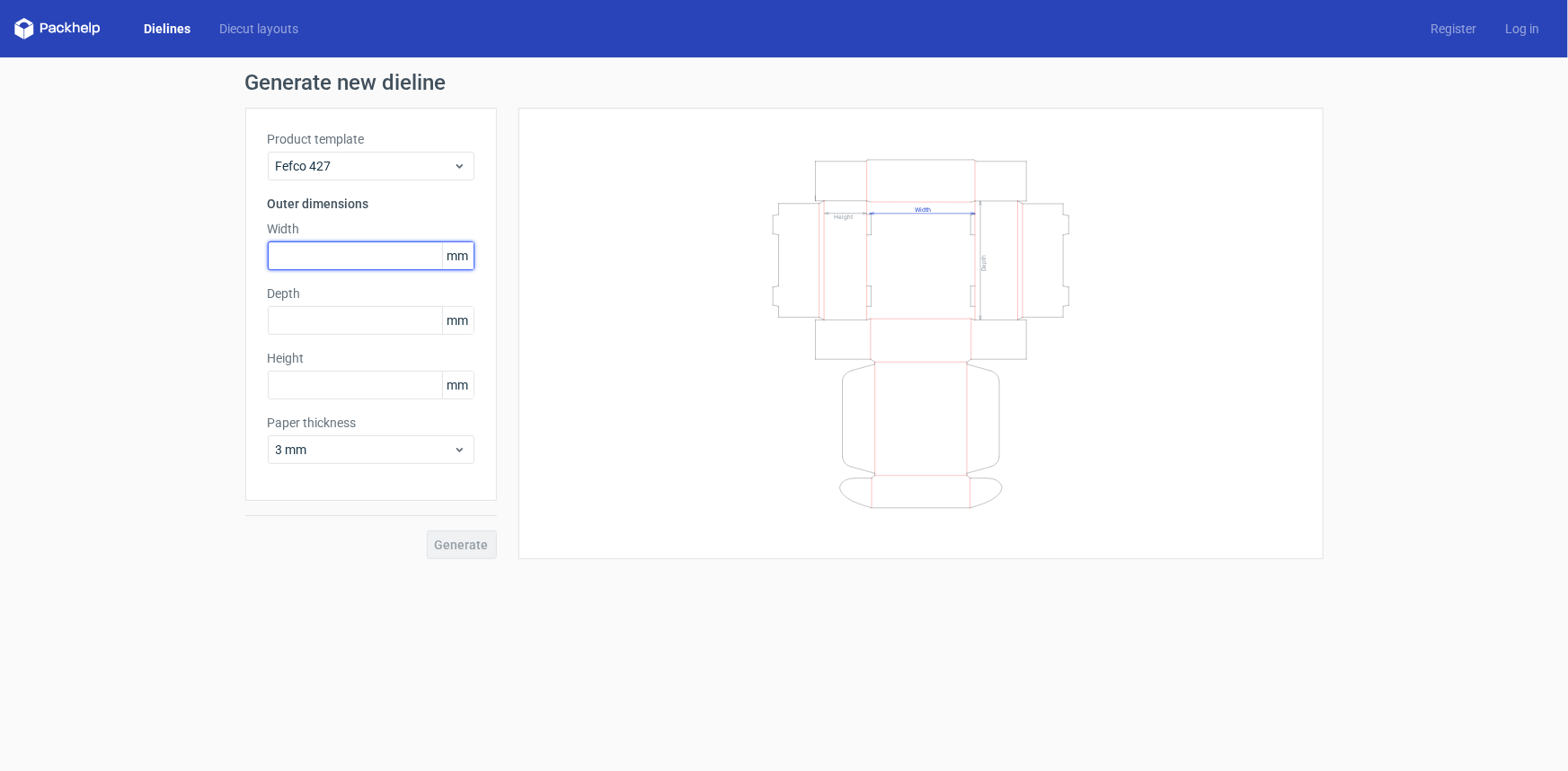
drag, startPoint x: 338, startPoint y: 256, endPoint x: 801, endPoint y: 305, distance: 465.6
click at [339, 256] on input "text" at bounding box center [370, 256] width 206 height 29
type input "80"
type input "30"
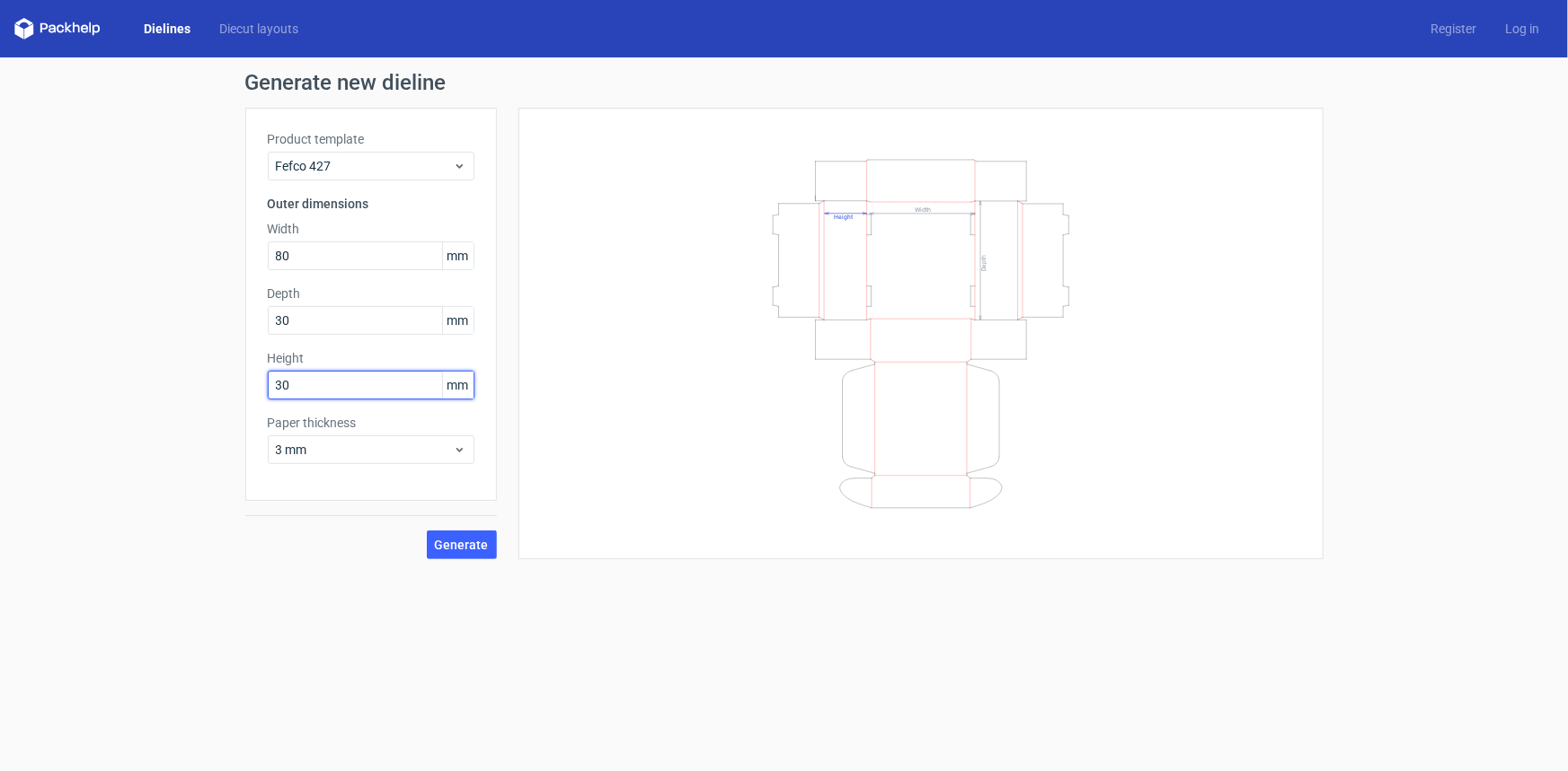
type input "30"
click at [397, 439] on div "3 mm" at bounding box center [370, 449] width 206 height 29
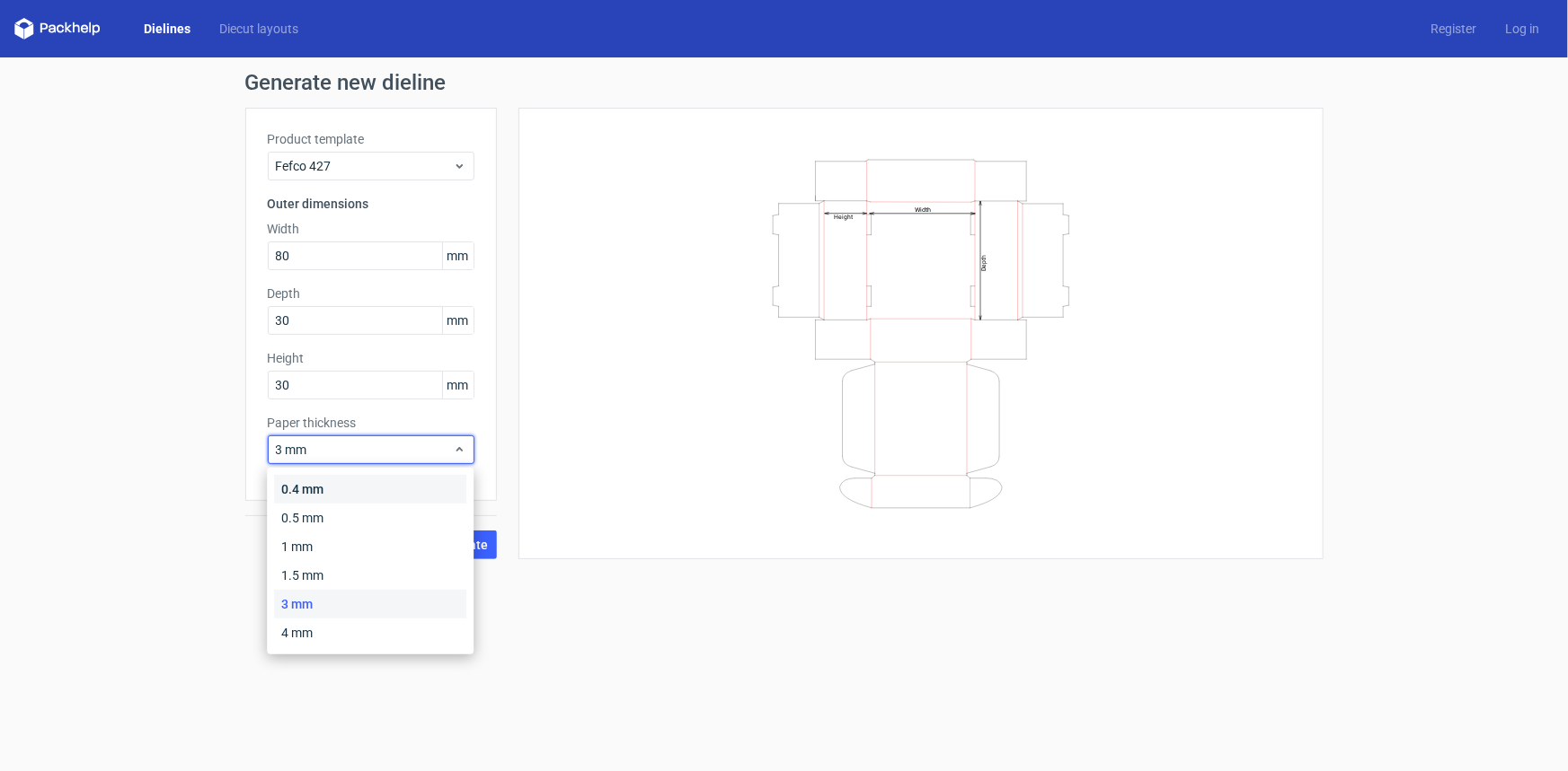
click at [324, 493] on div "0.4 mm" at bounding box center [369, 489] width 193 height 29
click at [350, 448] on span "0.4 mm" at bounding box center [363, 450] width 177 height 18
click at [353, 448] on span "0.4 mm" at bounding box center [363, 450] width 177 height 18
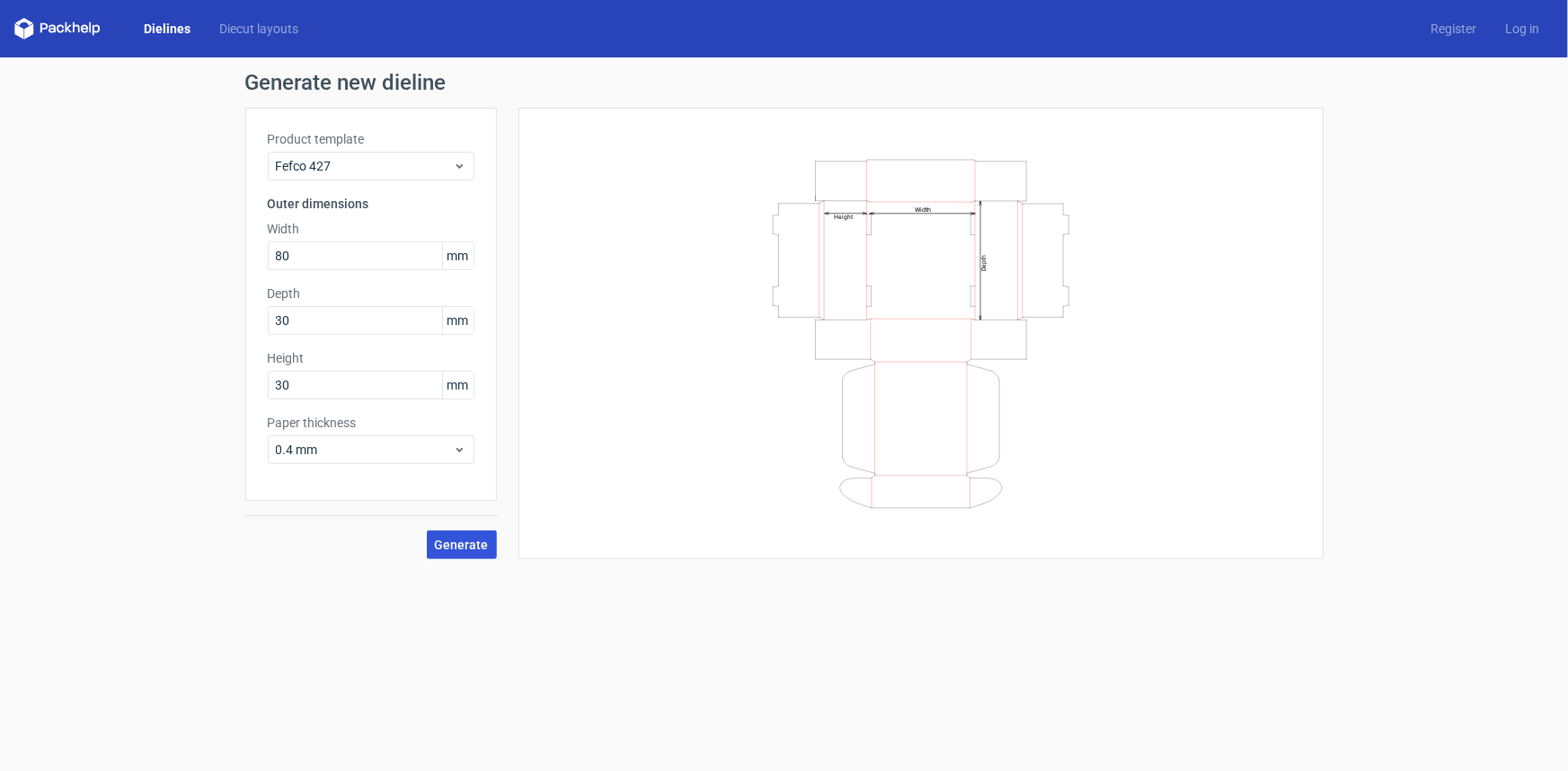
click at [473, 543] on span "Generate" at bounding box center [461, 545] width 54 height 13
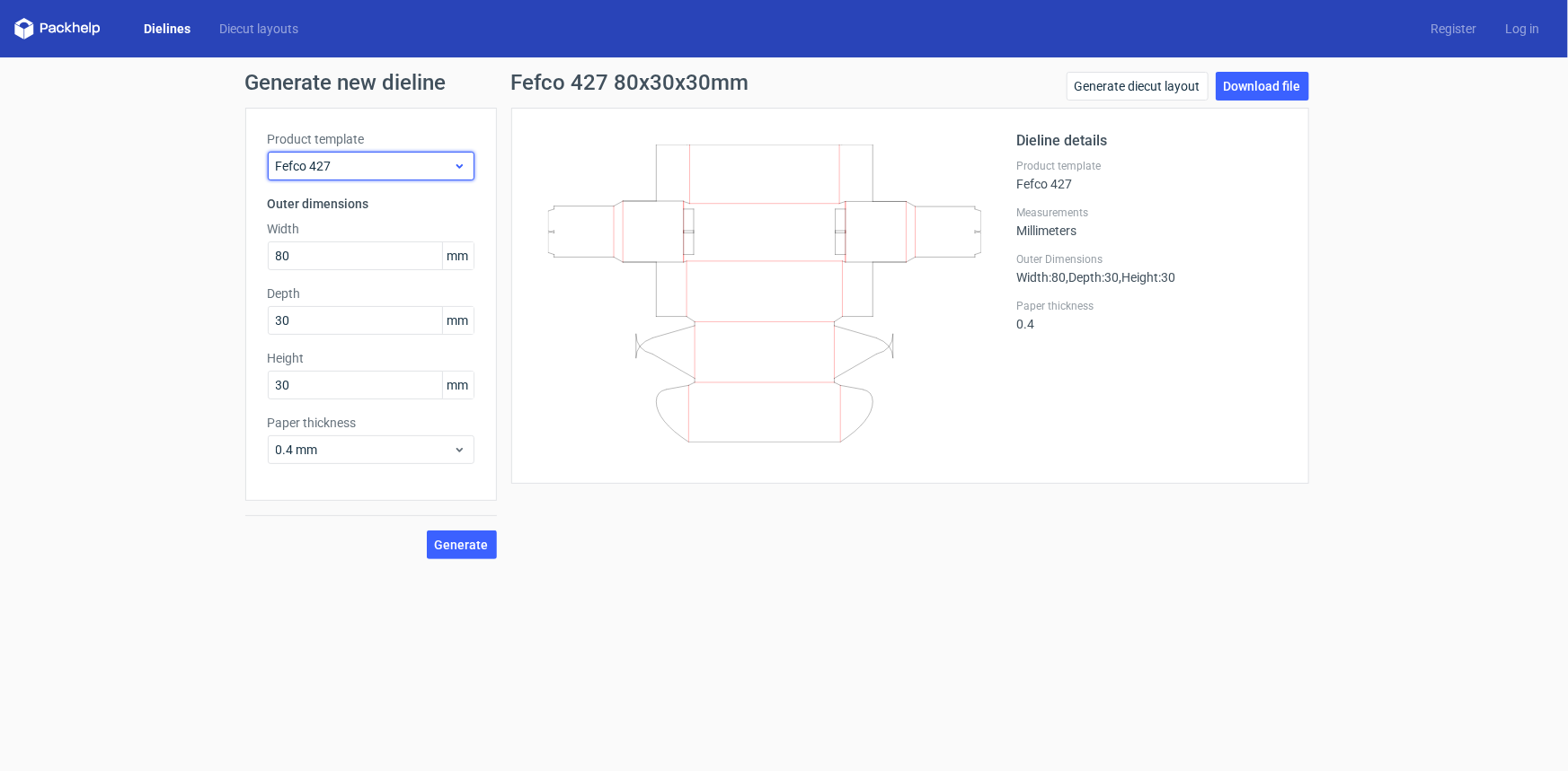
click at [373, 166] on span "Fefco 427" at bounding box center [363, 166] width 177 height 18
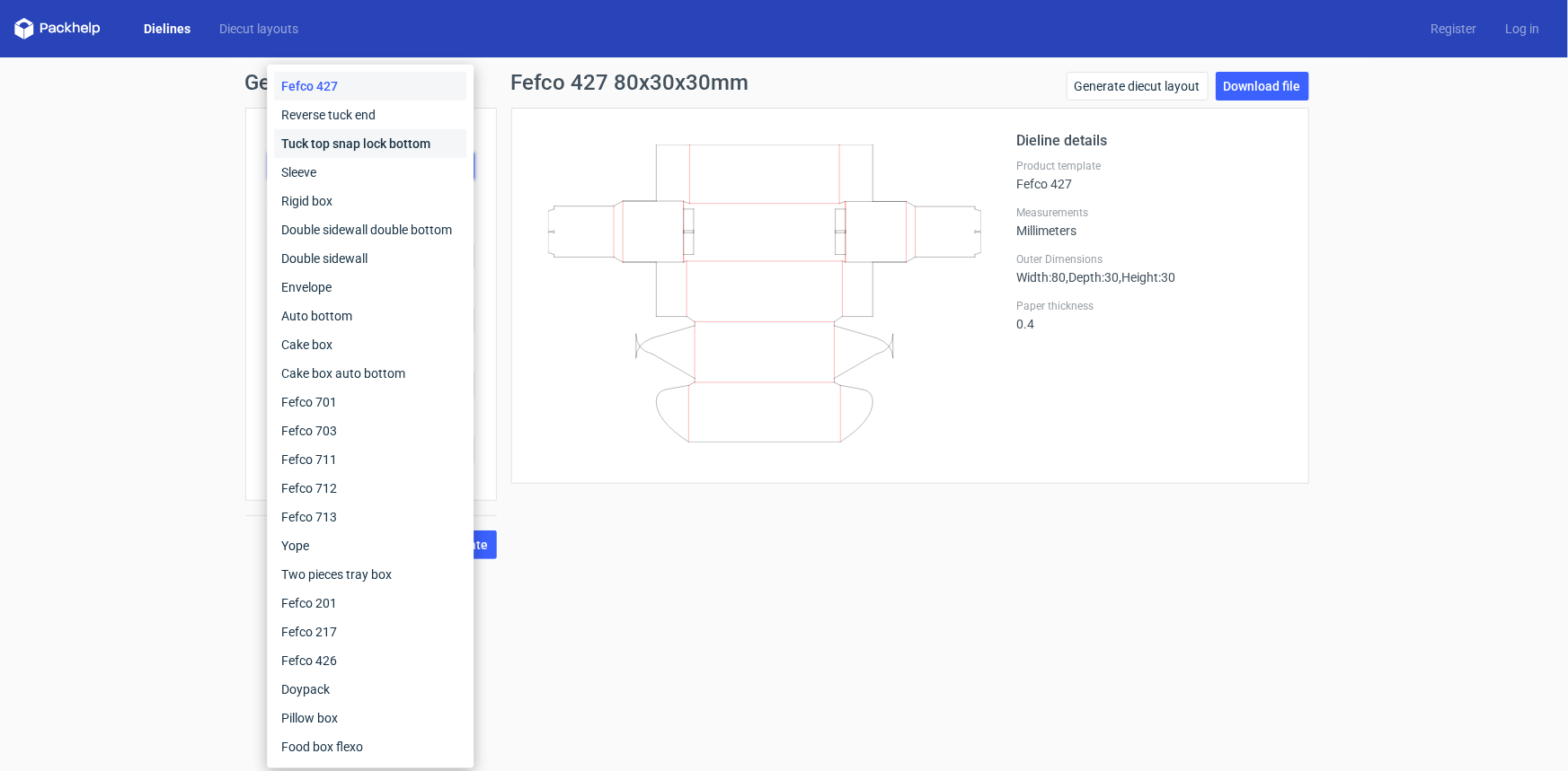
click at [337, 146] on div "Tuck top snap lock bottom" at bounding box center [369, 143] width 193 height 29
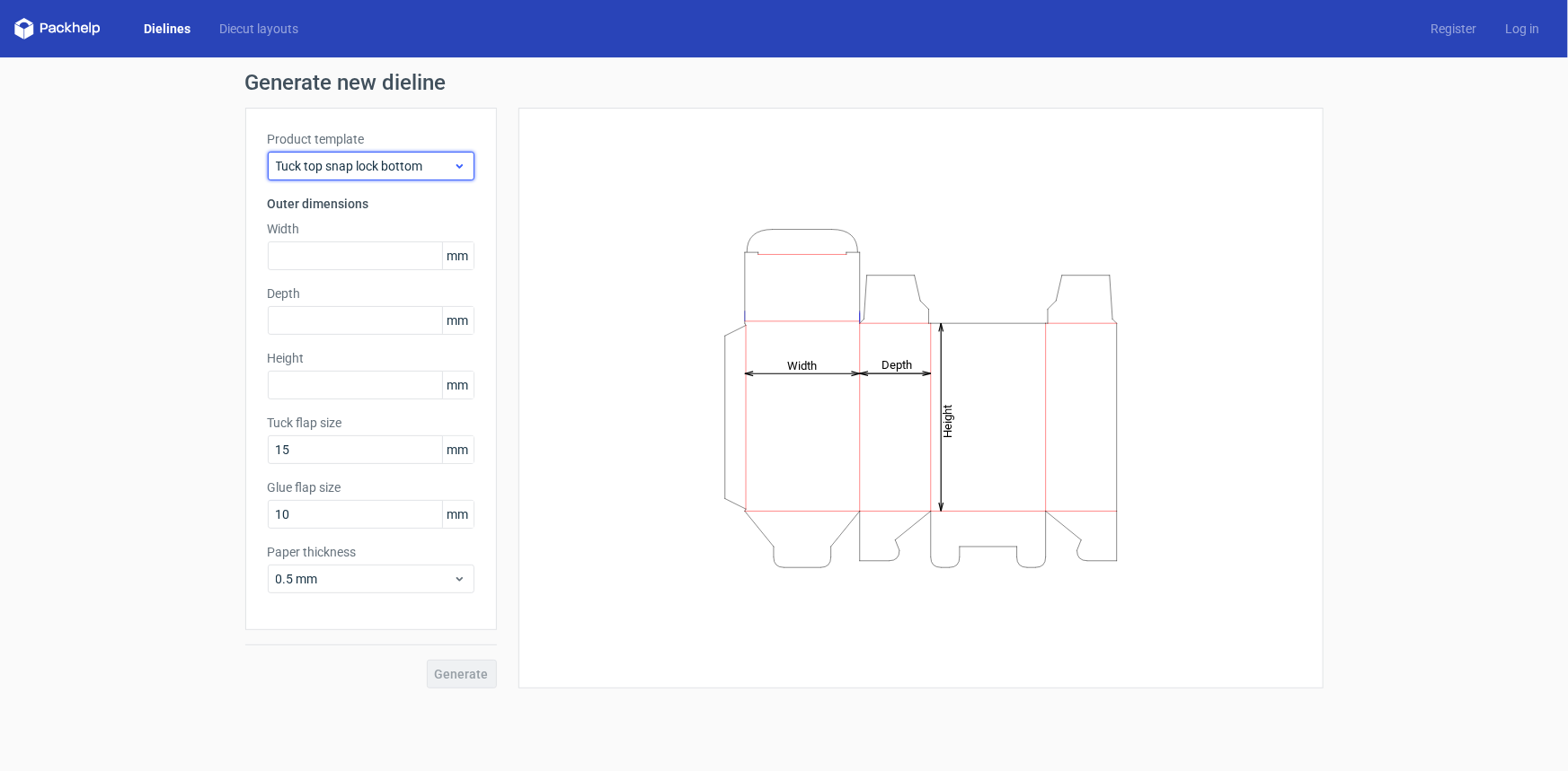
click at [374, 162] on span "Tuck top snap lock bottom" at bounding box center [363, 166] width 177 height 18
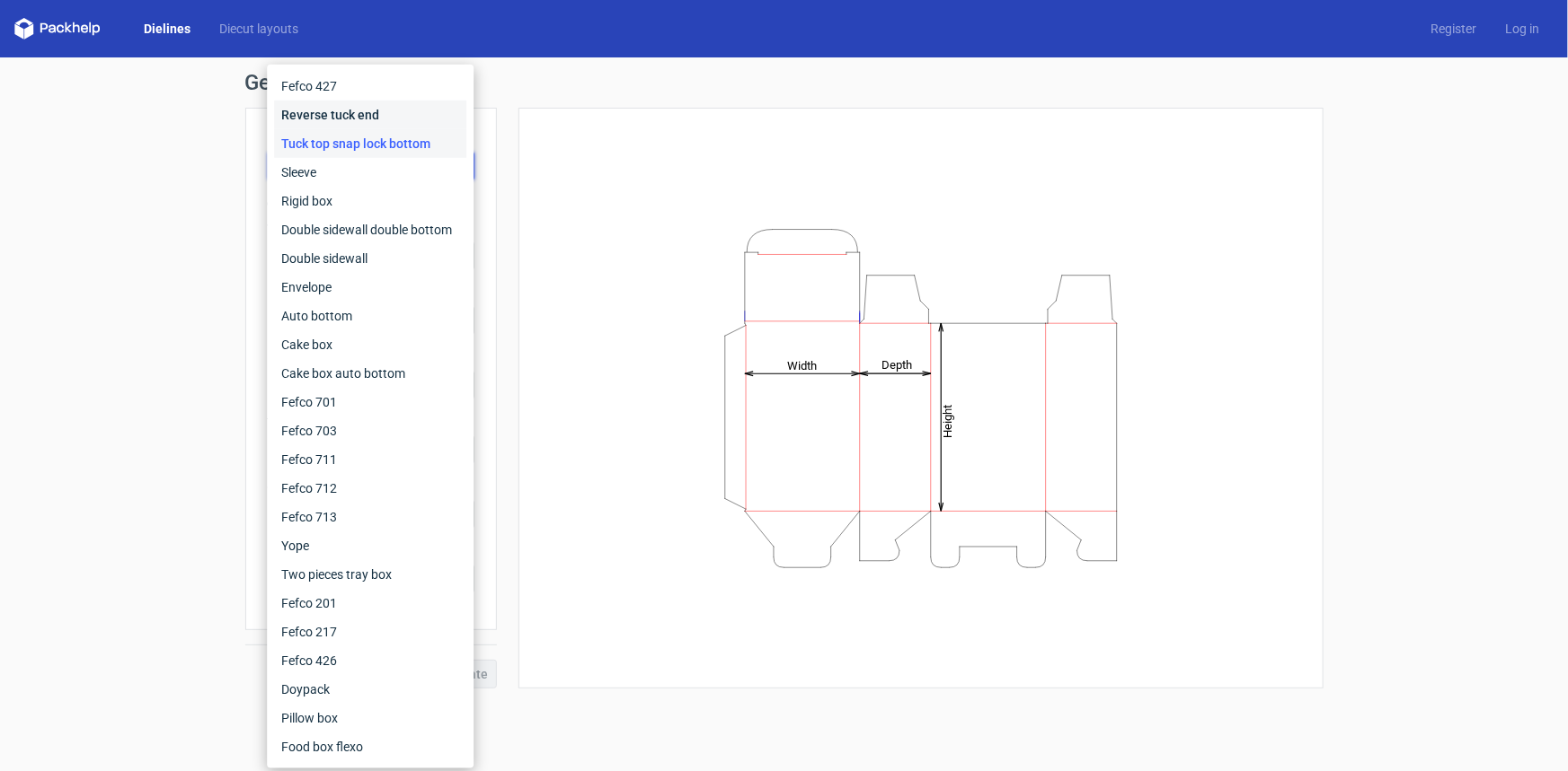
click at [329, 112] on div "Reverse tuck end" at bounding box center [369, 115] width 193 height 29
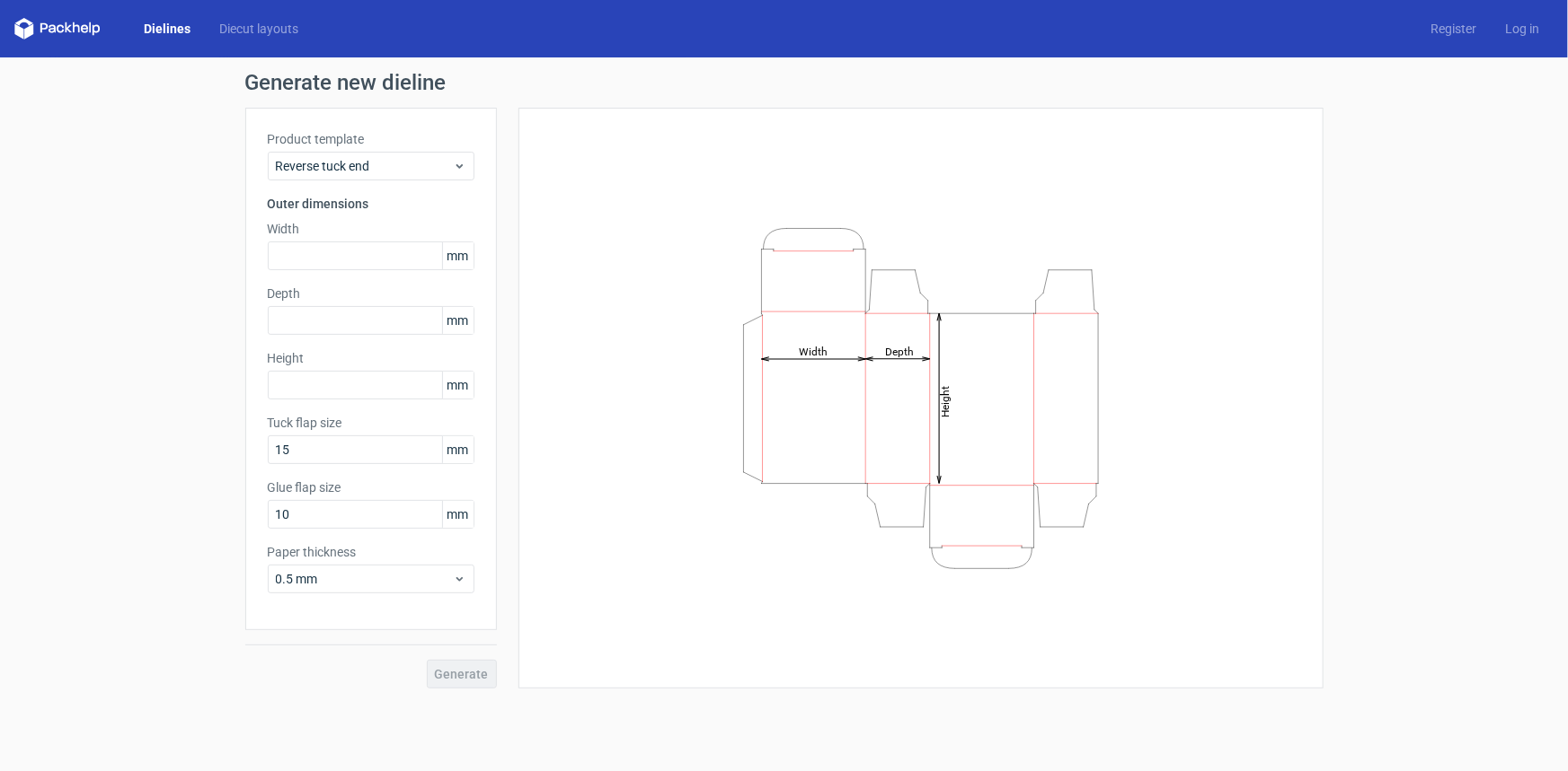
click at [327, 273] on div "Product template Reverse tuck end Outer dimensions Width mm Depth mm Height [PE…" at bounding box center [370, 368] width 252 height 522
click at [328, 266] on input "text" at bounding box center [370, 256] width 206 height 29
click at [330, 265] on input "text" at bounding box center [370, 256] width 206 height 29
type input "80"
type input "30"
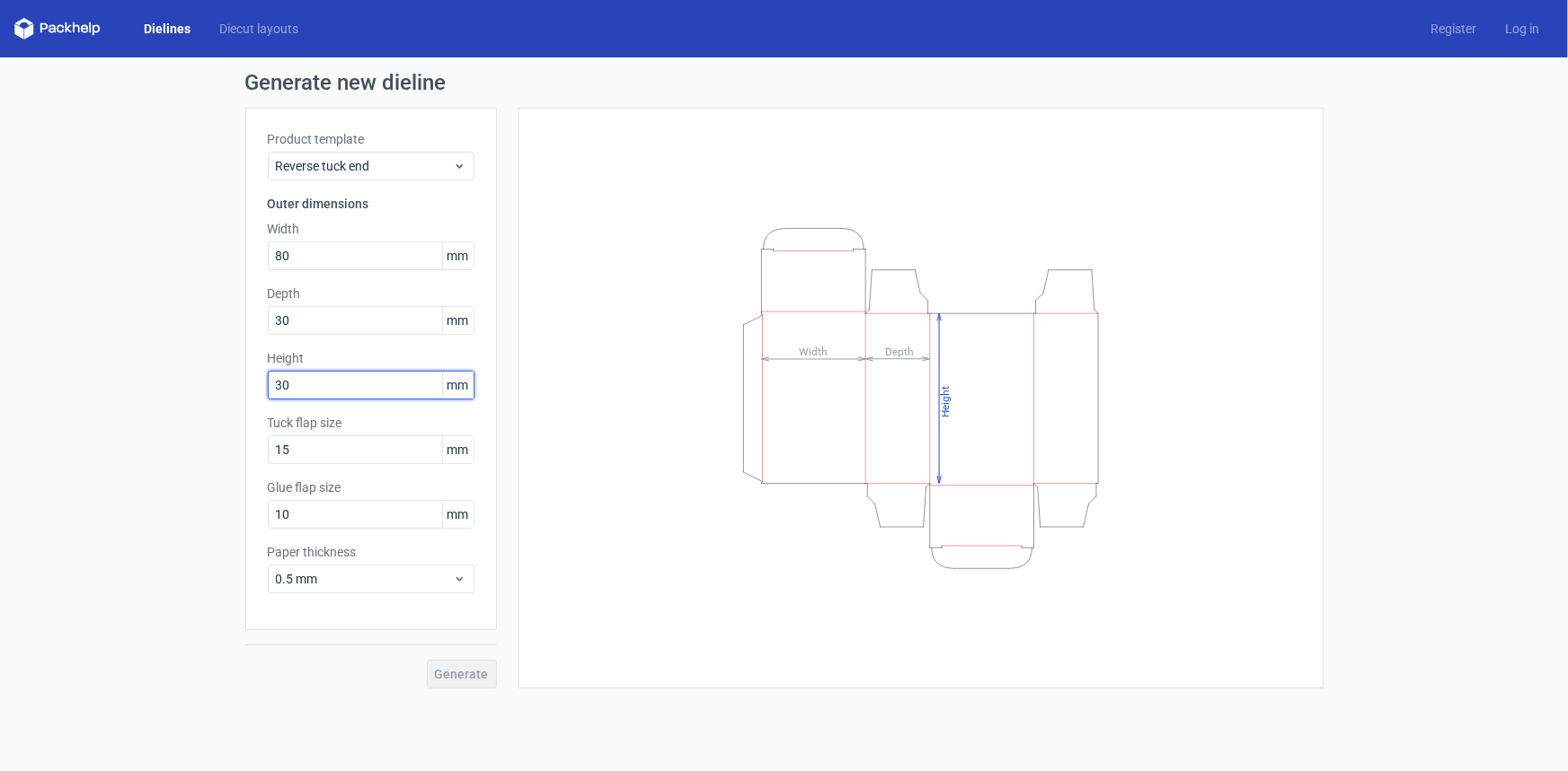
type input "30"
click at [449, 672] on span "Generate" at bounding box center [461, 674] width 54 height 13
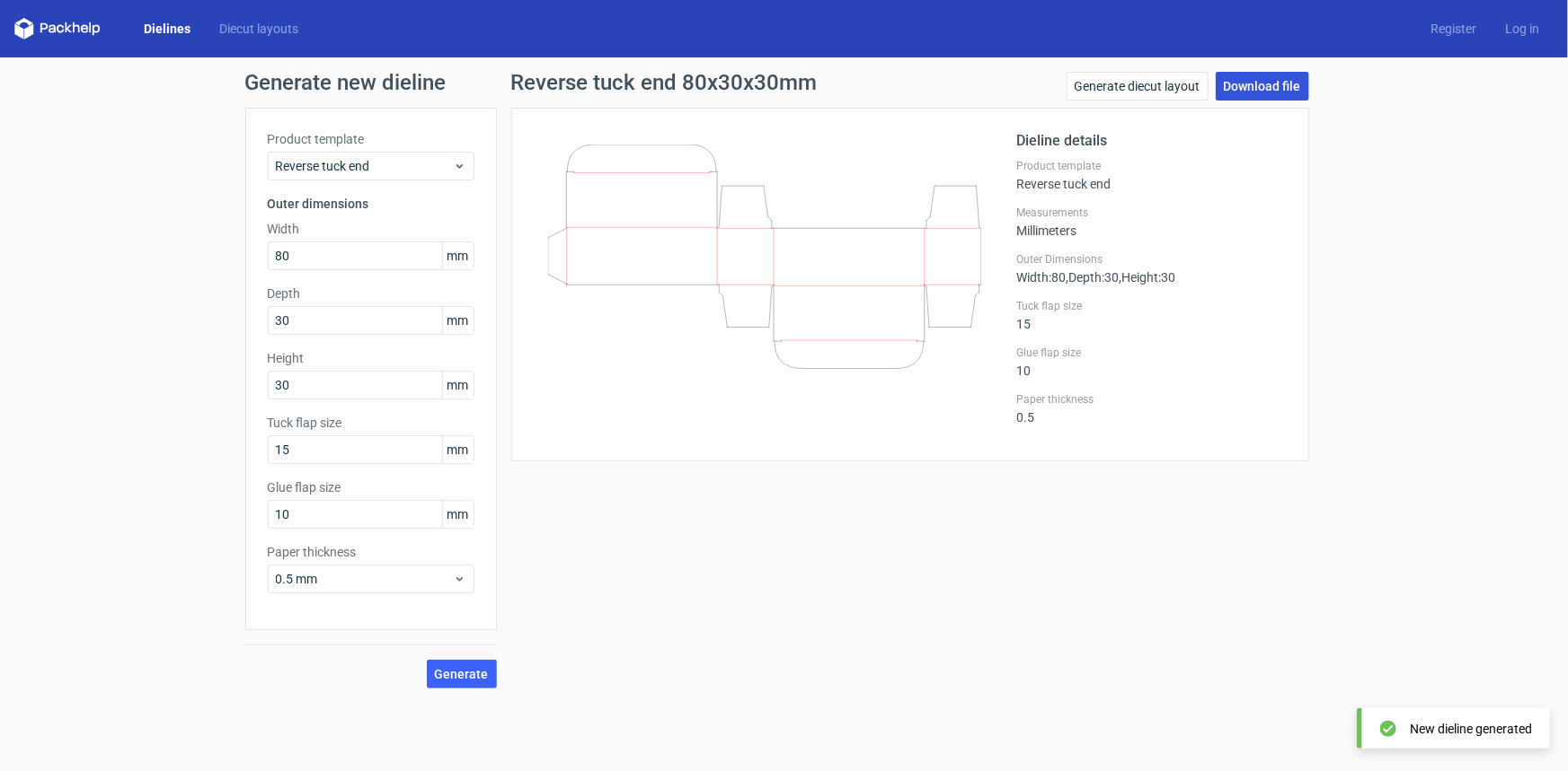
click at [1284, 88] on link "Download file" at bounding box center [1262, 86] width 94 height 29
